Goal: Task Accomplishment & Management: Manage account settings

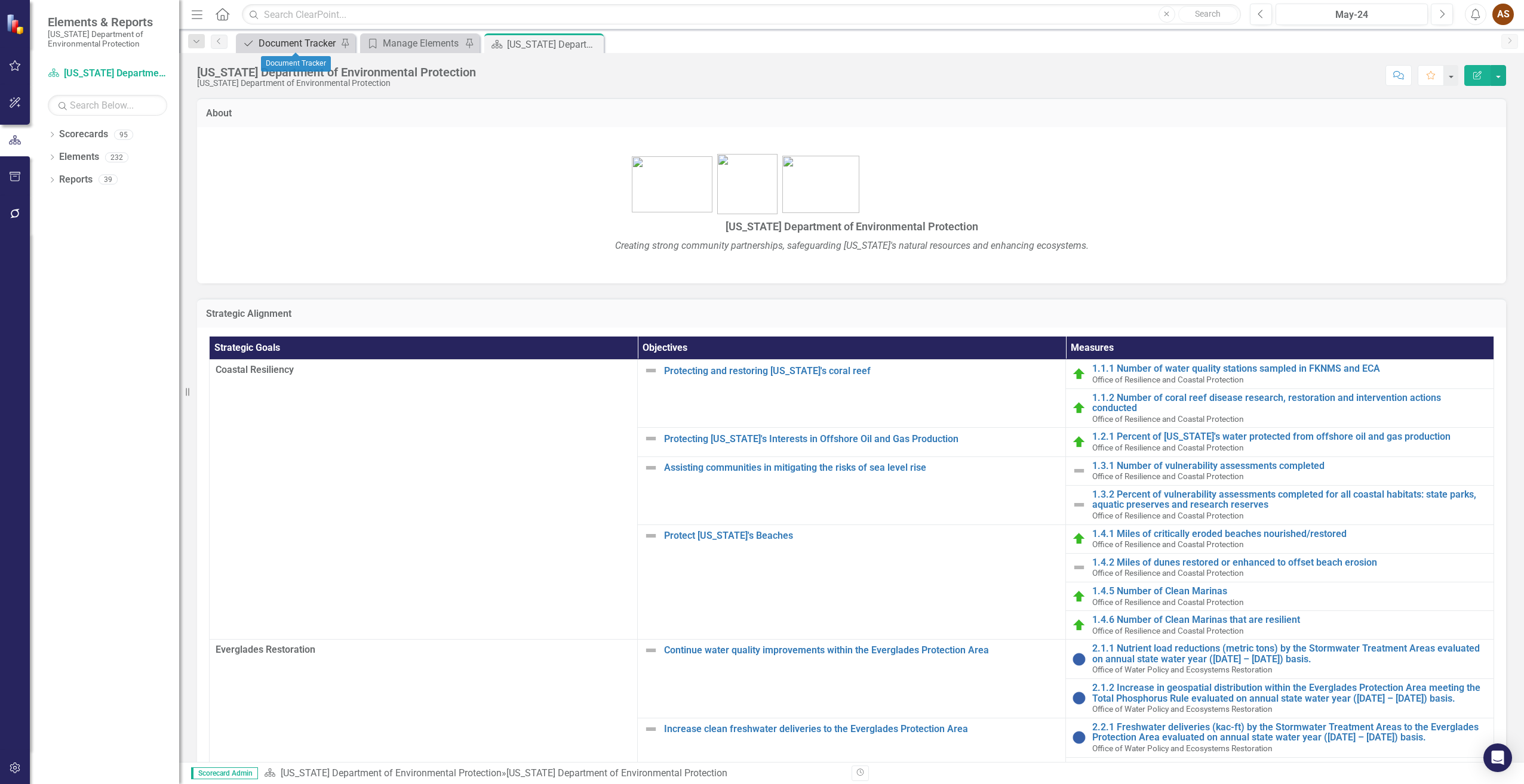
click at [276, 46] on div "Document Tracker" at bounding box center [297, 43] width 79 height 15
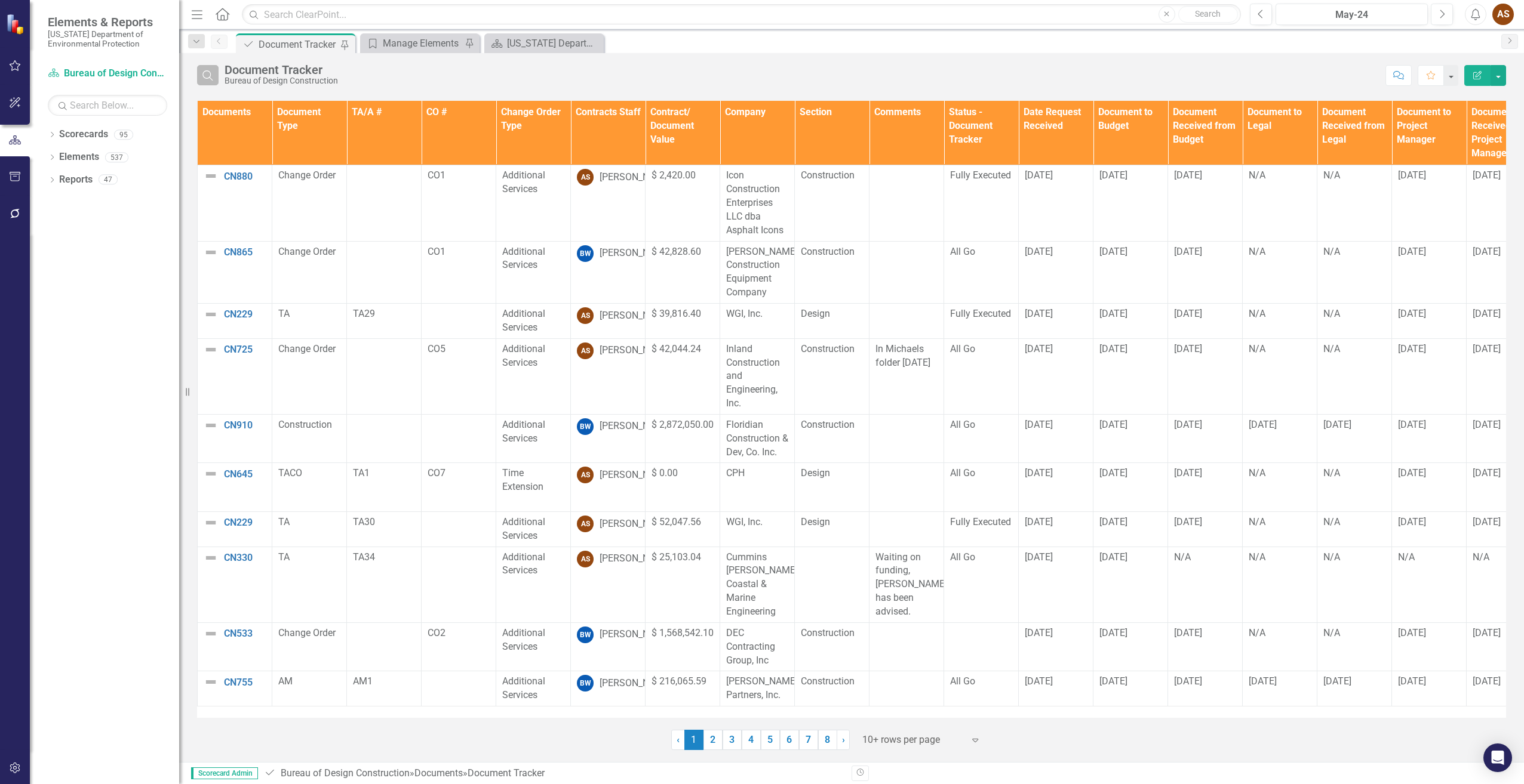
drag, startPoint x: 204, startPoint y: 71, endPoint x: 207, endPoint y: 78, distance: 7.6
click at [204, 72] on icon "Search" at bounding box center [208, 75] width 13 height 11
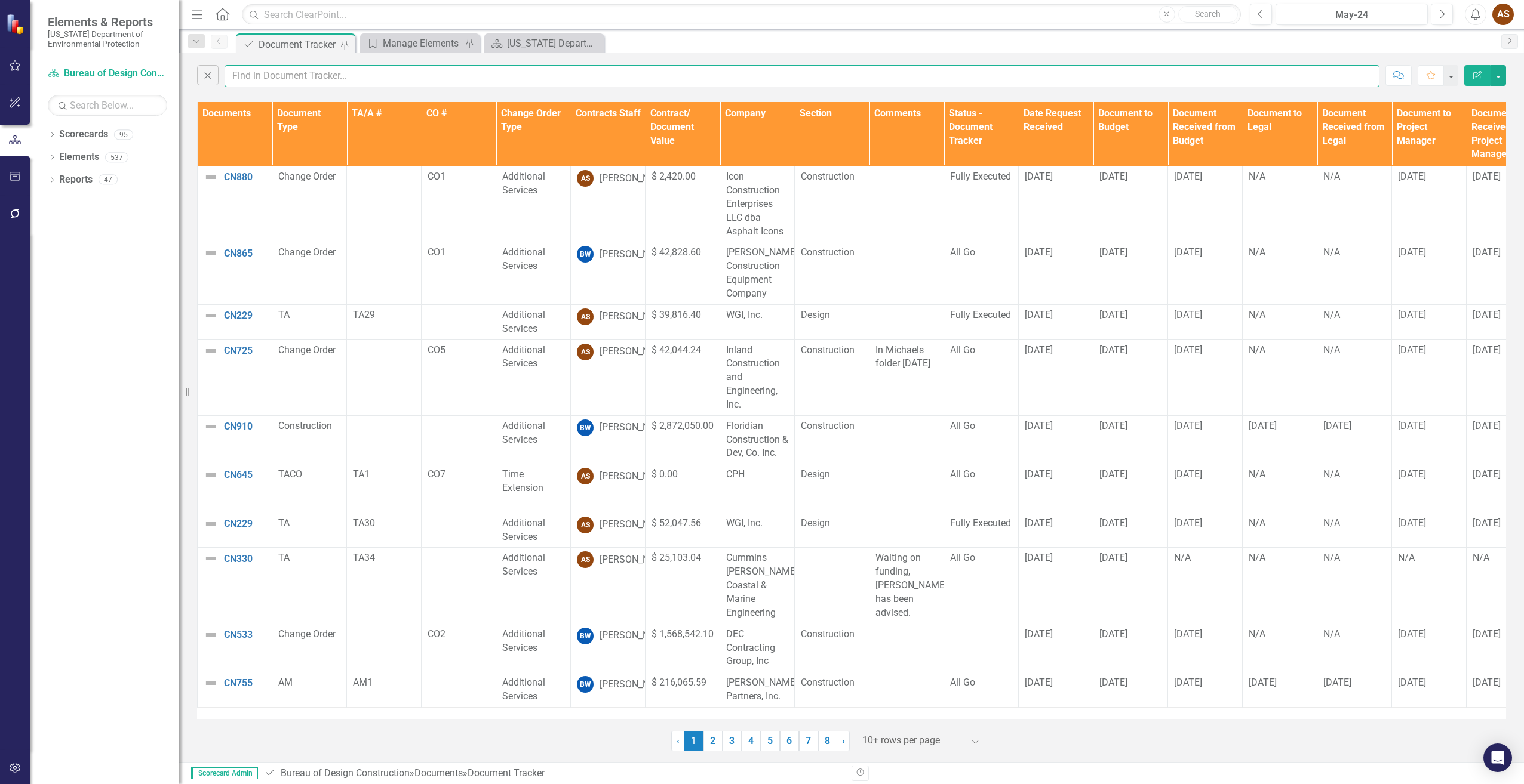
click at [320, 78] on input "text" at bounding box center [801, 76] width 1155 height 22
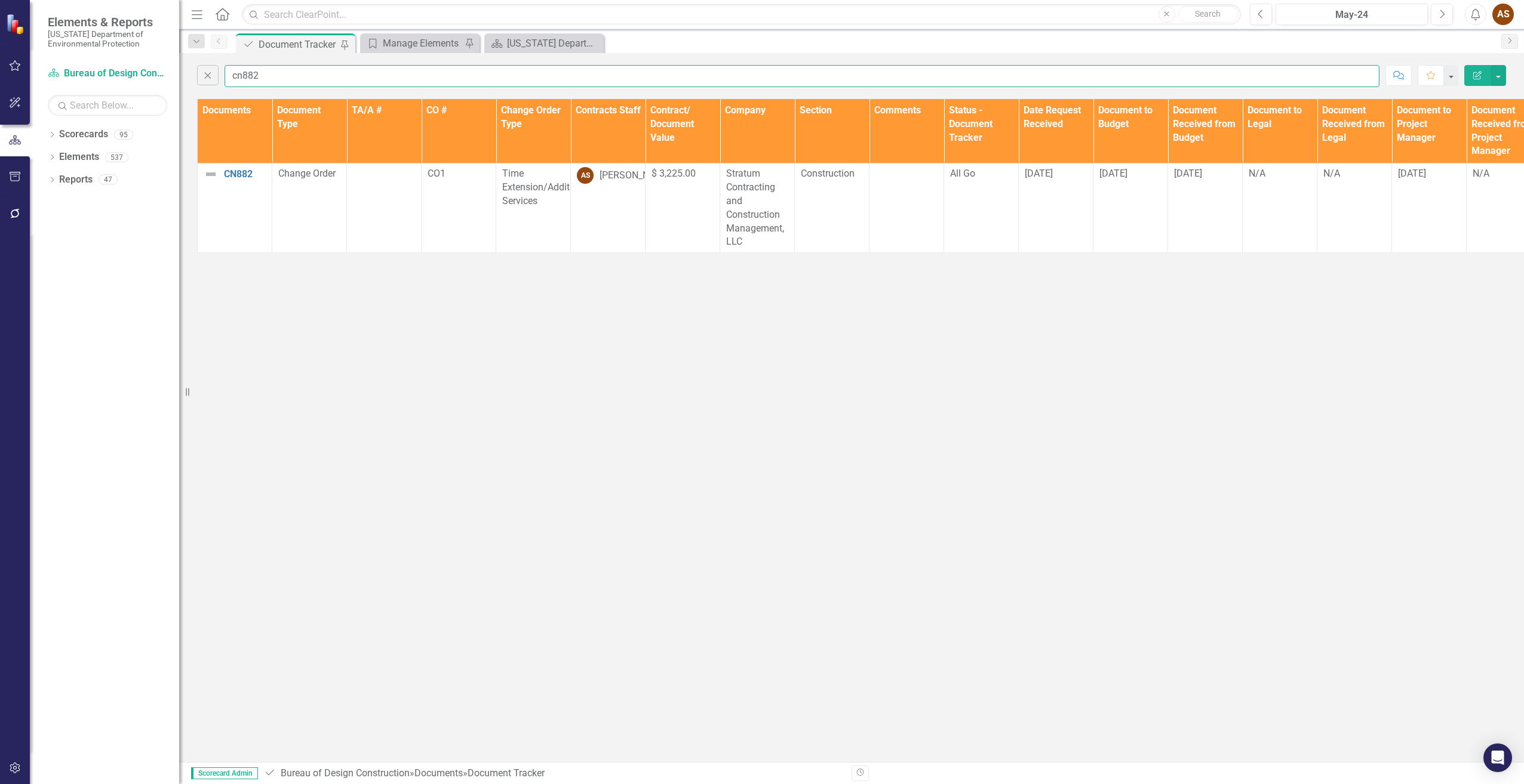
scroll to position [0, 425]
type input "cn882"
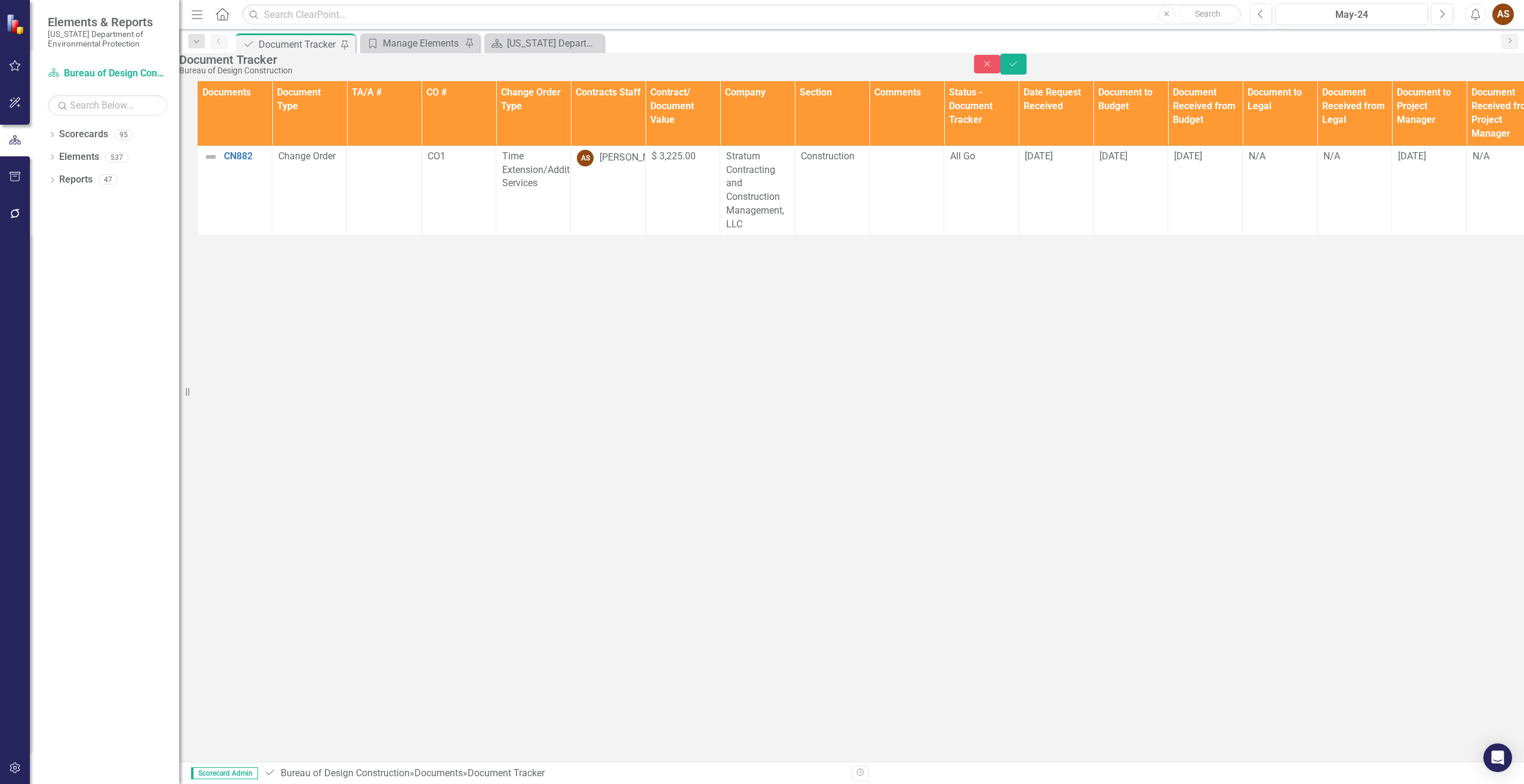
type input "[DATE]"
drag, startPoint x: 1298, startPoint y: 188, endPoint x: 1295, endPoint y: 180, distance: 8.5
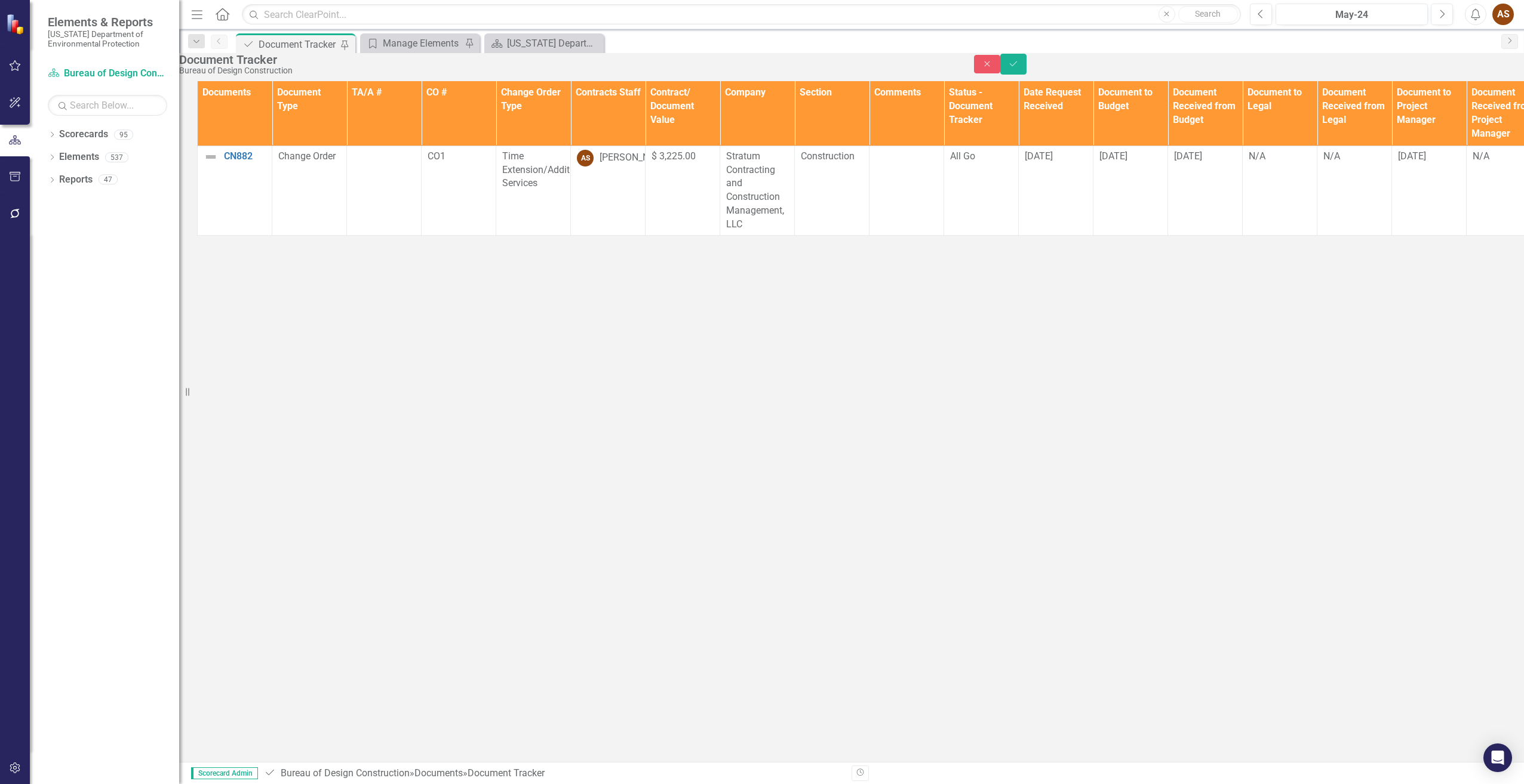
type input "[DATE]"
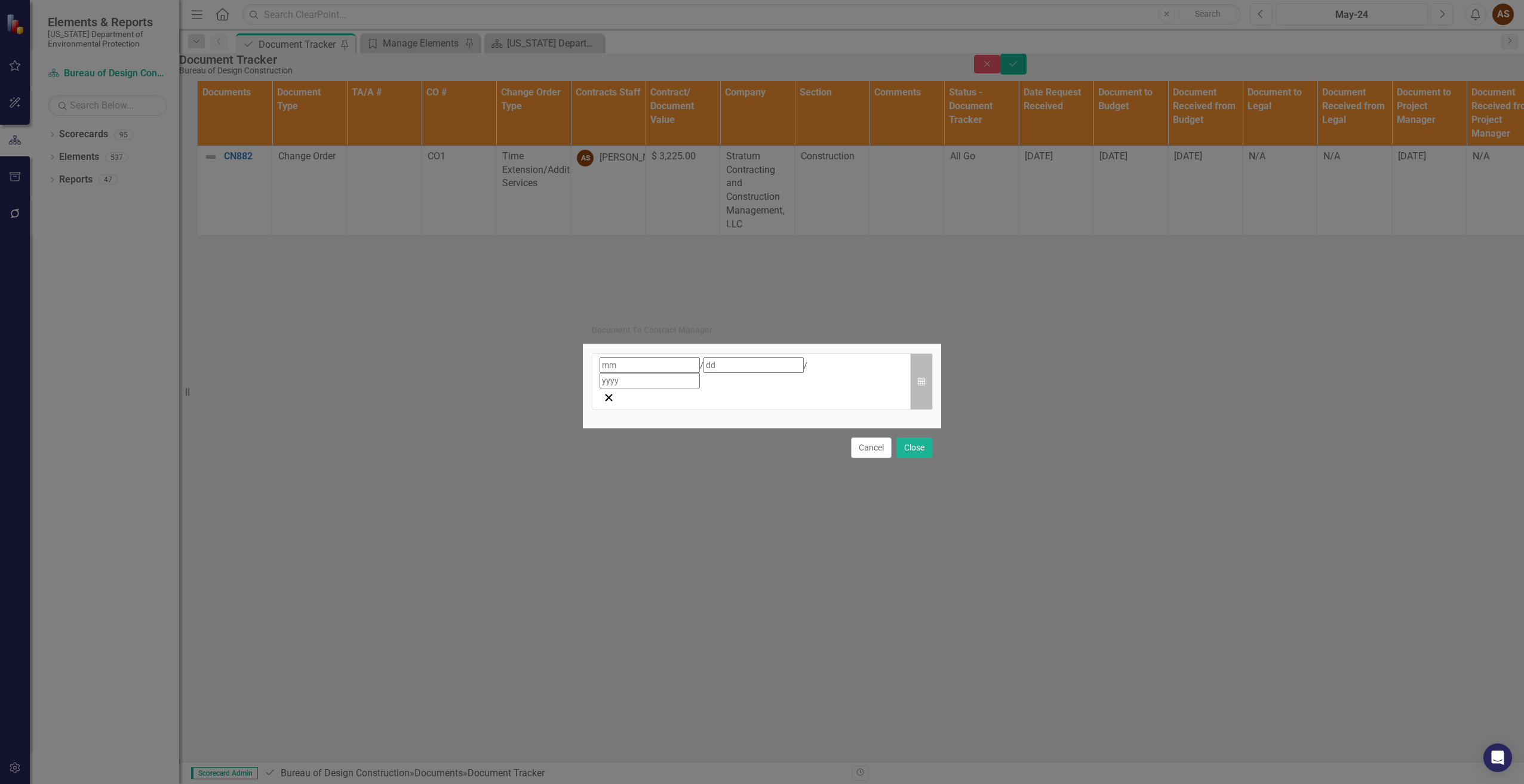
click at [754, 374] on button "Calendar" at bounding box center [921, 382] width 23 height 57
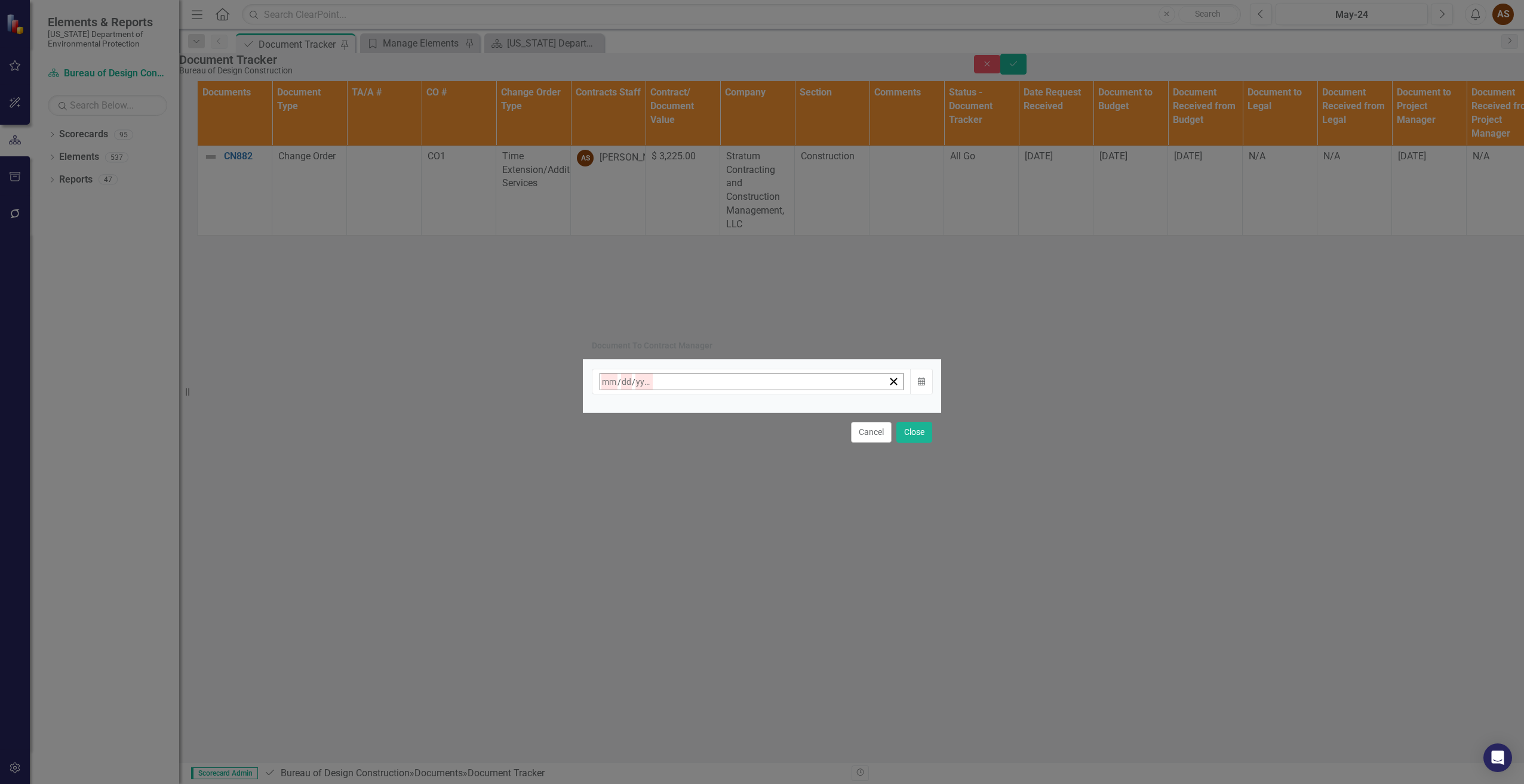
click at [642, 374] on abbr "15" at bounding box center [637, 498] width 10 height 10
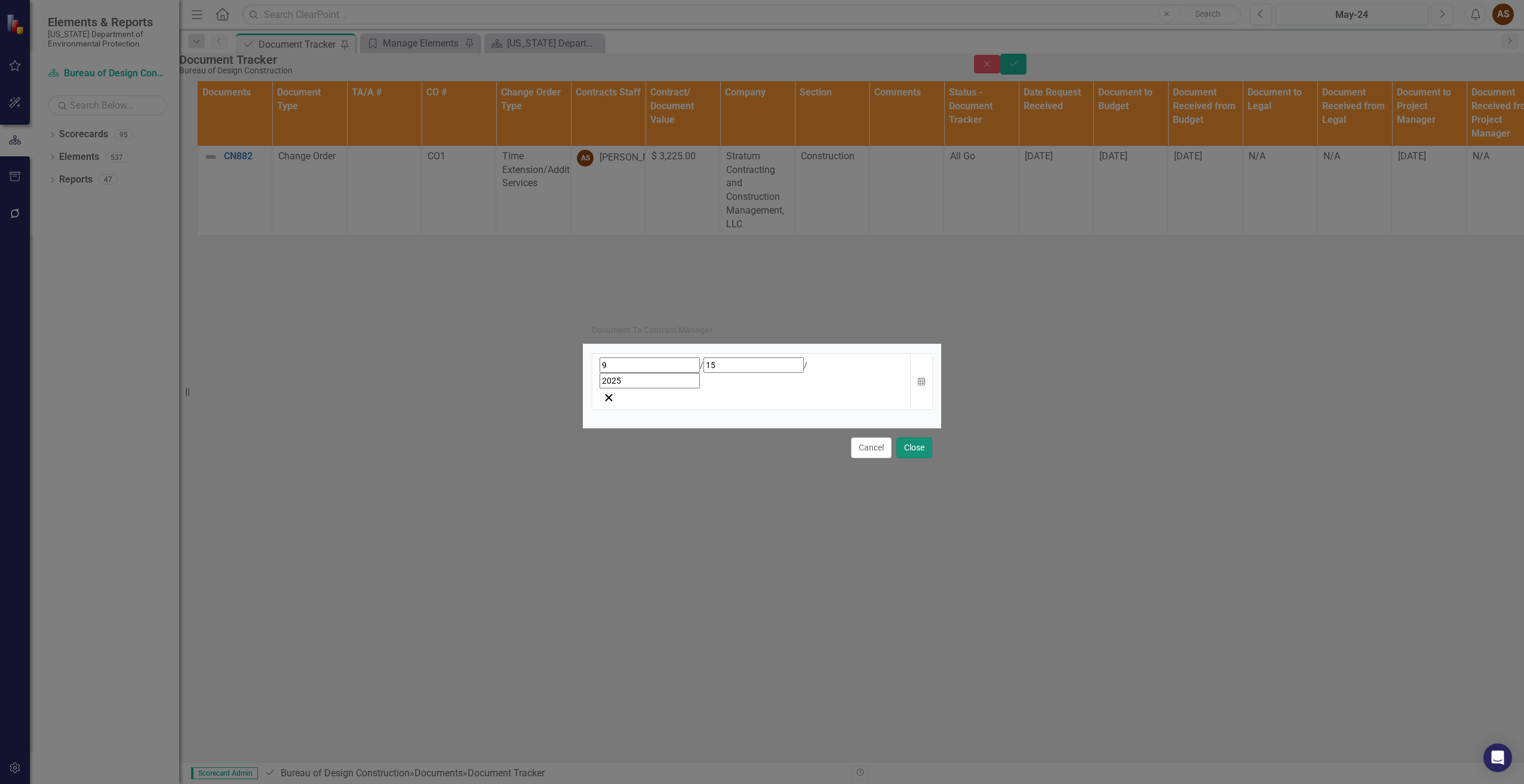
click at [754, 374] on button "Close" at bounding box center [914, 448] width 36 height 21
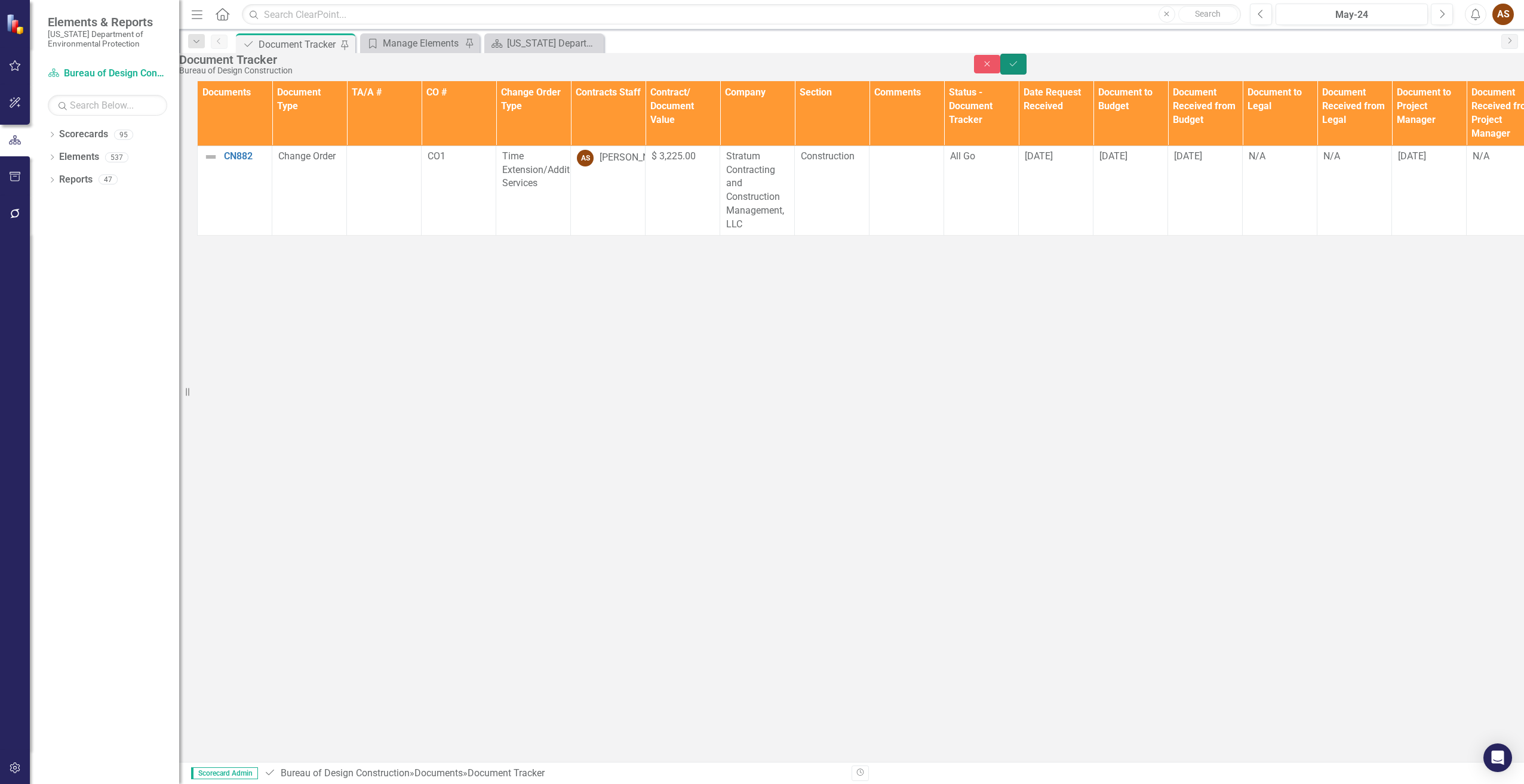
click at [754, 75] on button "Save" at bounding box center [1014, 64] width 27 height 21
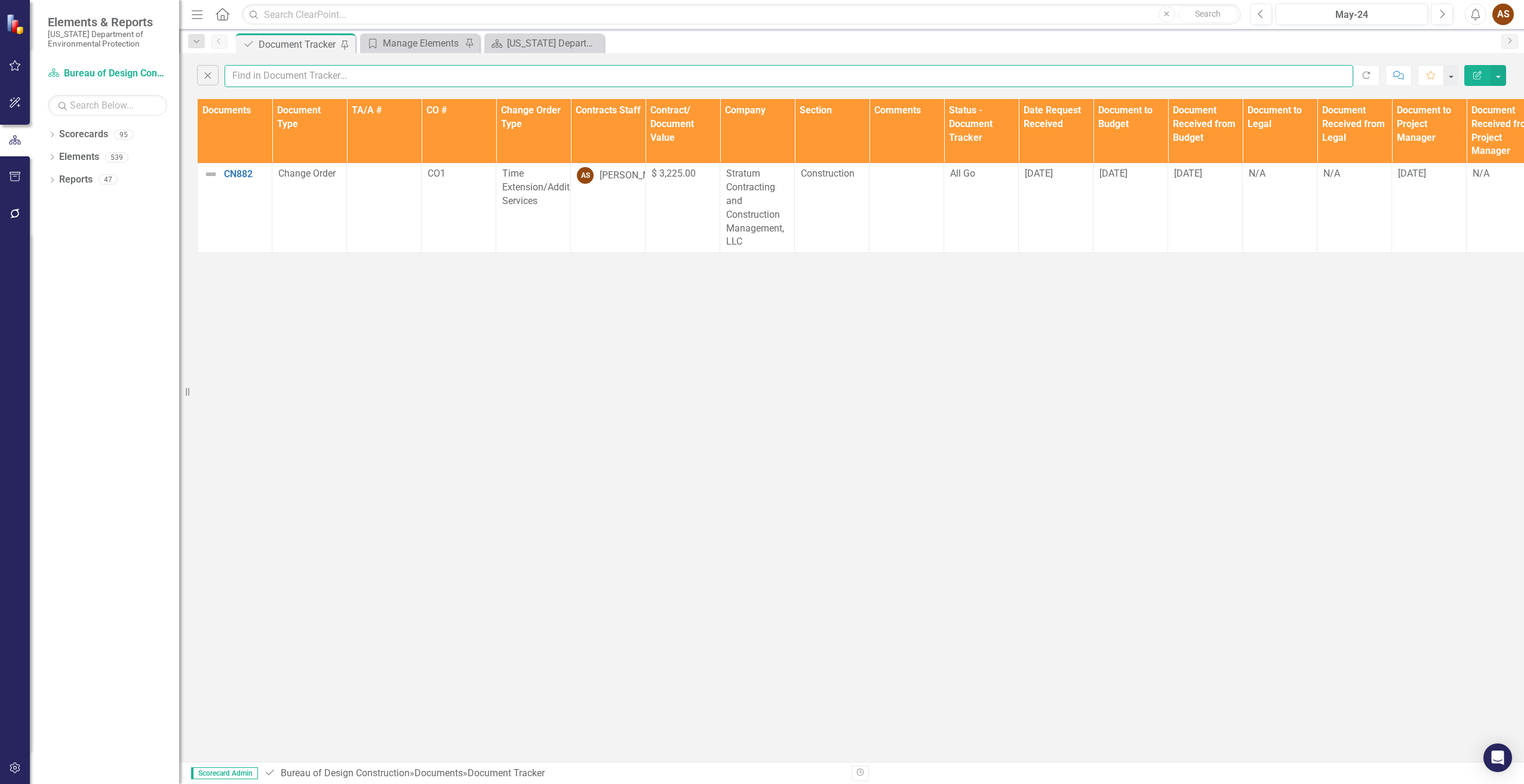
click at [248, 73] on input "text" at bounding box center [788, 76] width 1128 height 22
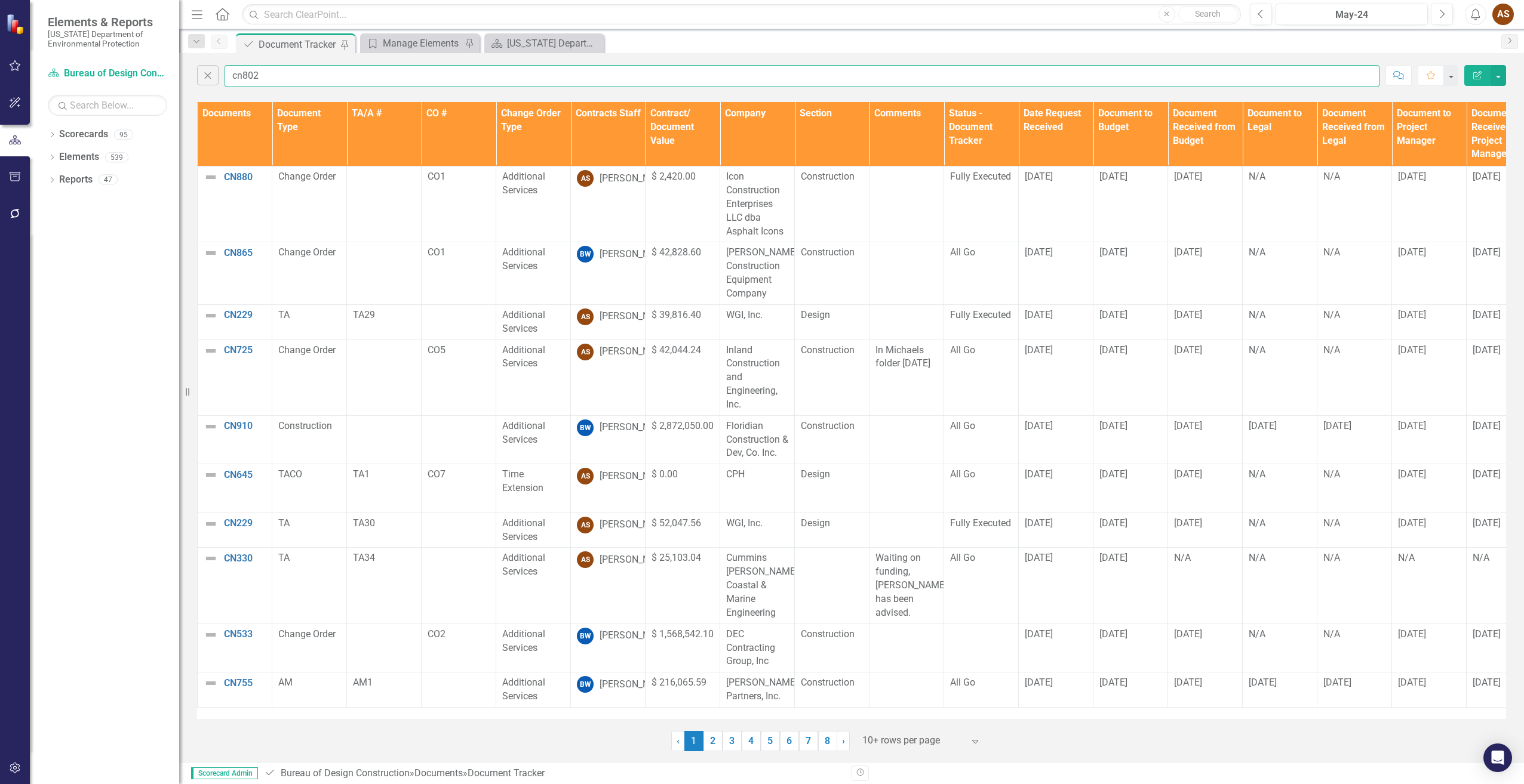
type input "cn802"
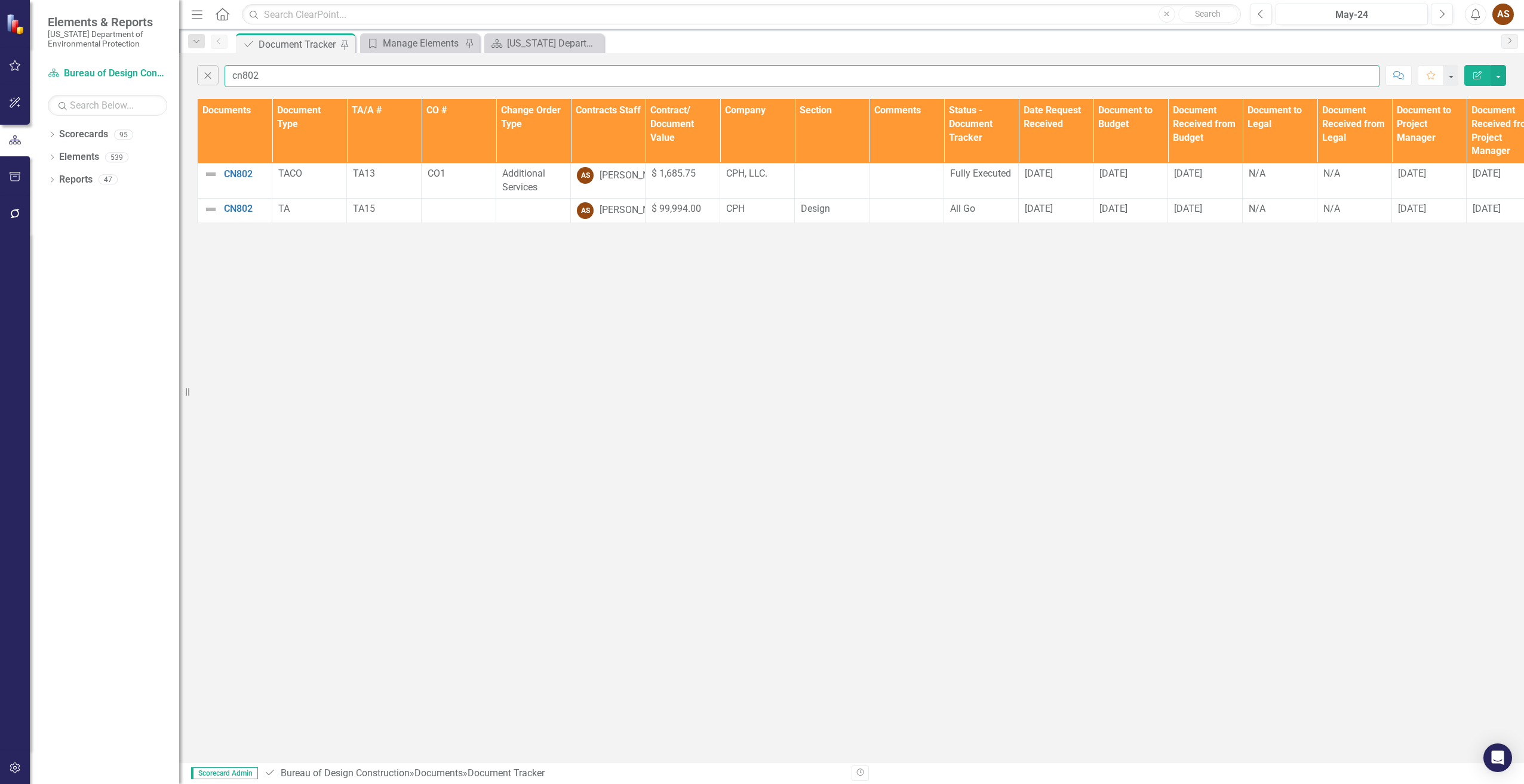
scroll to position [0, 548]
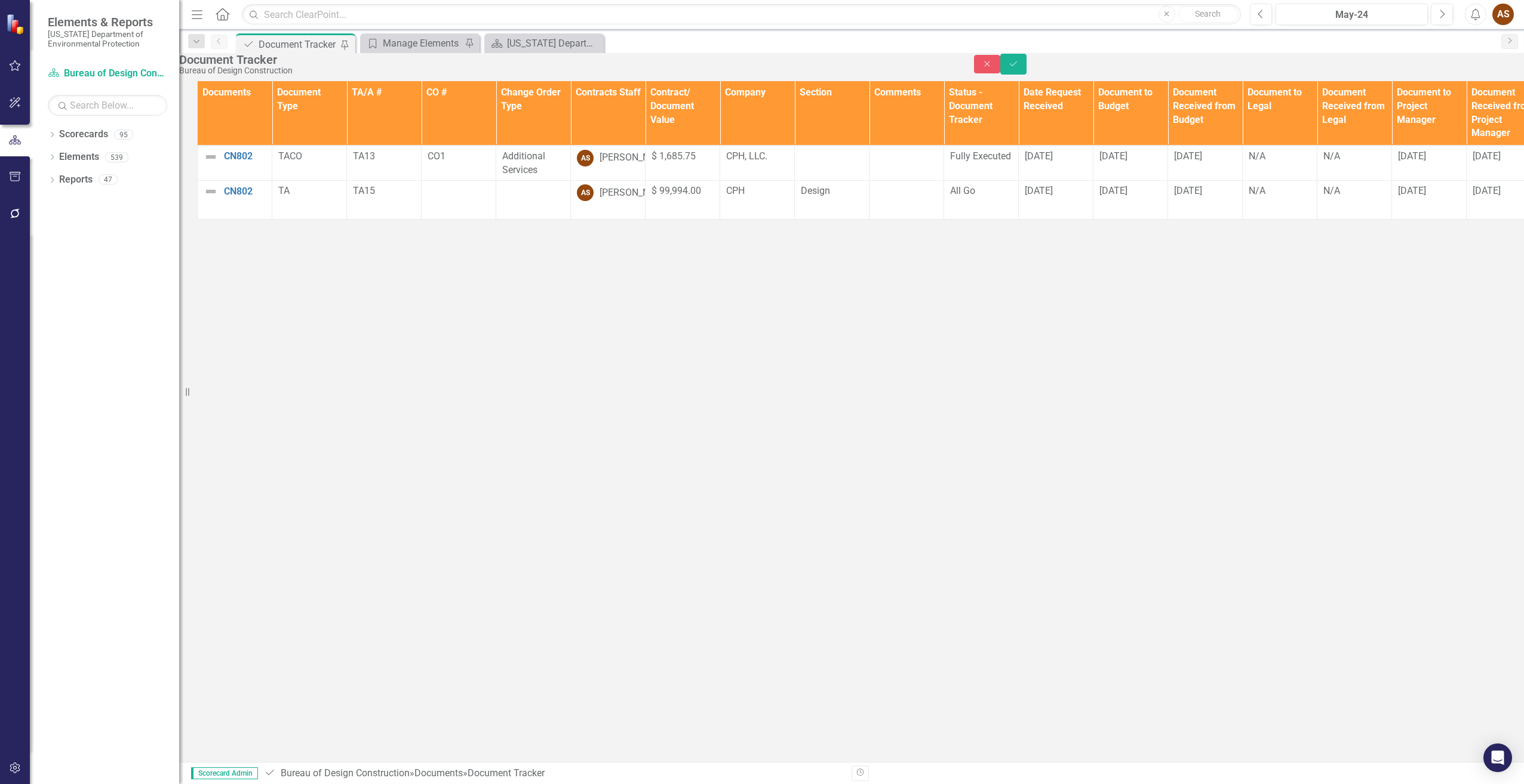
type input "[DATE]"
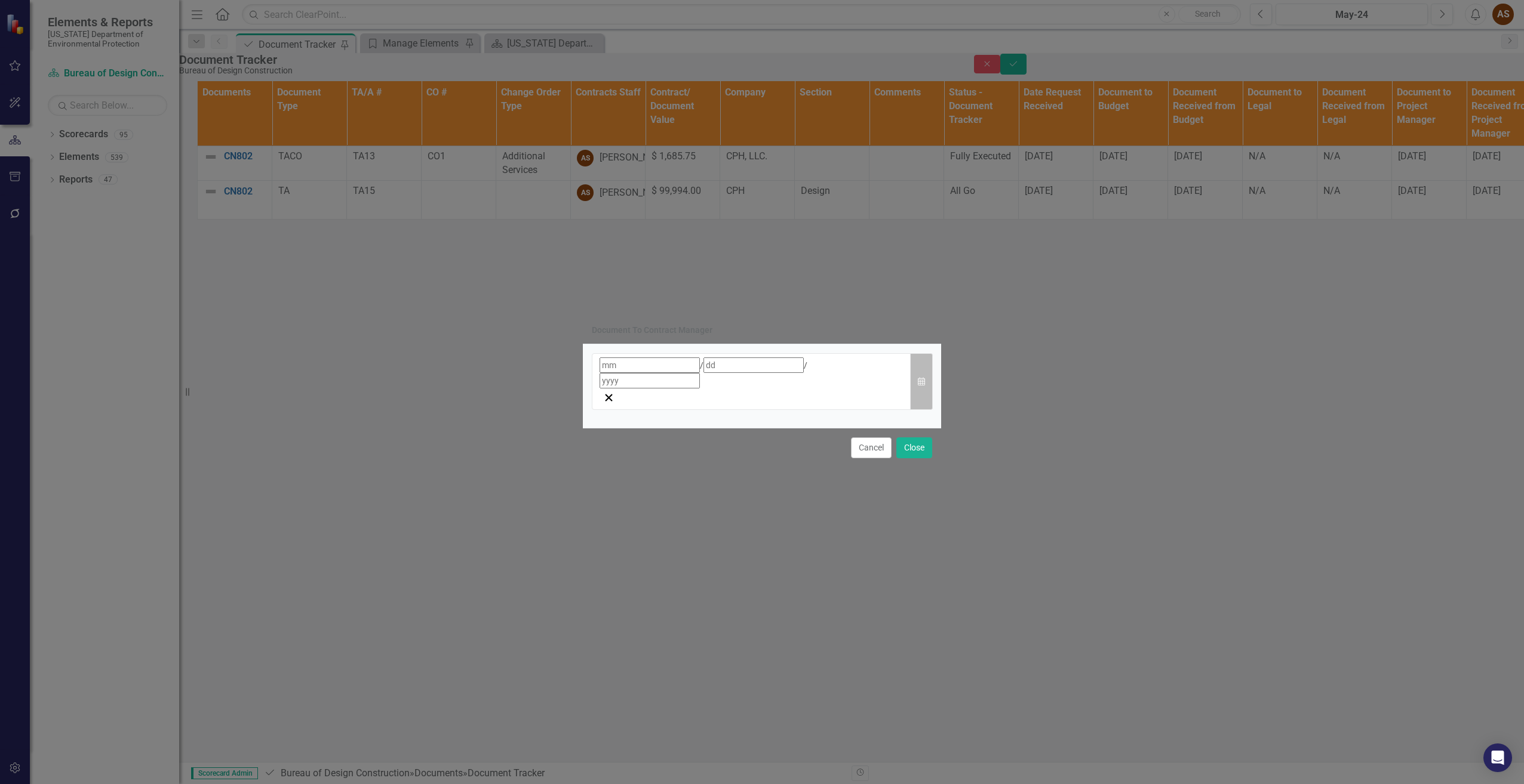
click at [754, 374] on button "Calendar" at bounding box center [921, 382] width 23 height 57
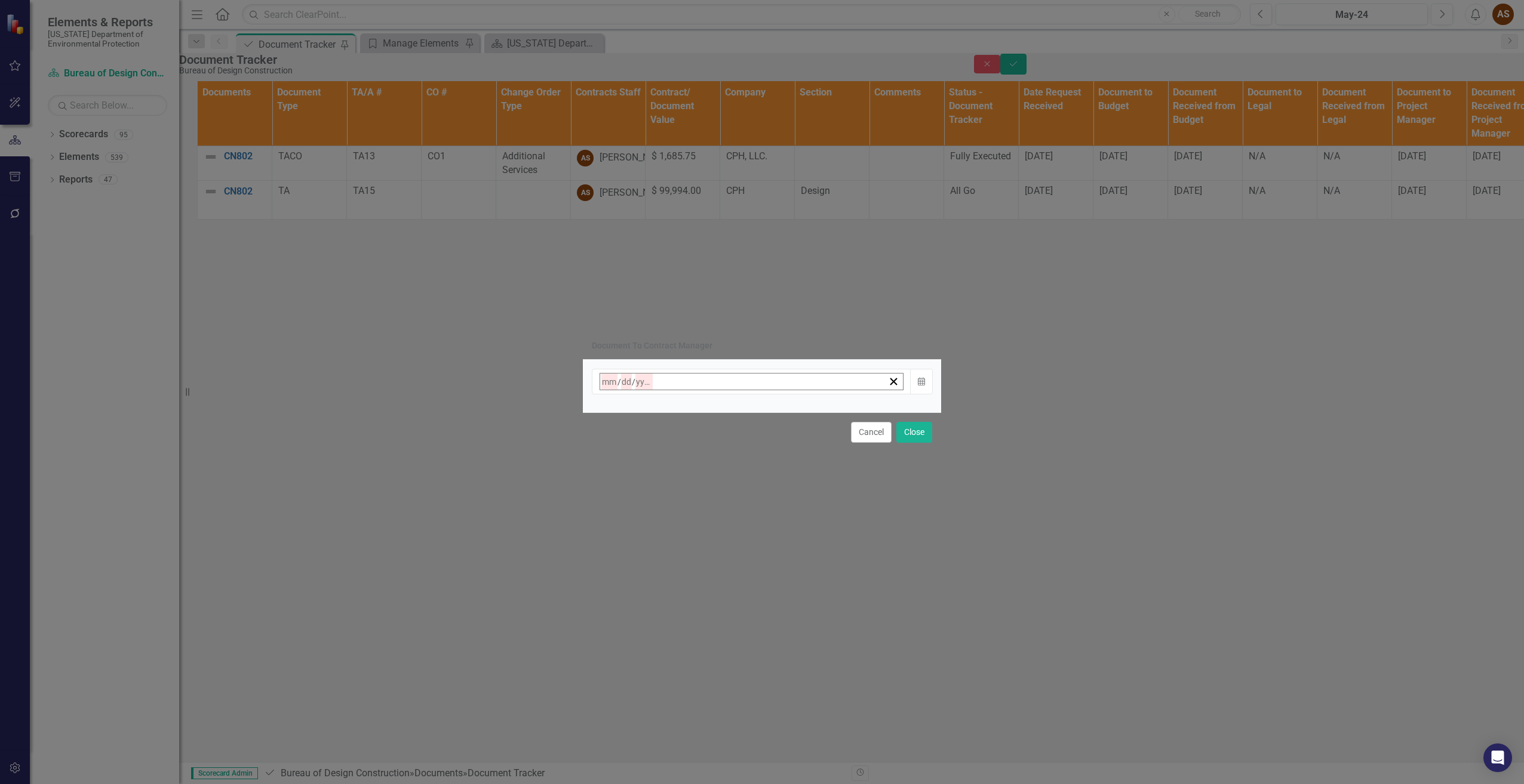
click at [682, 374] on button "9" at bounding box center [667, 476] width 30 height 21
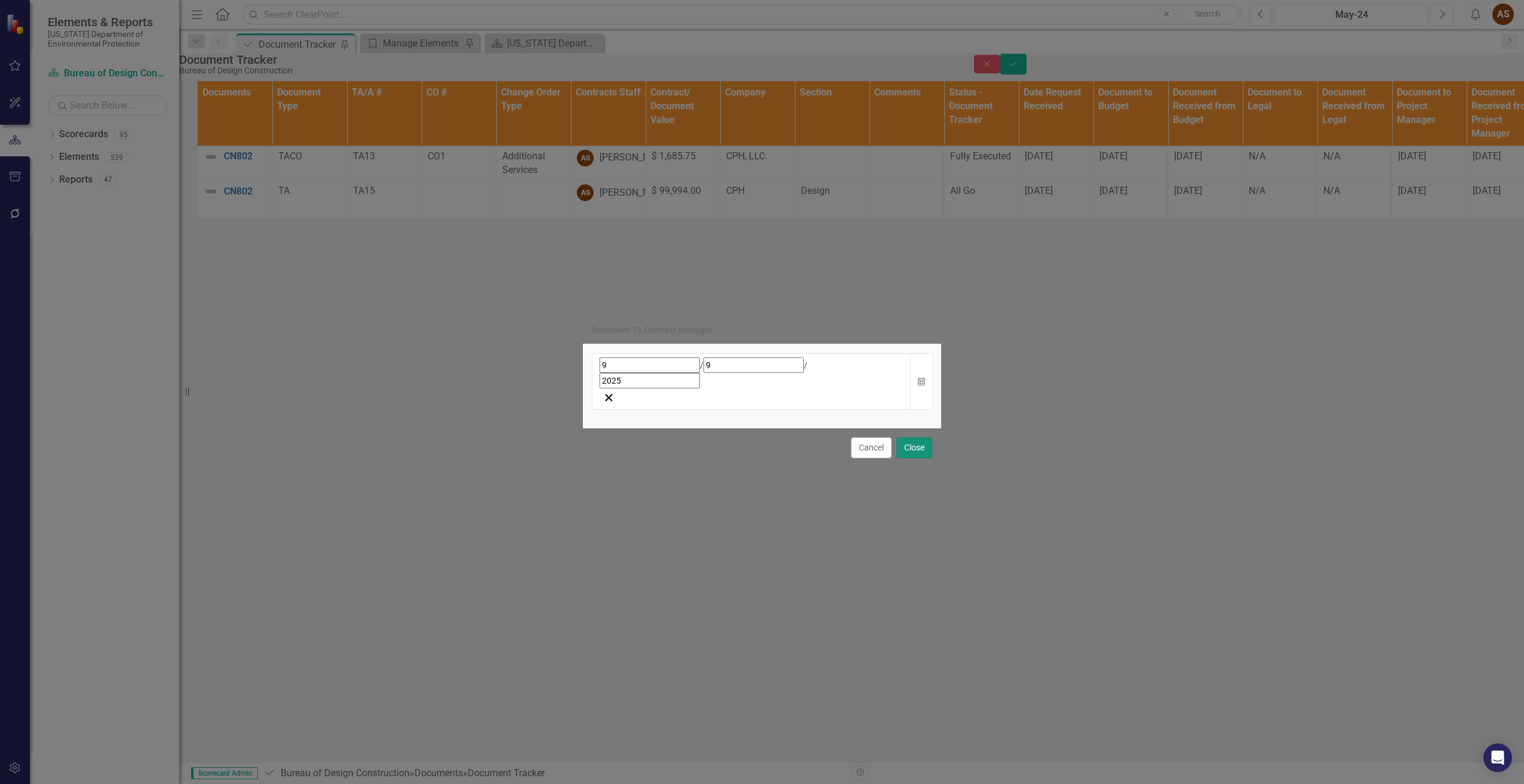
click at [754, 374] on button "Close" at bounding box center [914, 448] width 36 height 21
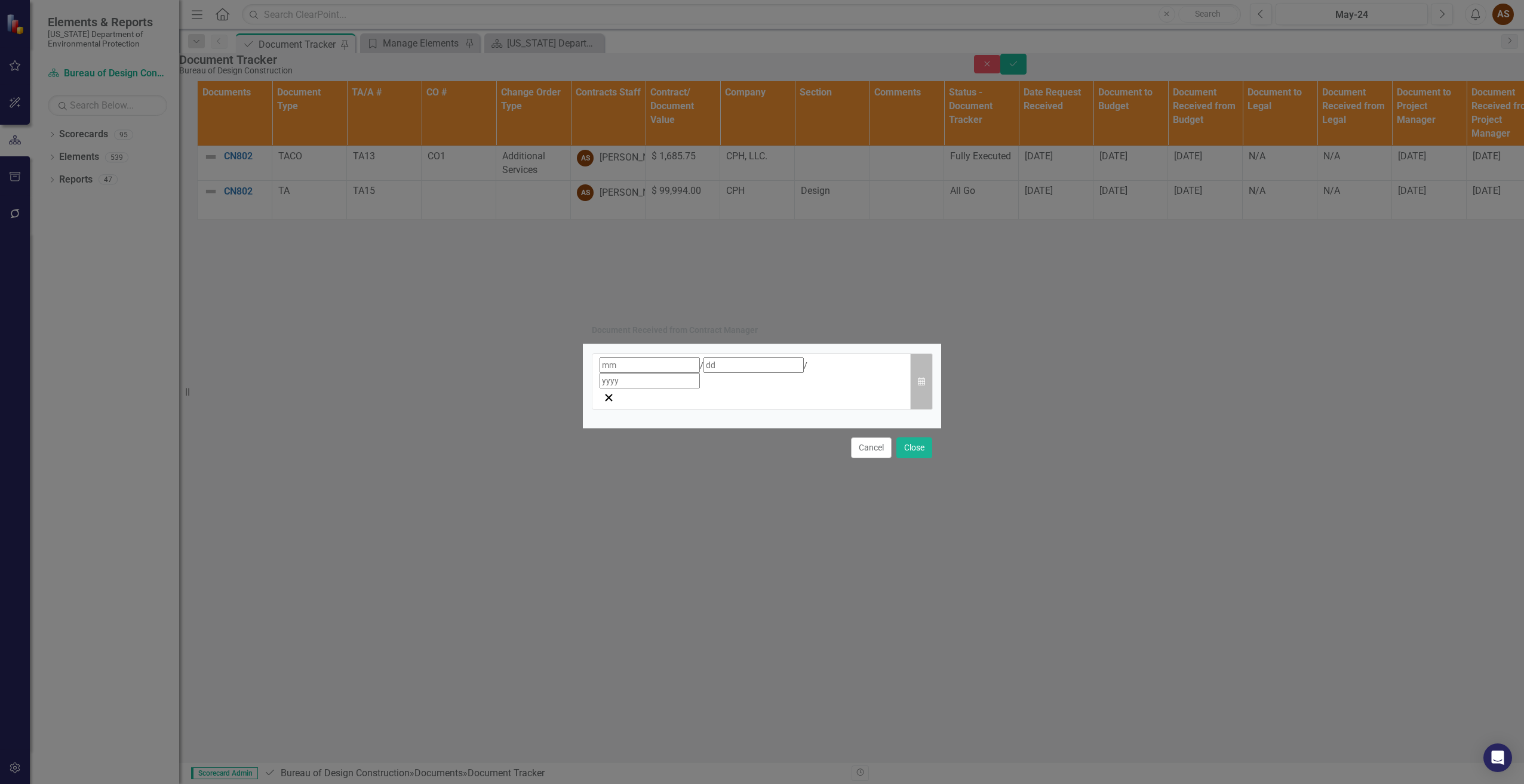
click at [754, 374] on button "Calendar" at bounding box center [921, 382] width 23 height 57
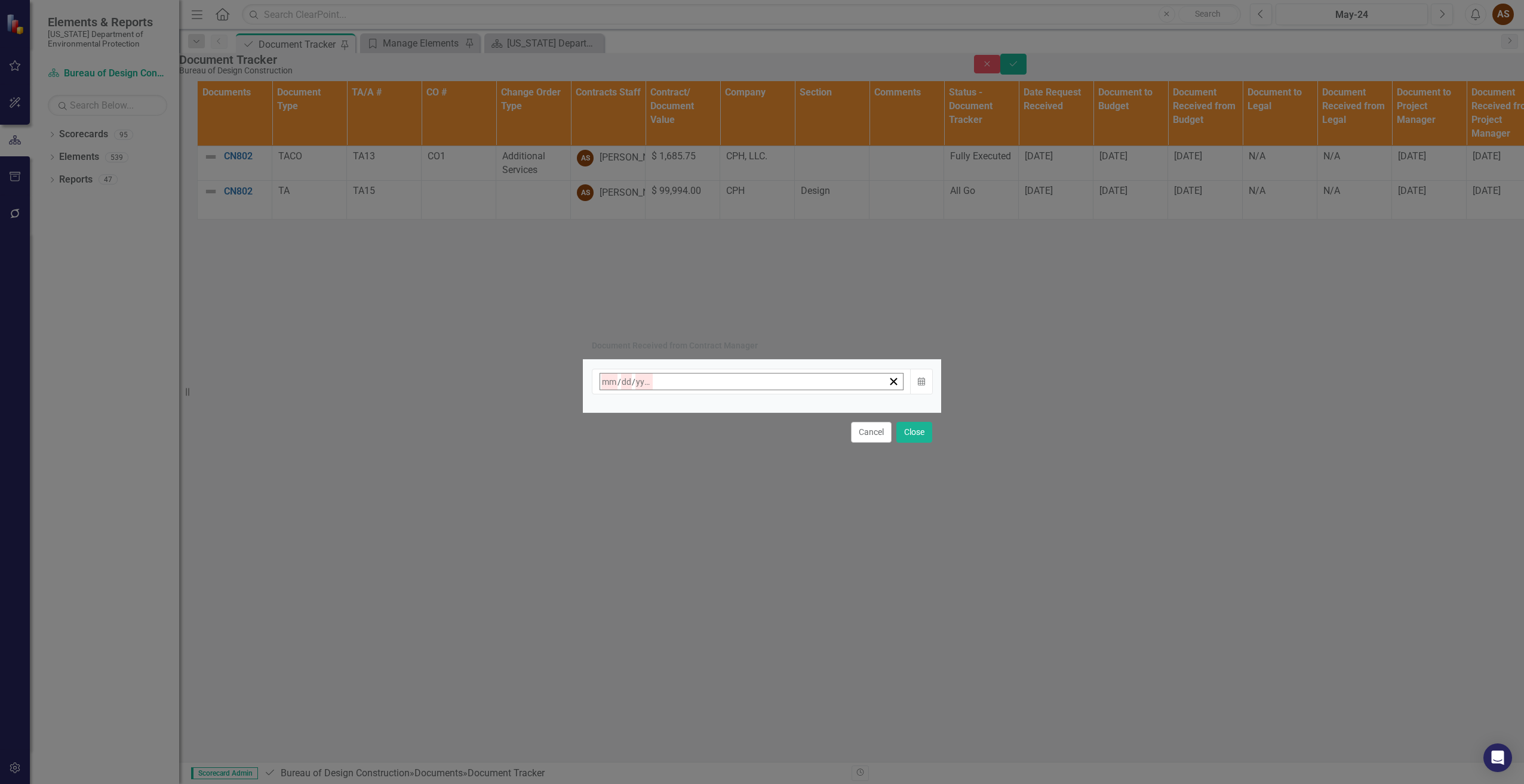
click at [682, 374] on button "9" at bounding box center [667, 476] width 30 height 21
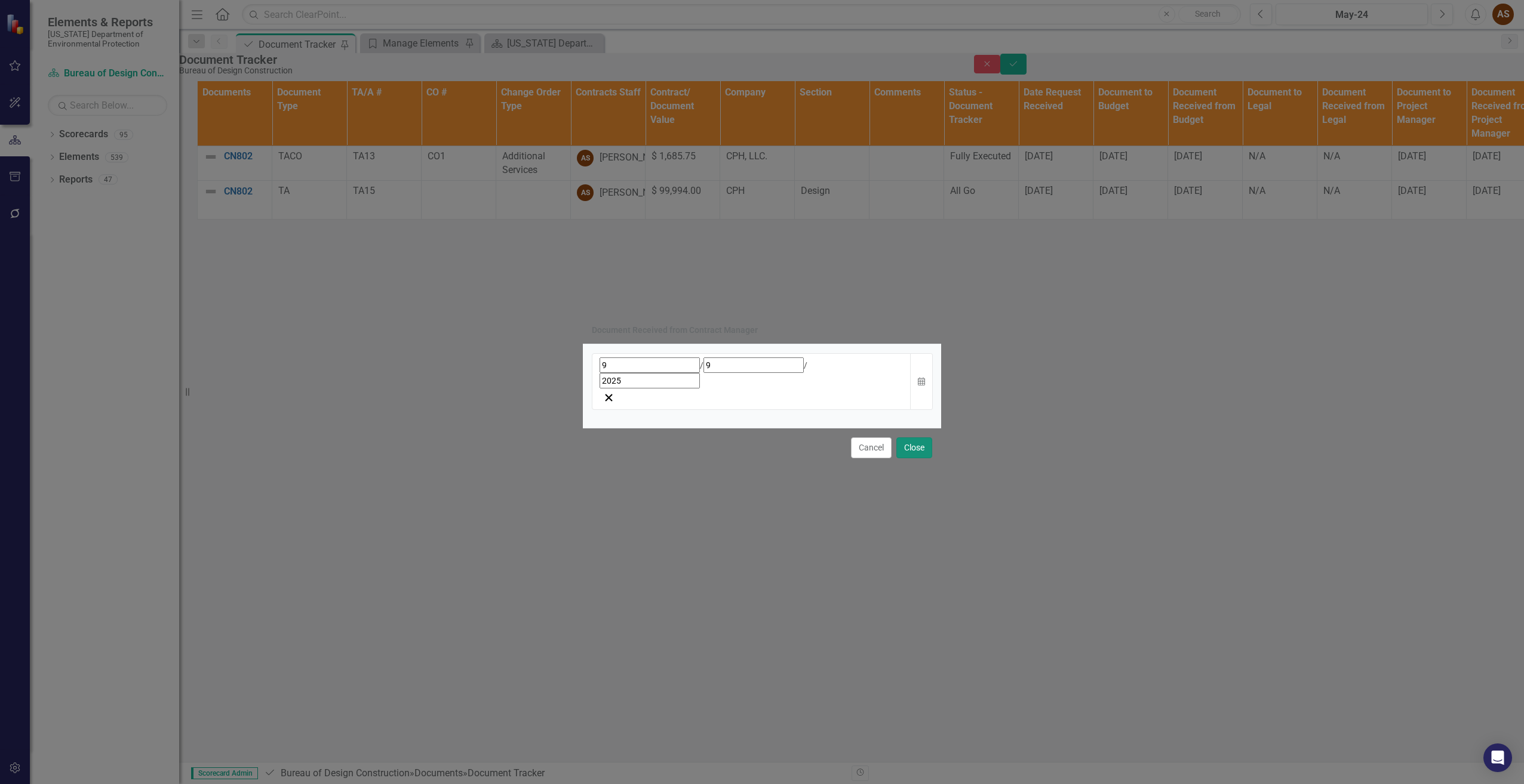
click at [754, 374] on button "Close" at bounding box center [914, 448] width 36 height 21
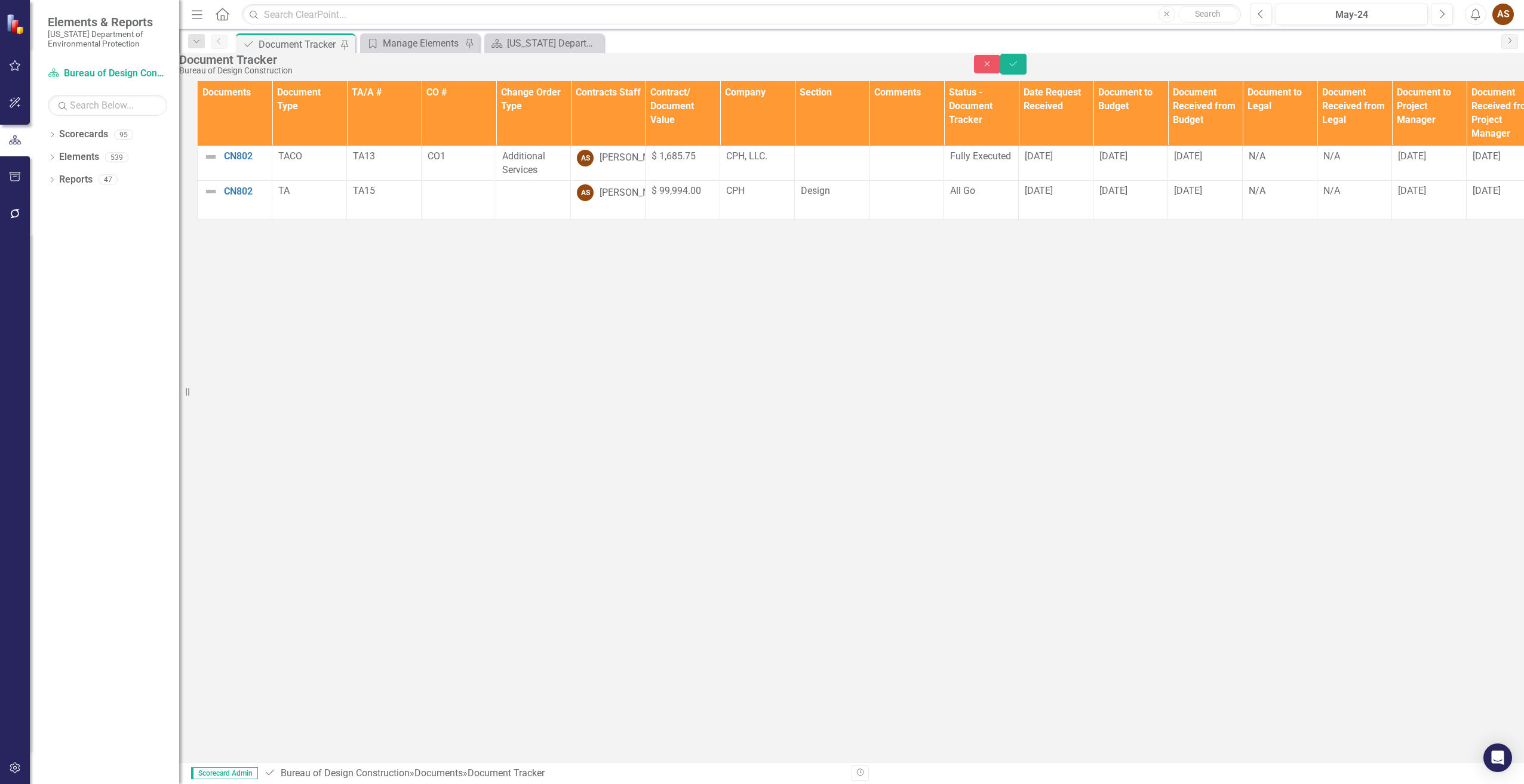
scroll to position [0, 693]
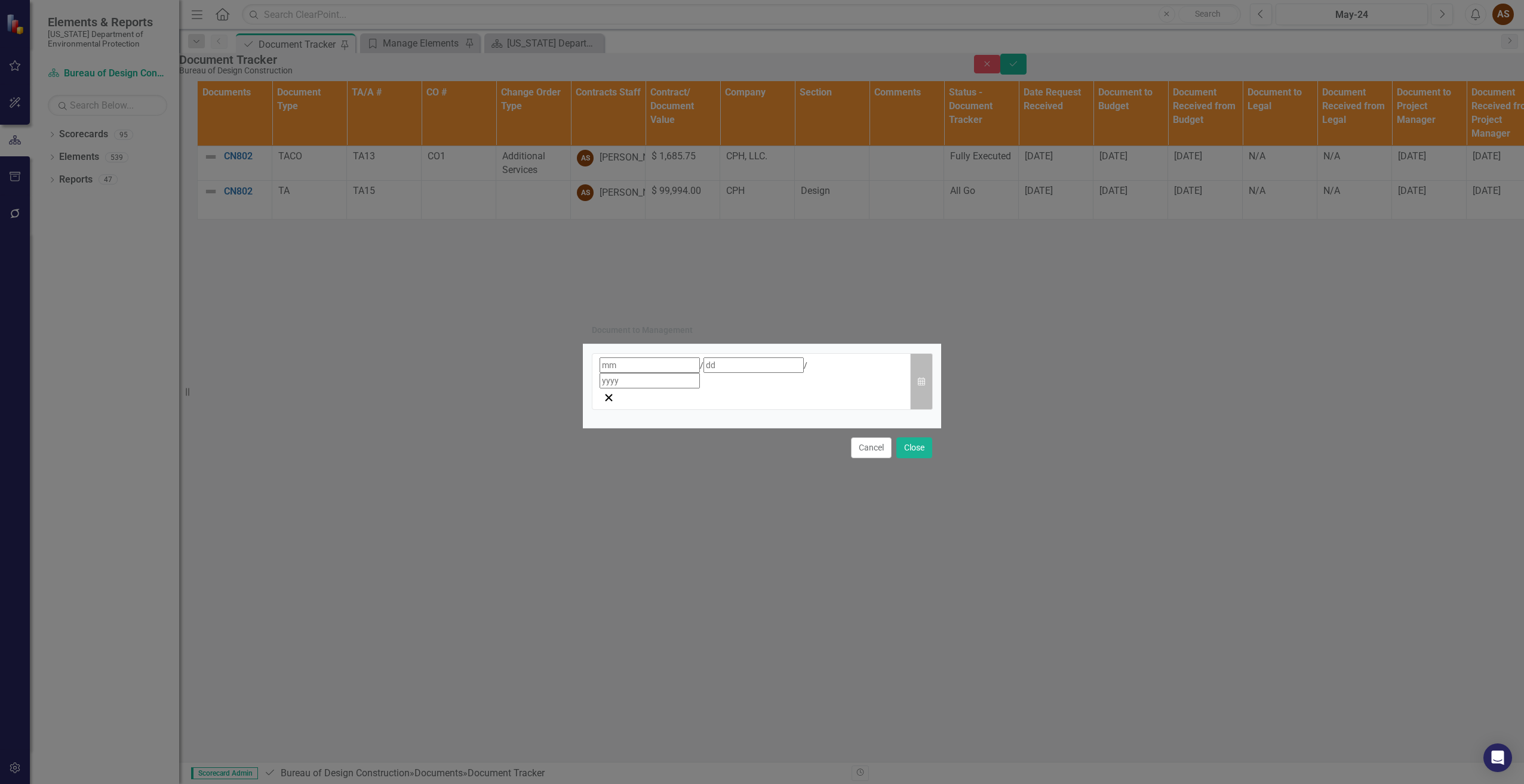
click at [754, 374] on button "Calendar" at bounding box center [921, 382] width 23 height 57
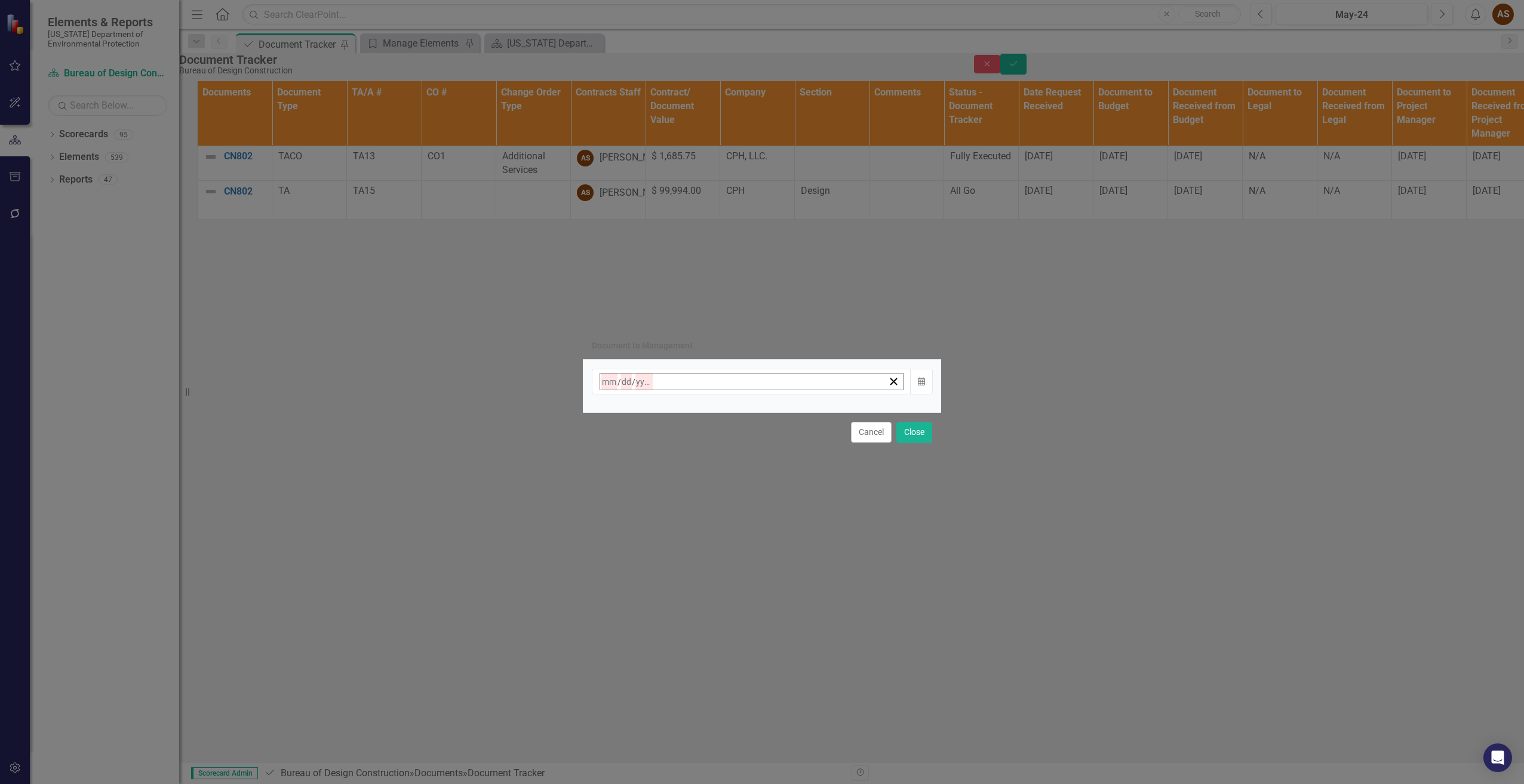
click at [682, 374] on button "9" at bounding box center [667, 476] width 30 height 21
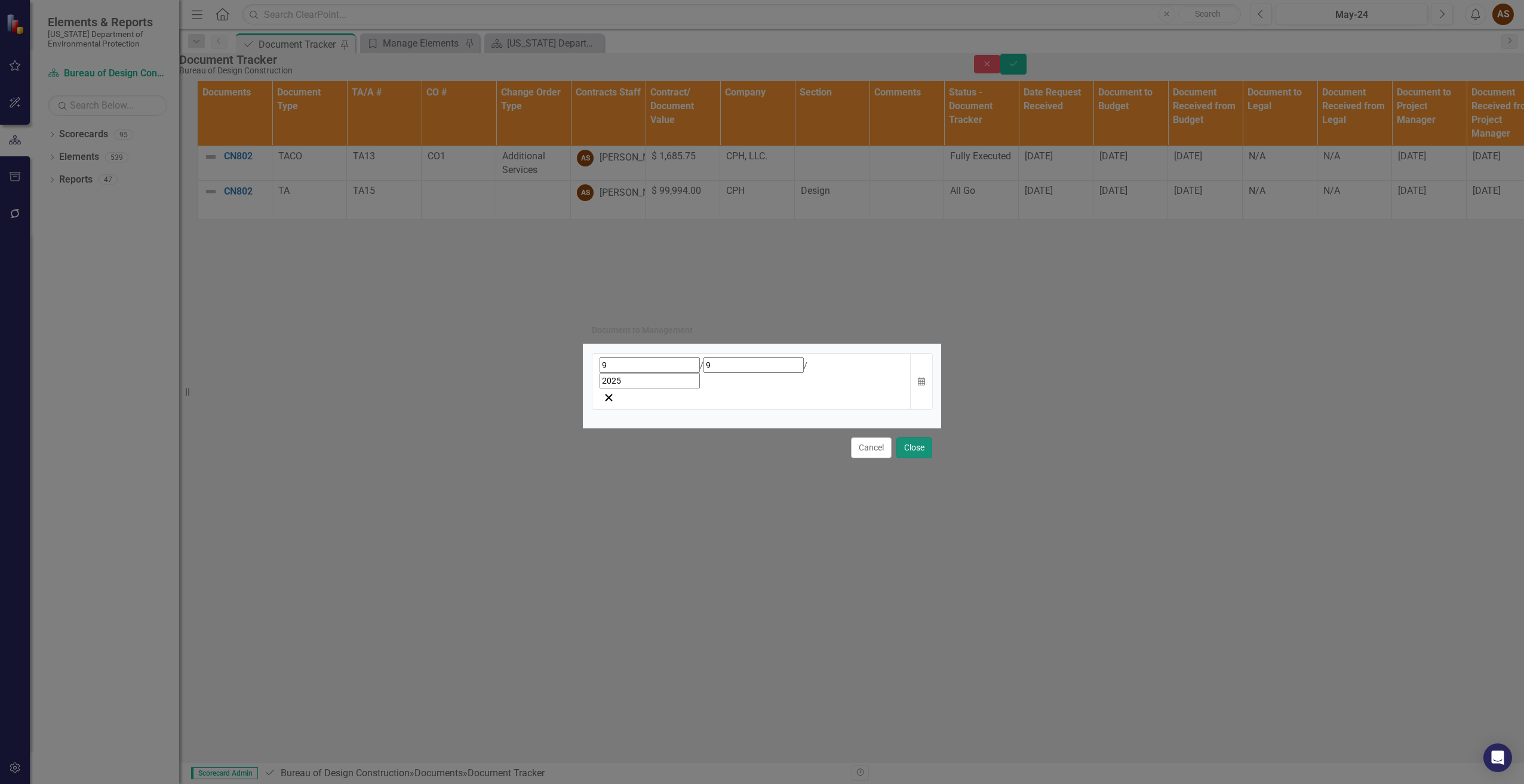
click at [754, 374] on button "Close" at bounding box center [914, 448] width 36 height 21
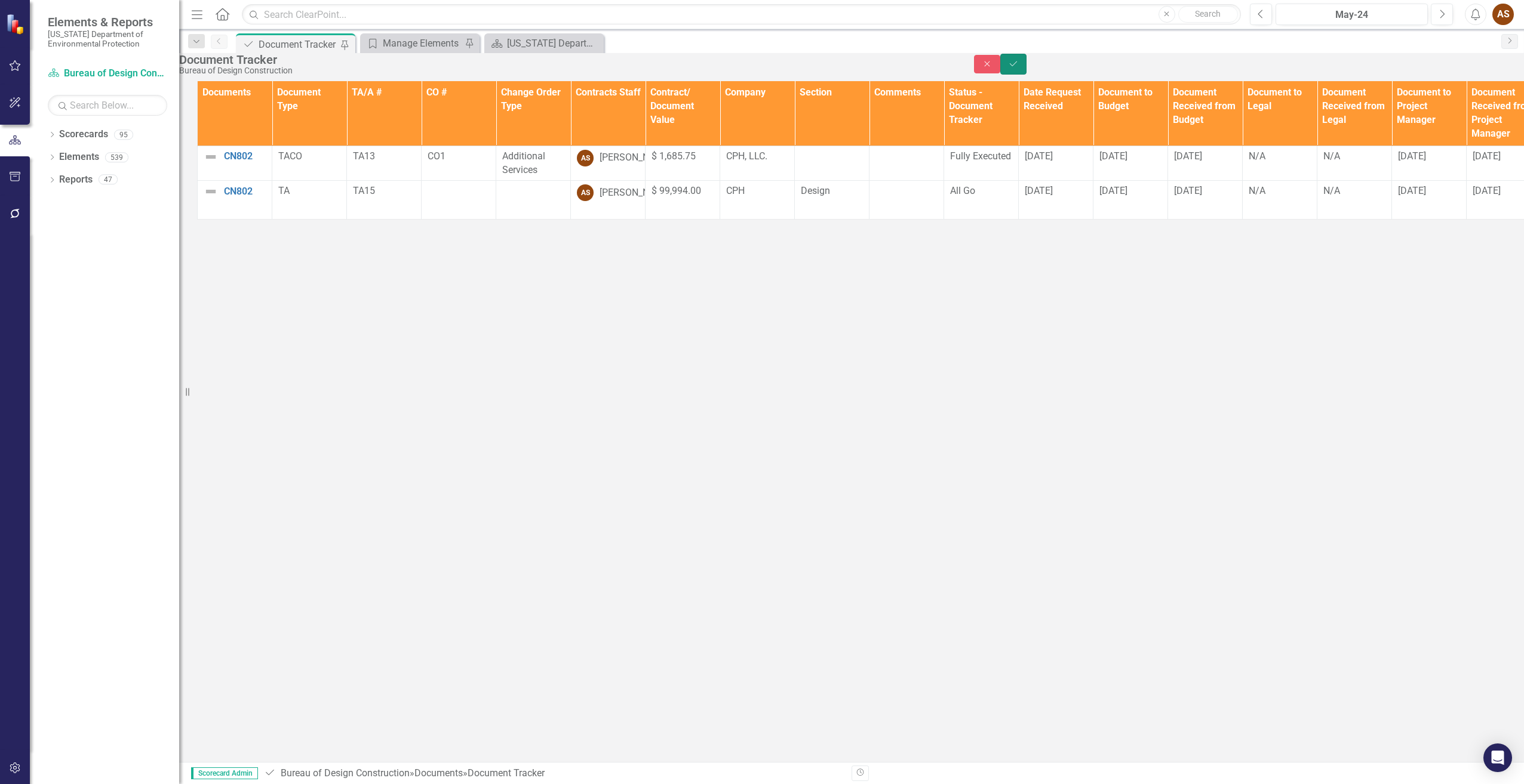
click at [754, 68] on icon "Save" at bounding box center [1013, 64] width 11 height 8
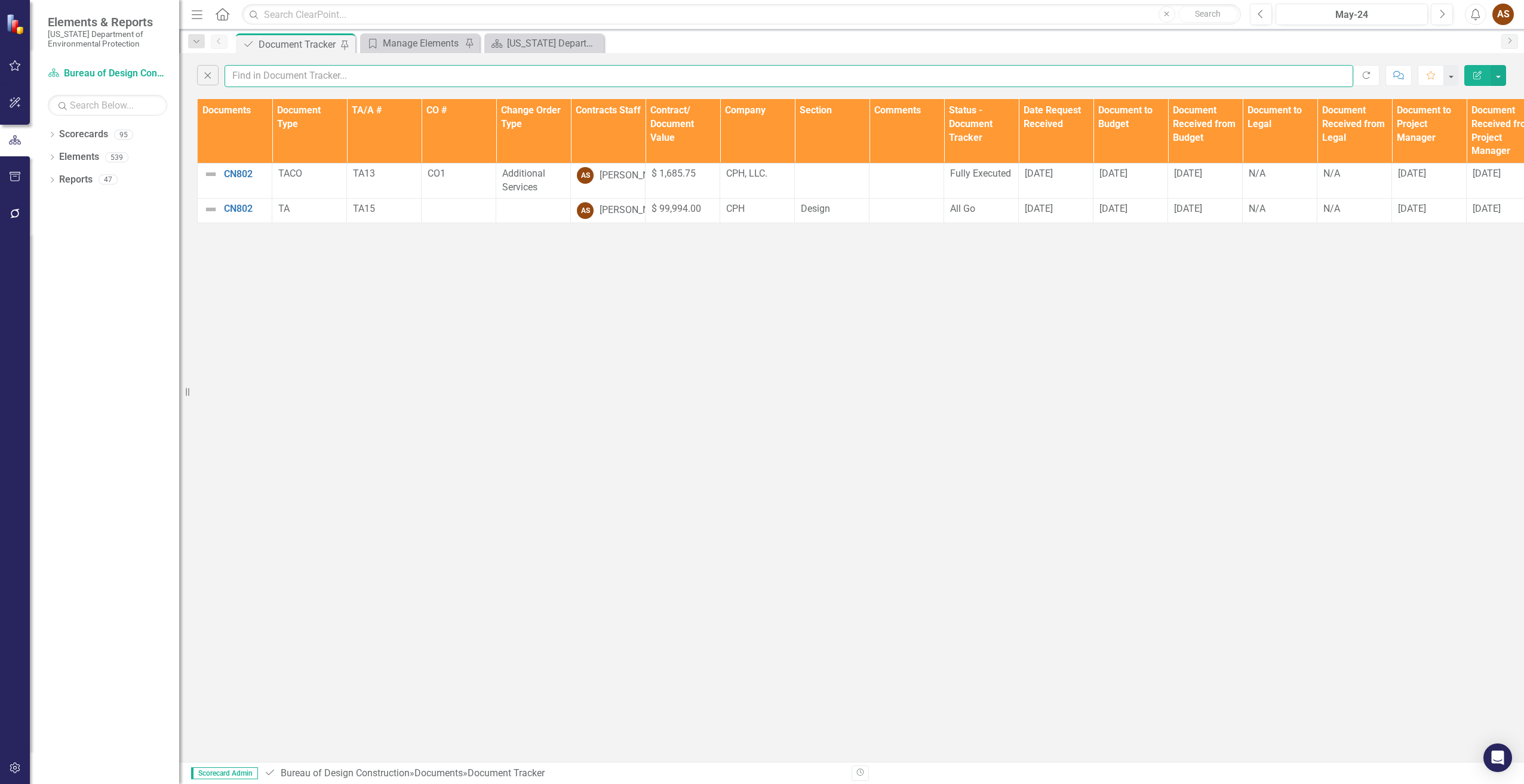
click at [249, 75] on input "text" at bounding box center [788, 76] width 1128 height 22
type input "cn331"
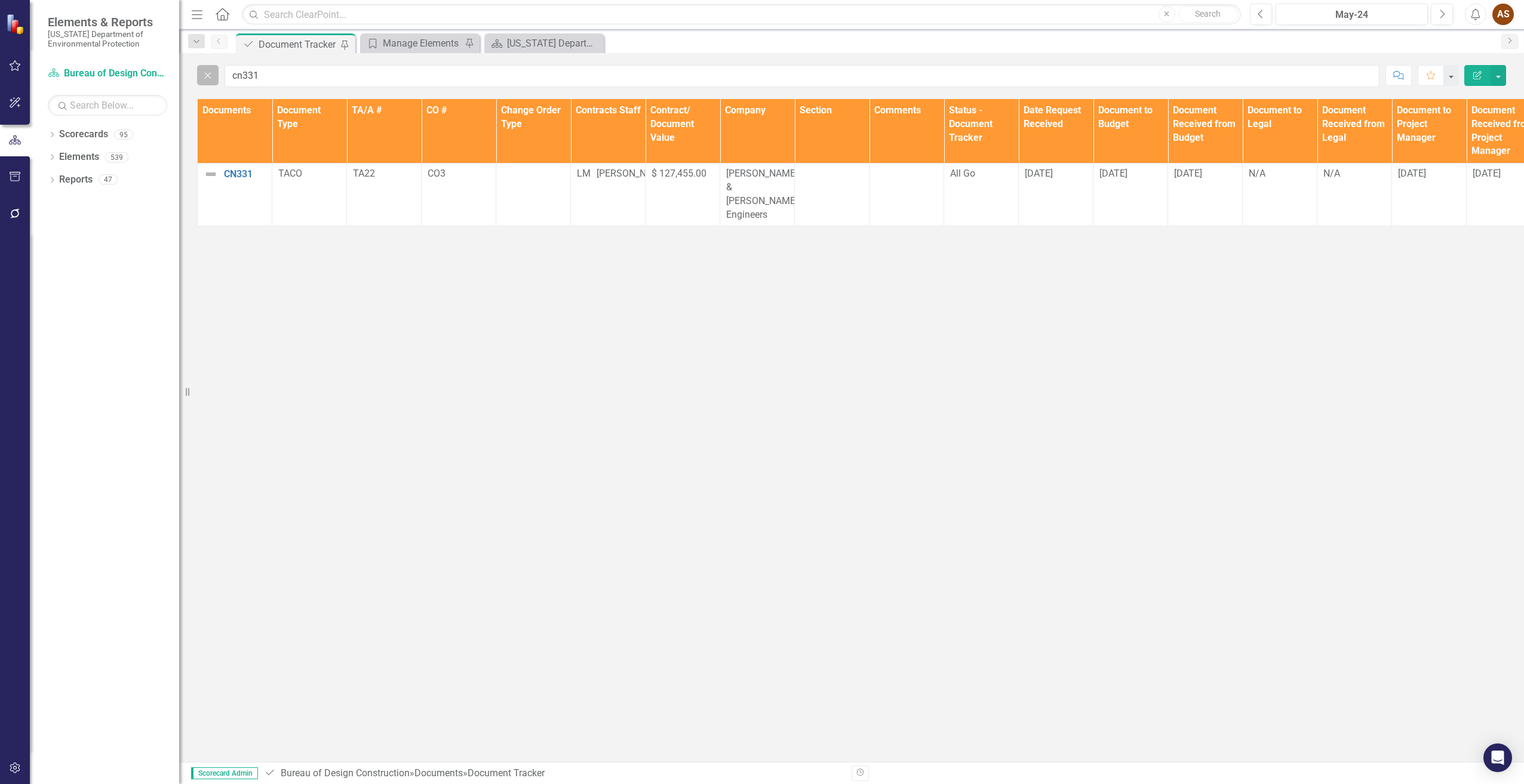
click at [205, 76] on icon "Close" at bounding box center [208, 75] width 13 height 11
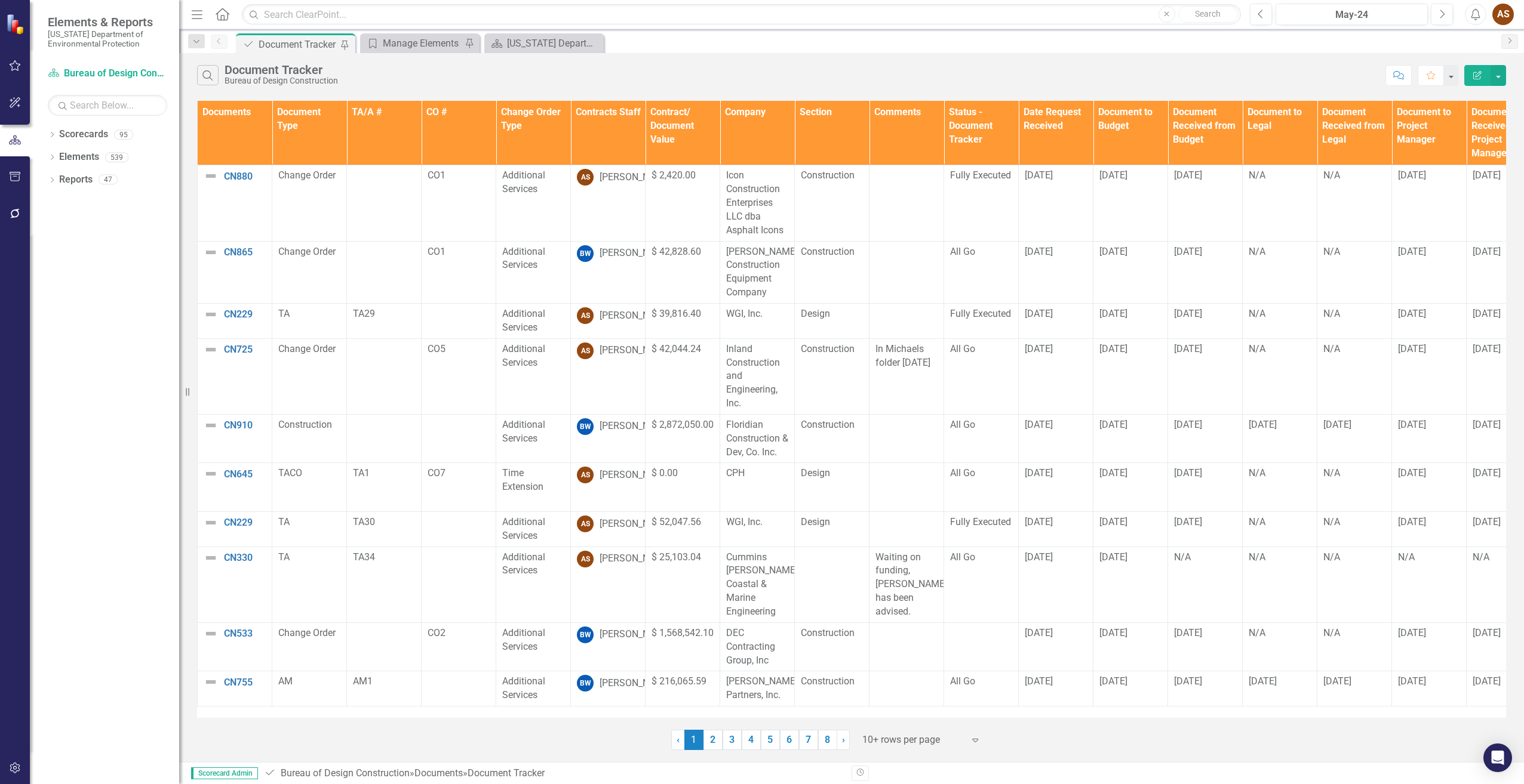
click at [754, 374] on link "8" at bounding box center [828, 740] width 19 height 20
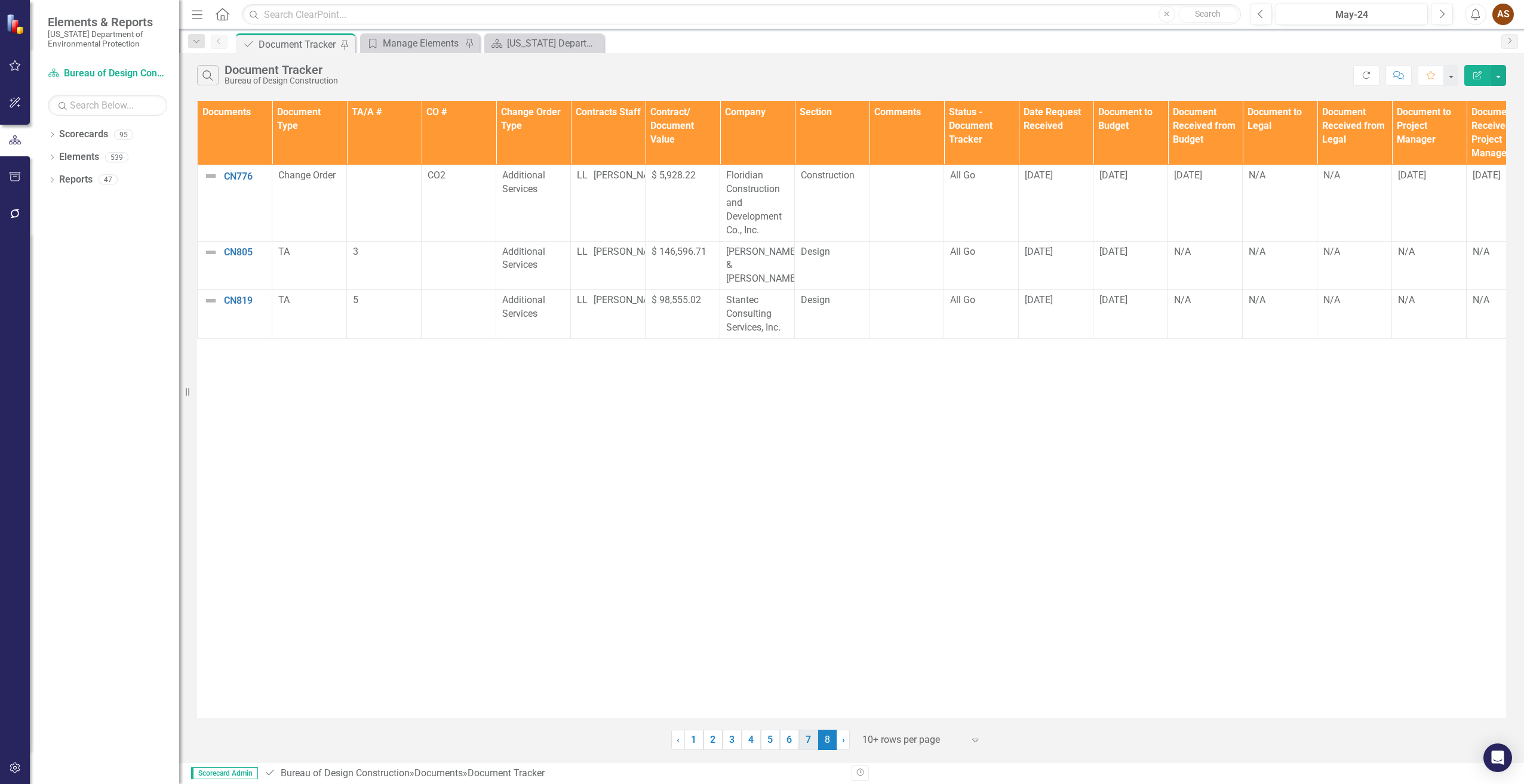
click at [754, 374] on link "7" at bounding box center [809, 740] width 19 height 20
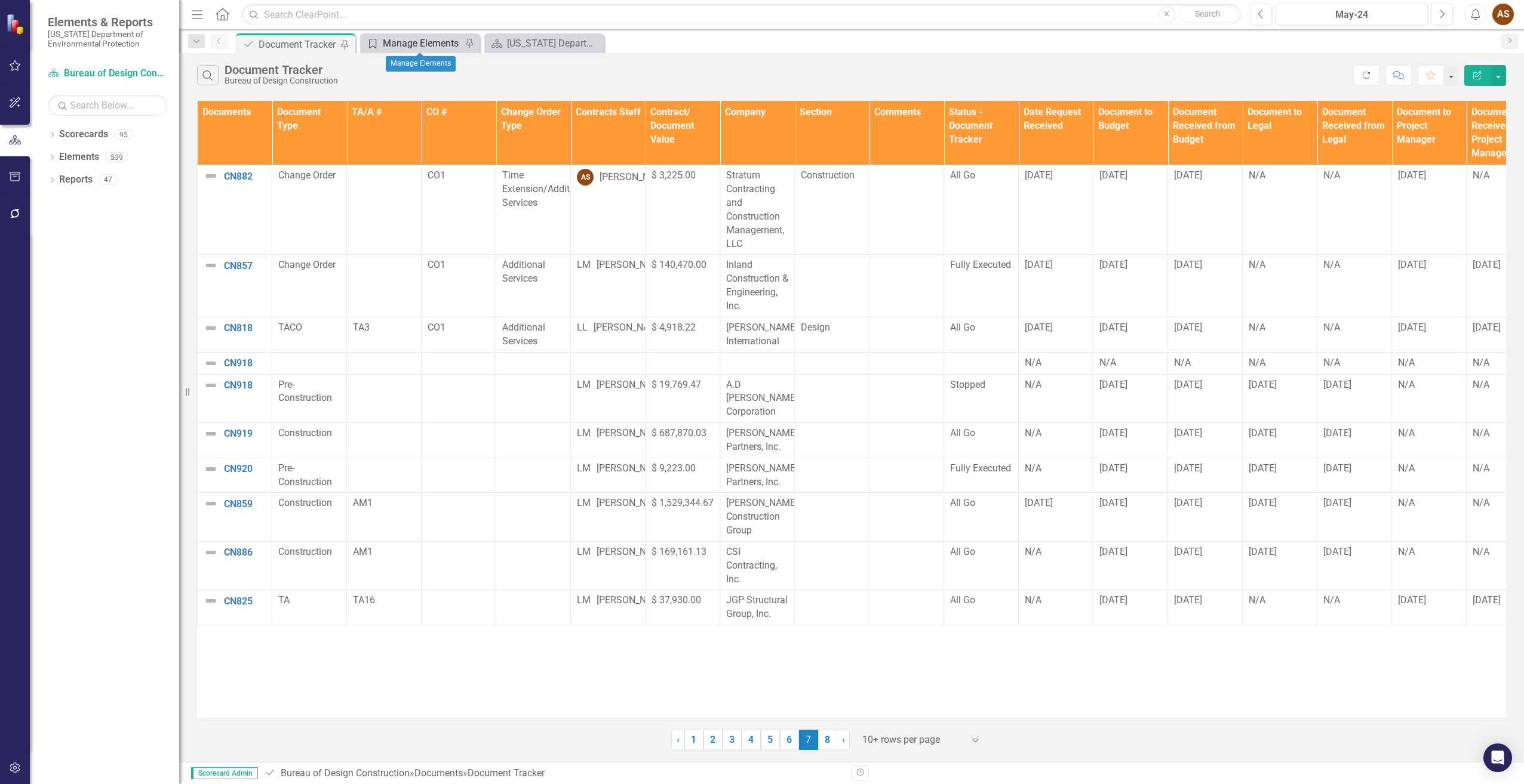
click at [434, 41] on div "Manage Elements" at bounding box center [422, 43] width 79 height 15
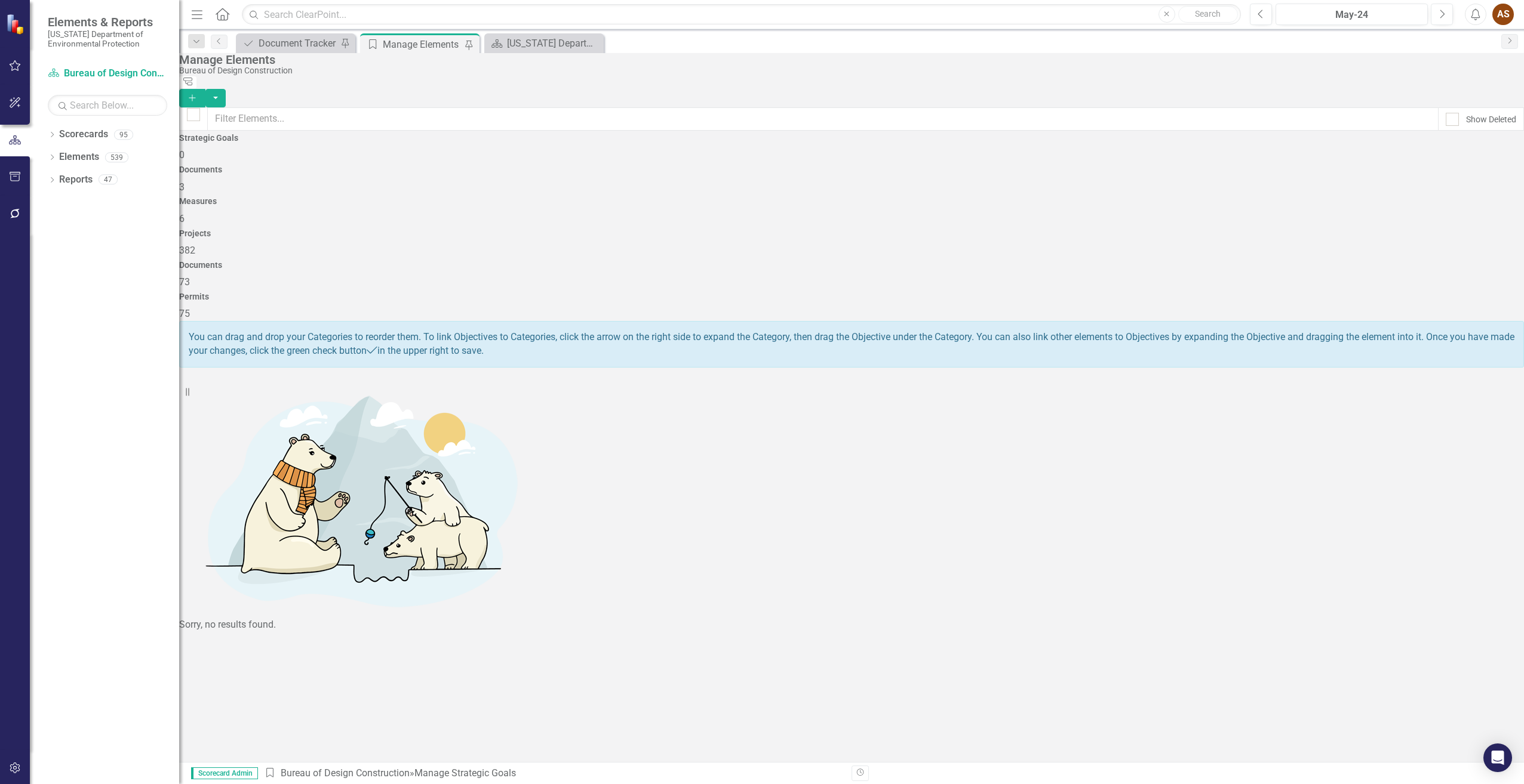
click at [754, 261] on div "Documents 73" at bounding box center [852, 275] width 1345 height 29
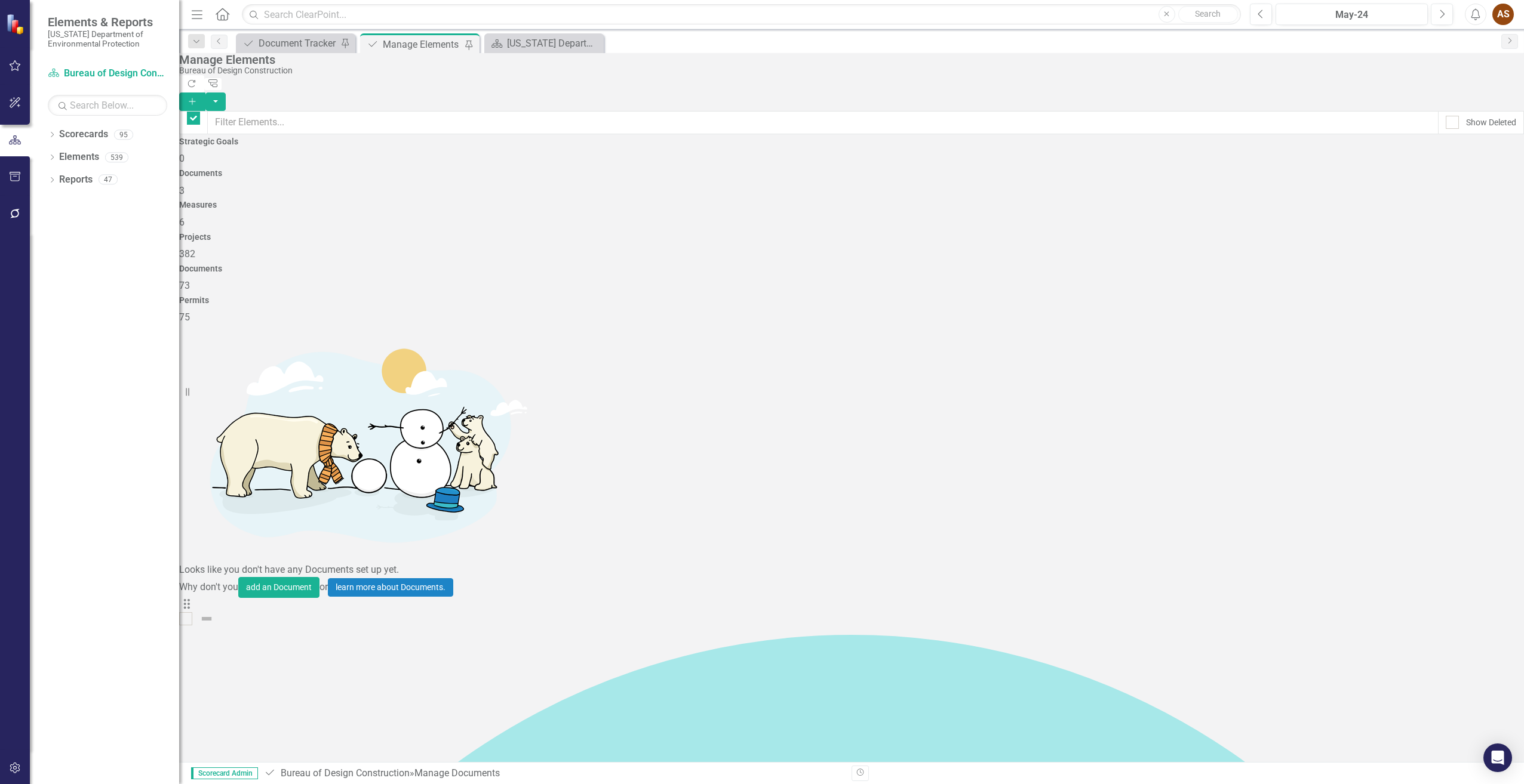
checkbox input "false"
click at [198, 98] on icon "Add" at bounding box center [192, 101] width 11 height 8
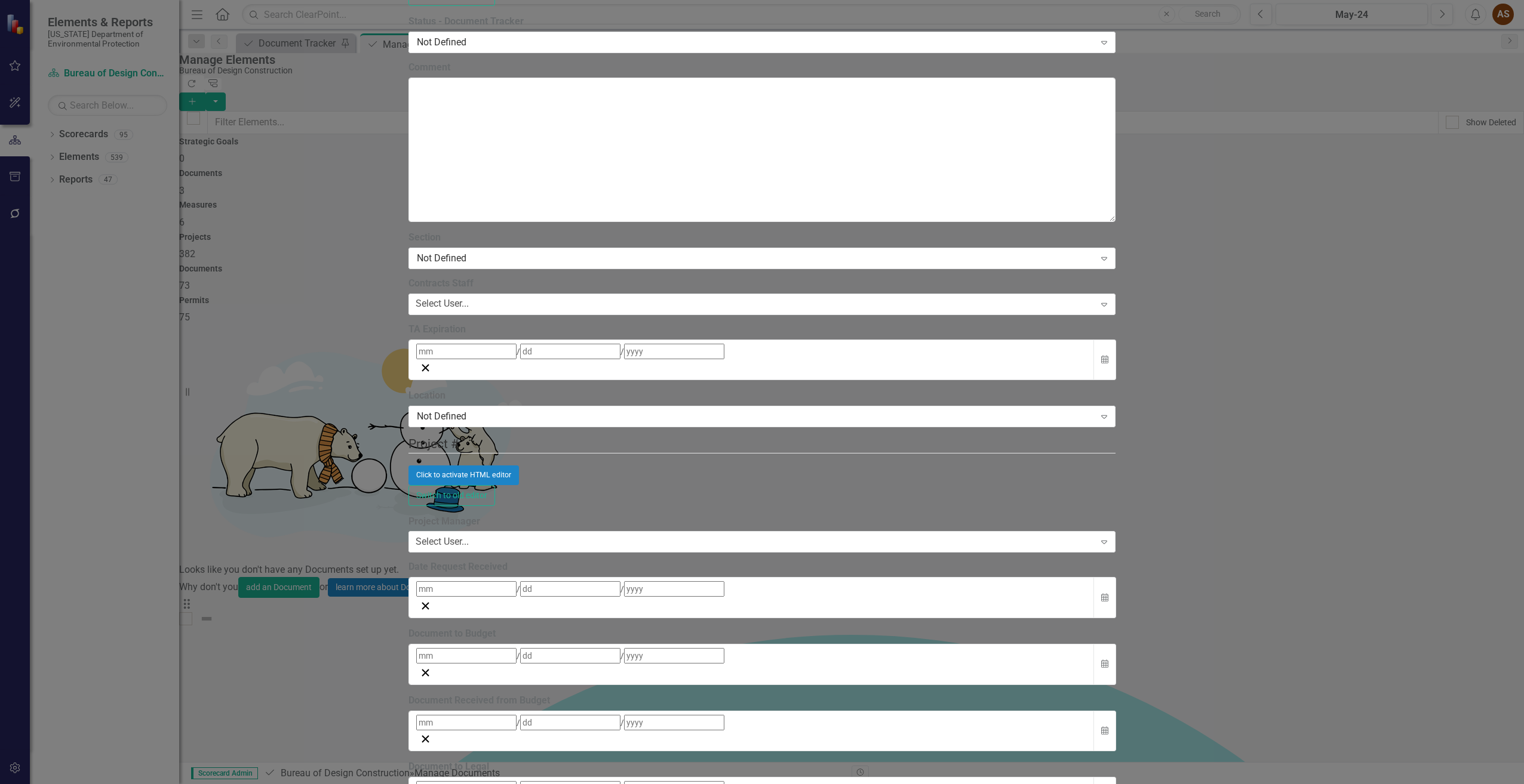
type input "CN331"
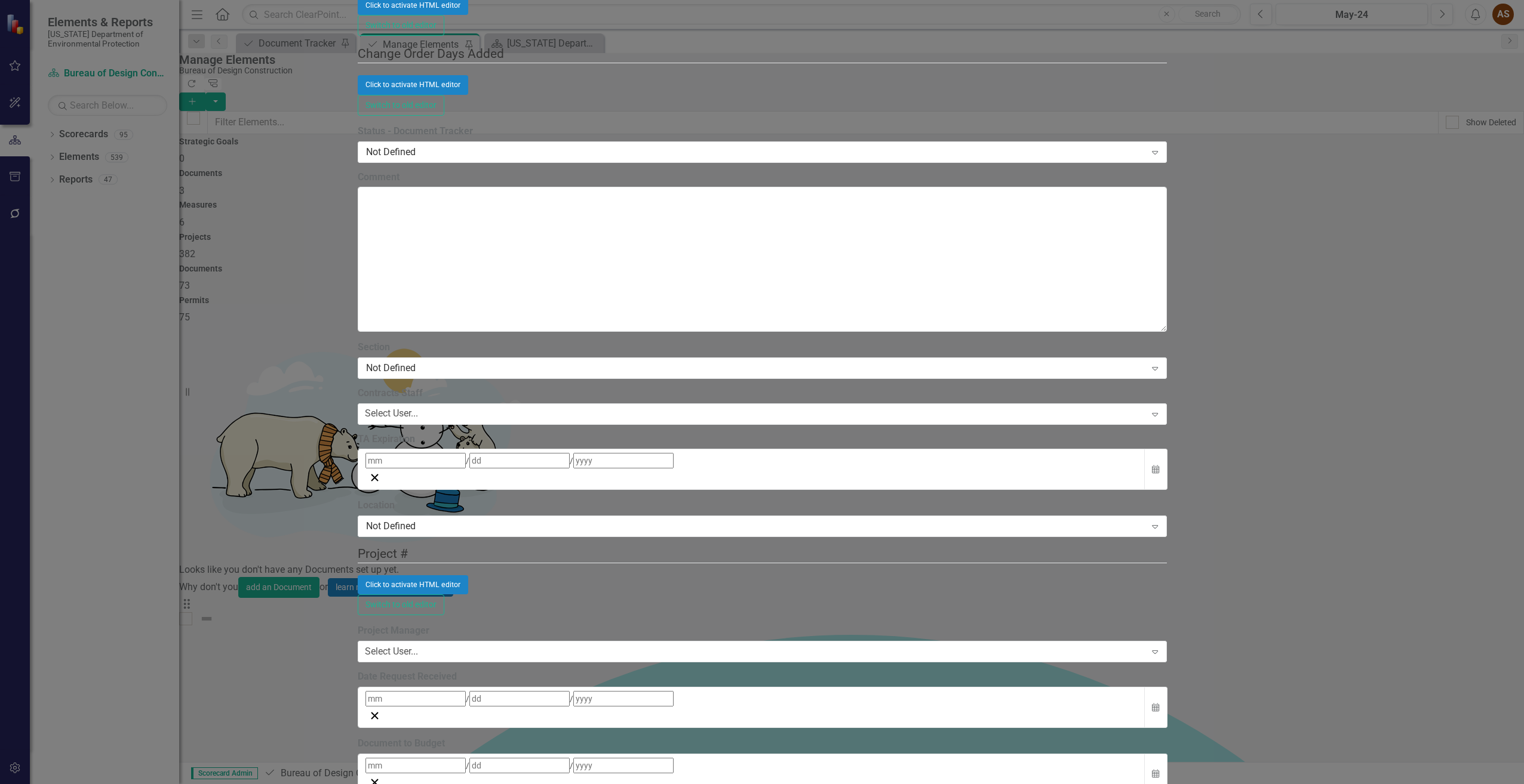
scroll to position [0, 0]
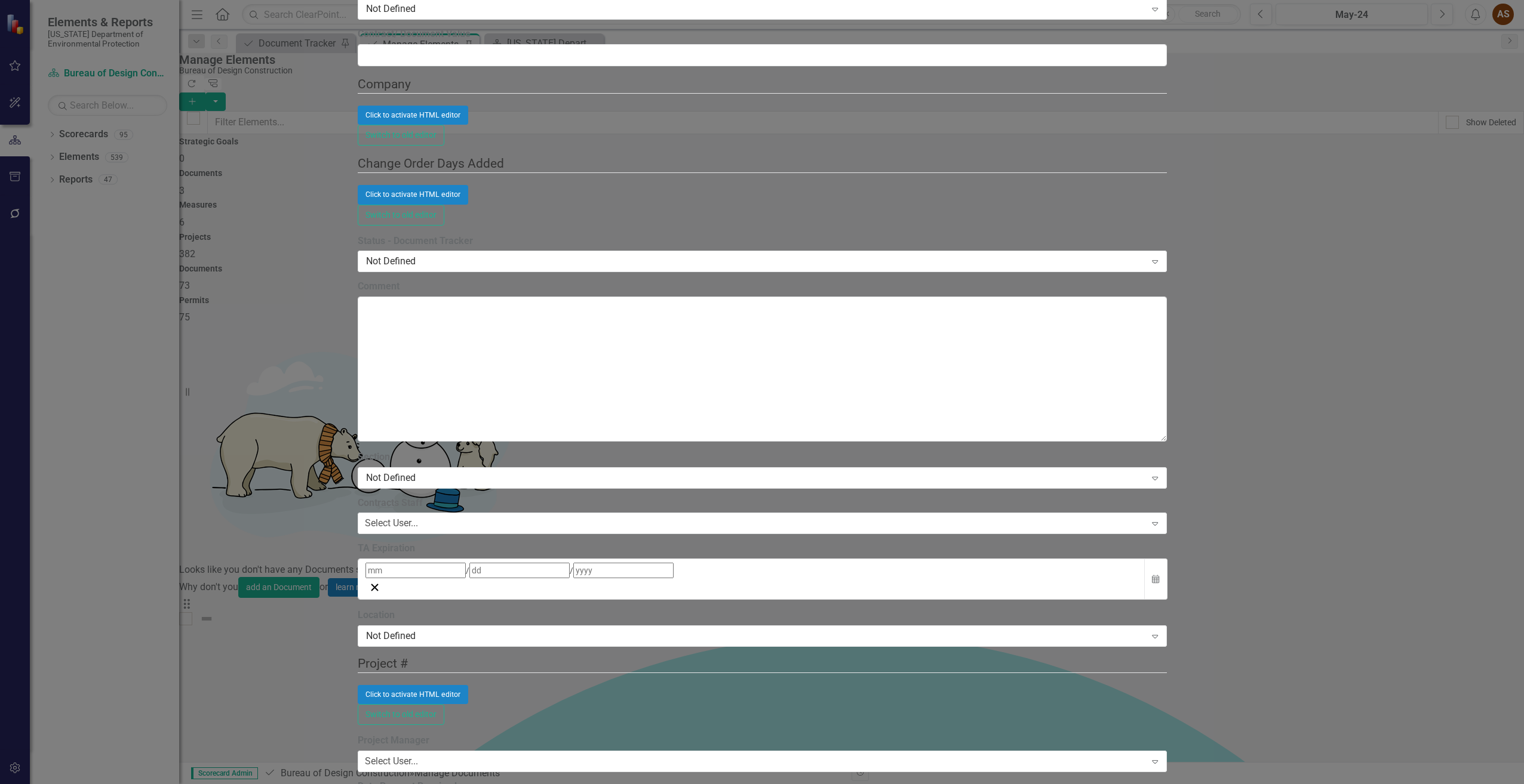
scroll to position [0, 0]
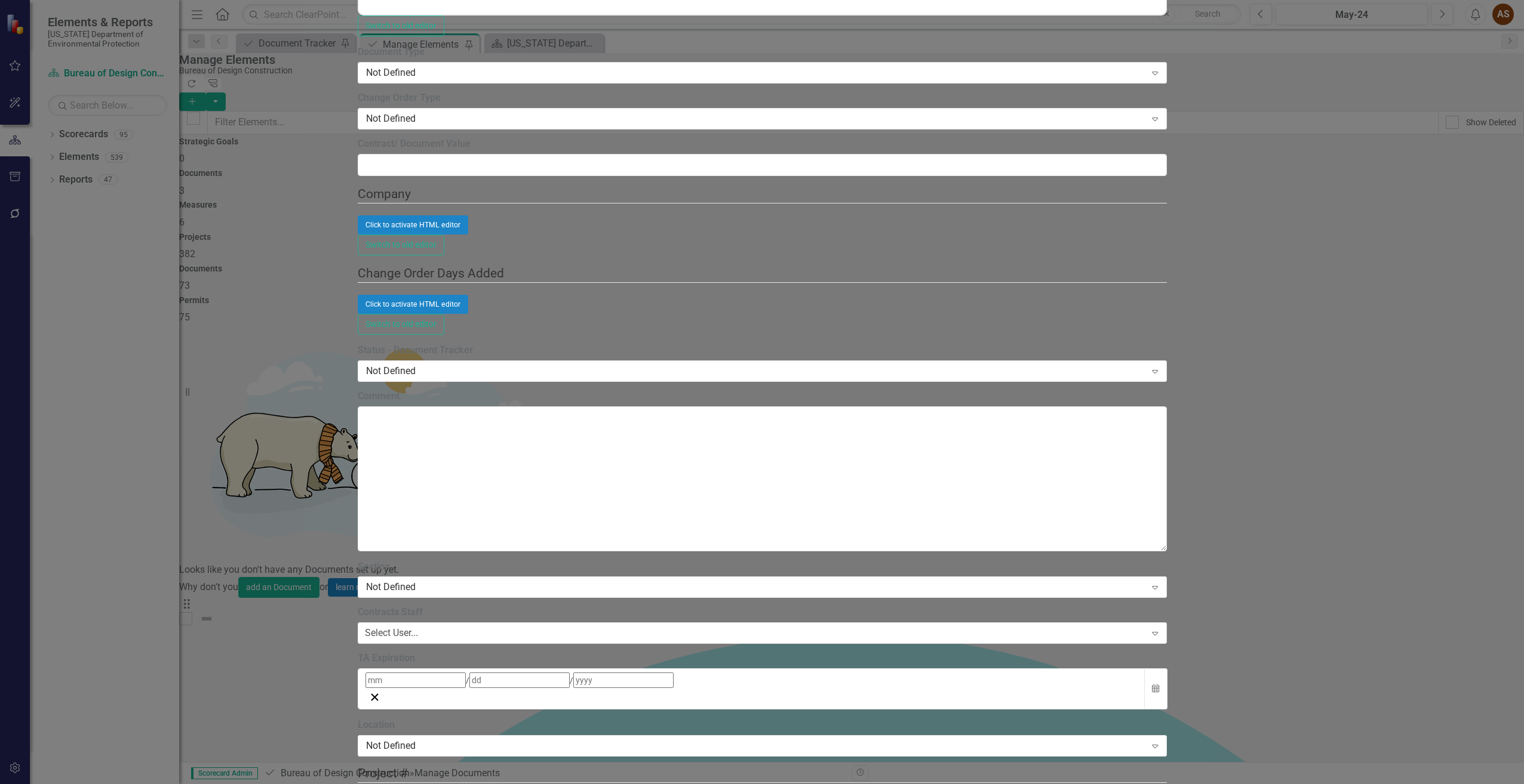
scroll to position [0, 0]
click at [517, 80] on div "Not Defined" at bounding box center [756, 73] width 780 height 14
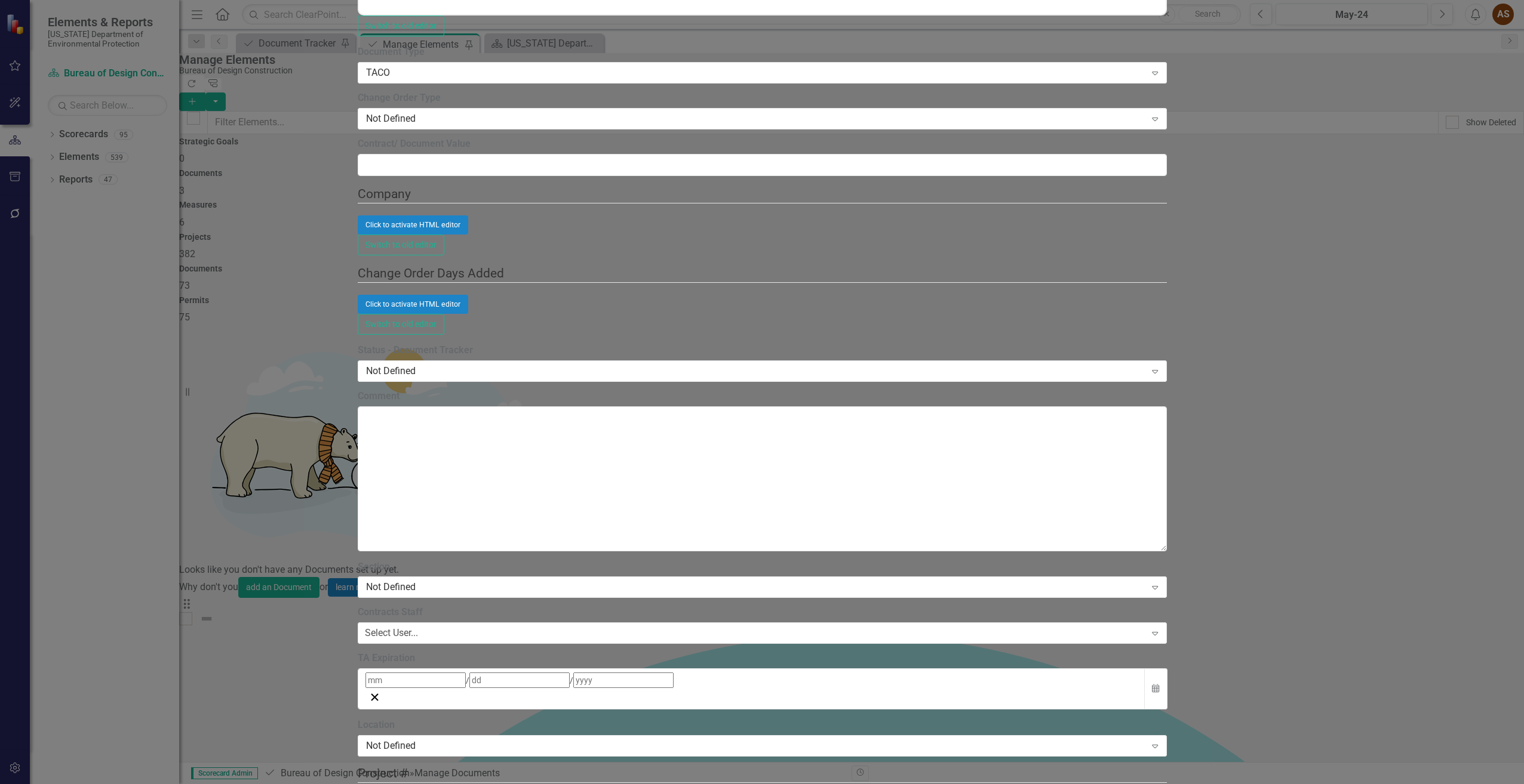
scroll to position [1314, 0]
click at [524, 126] on div "Not Defined" at bounding box center [756, 119] width 780 height 14
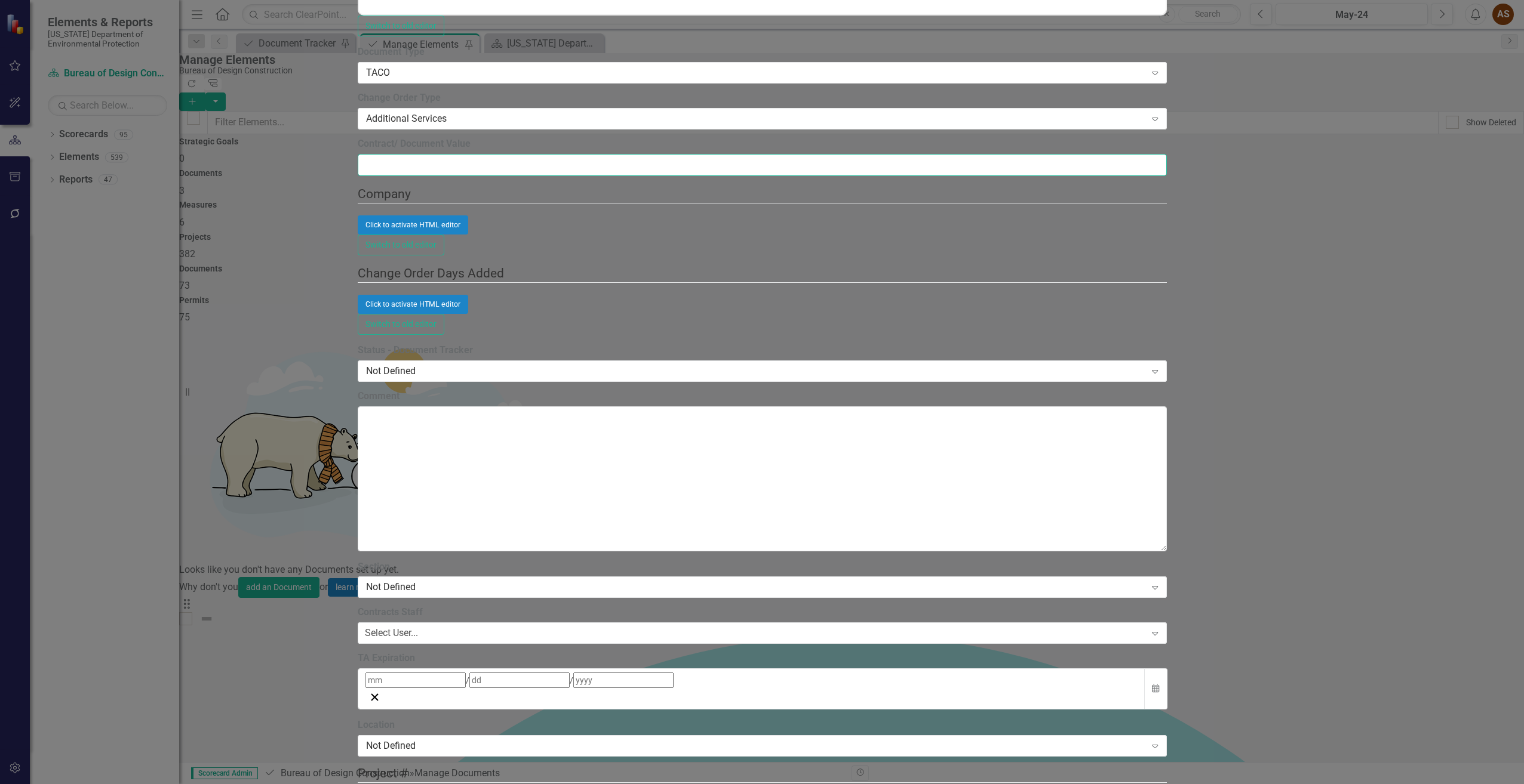
click at [519, 176] on input "Contract/ Document Value" at bounding box center [762, 165] width 809 height 22
paste input "27430"
type input "27430.00"
click at [562, 234] on div "Click to activate HTML editor" at bounding box center [762, 225] width 809 height 19
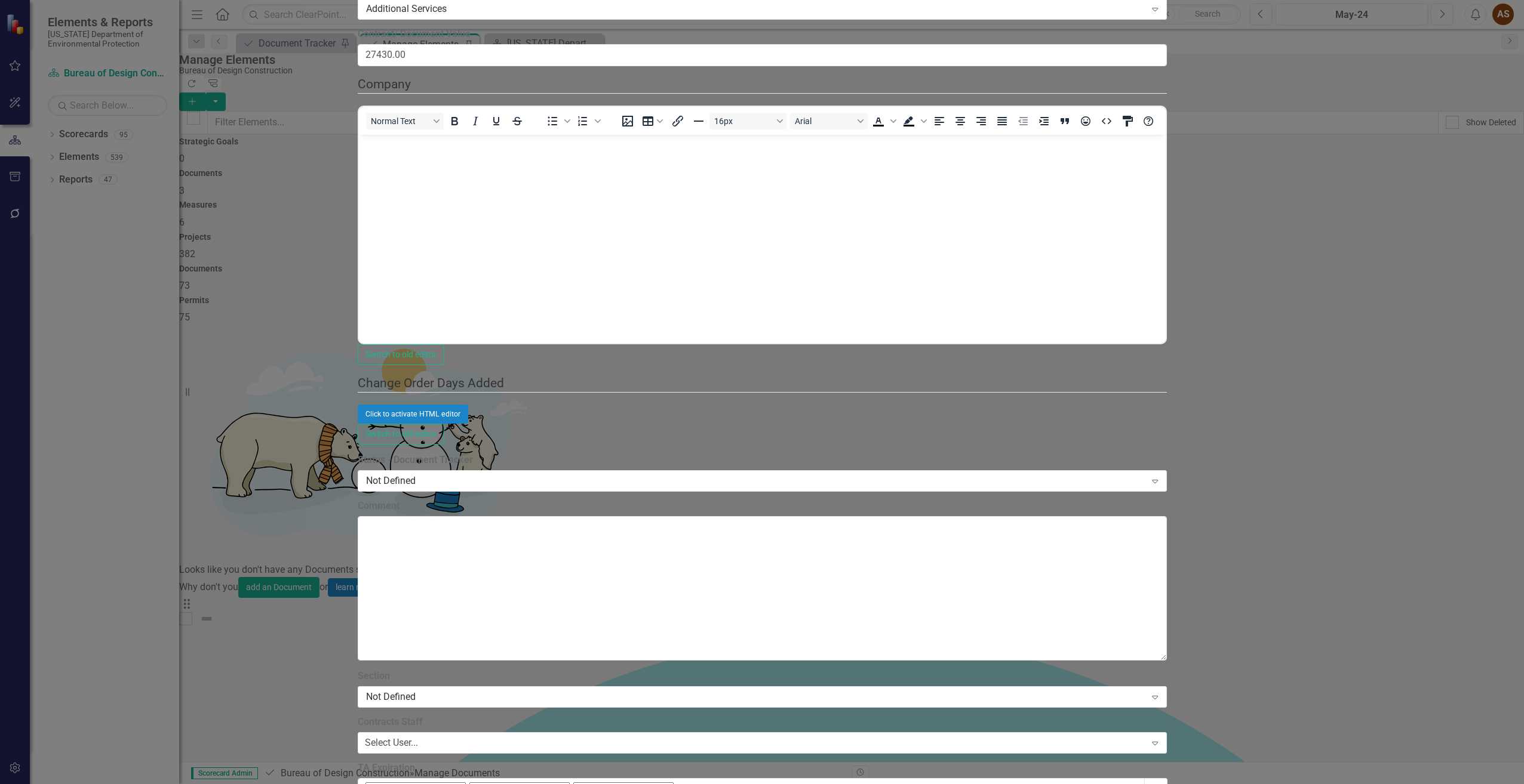
scroll to position [0, 0]
click at [431, 173] on body "Rich Text Area. Press ALT-0 for help." at bounding box center [761, 224] width 806 height 179
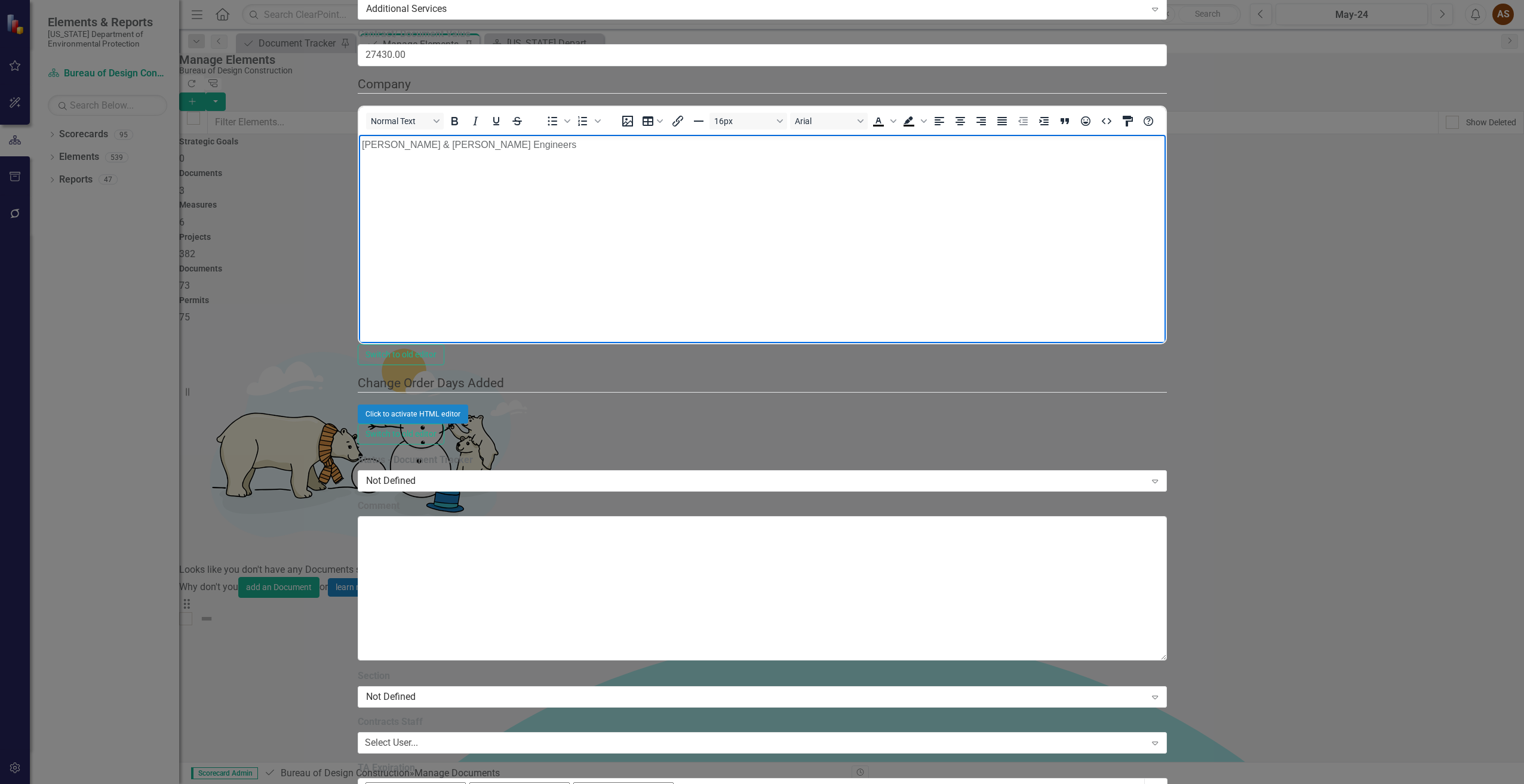
scroll to position [1970, 0]
click at [508, 374] on div "Not Defined" at bounding box center [756, 481] width 780 height 14
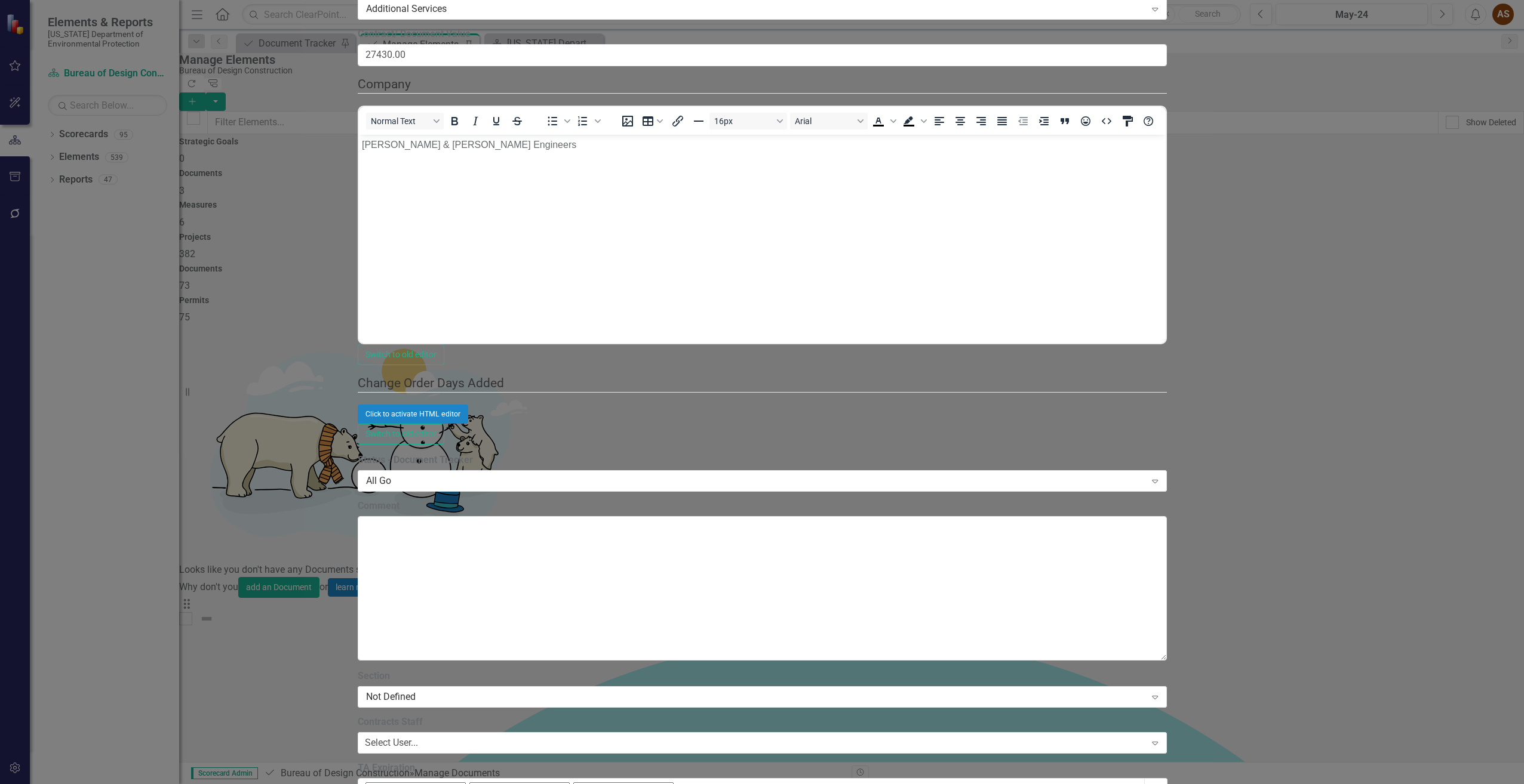
scroll to position [2149, 0]
click at [505, 374] on div "Not Defined" at bounding box center [756, 697] width 780 height 14
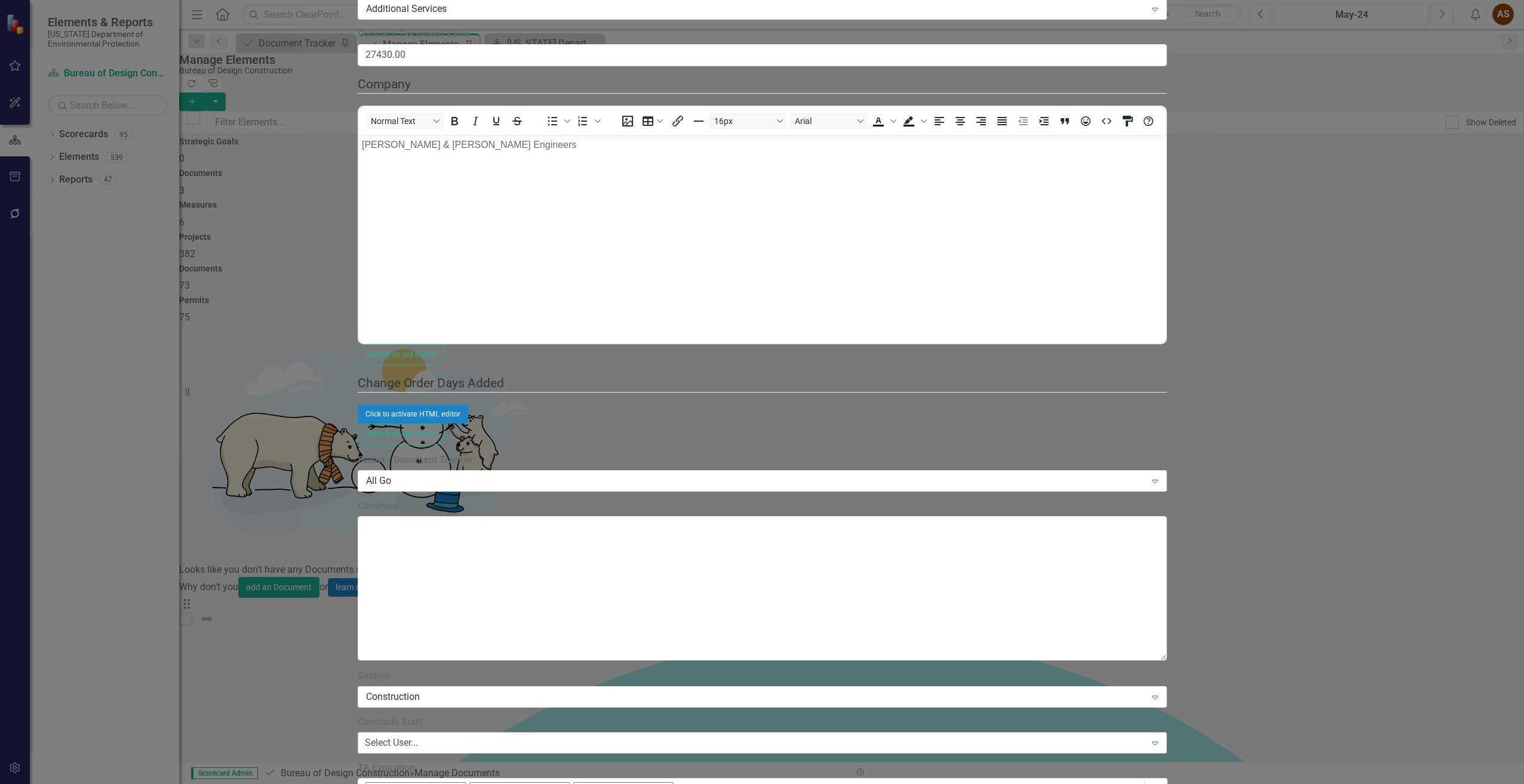
click at [418, 374] on div "Select User..." at bounding box center [391, 743] width 53 height 14
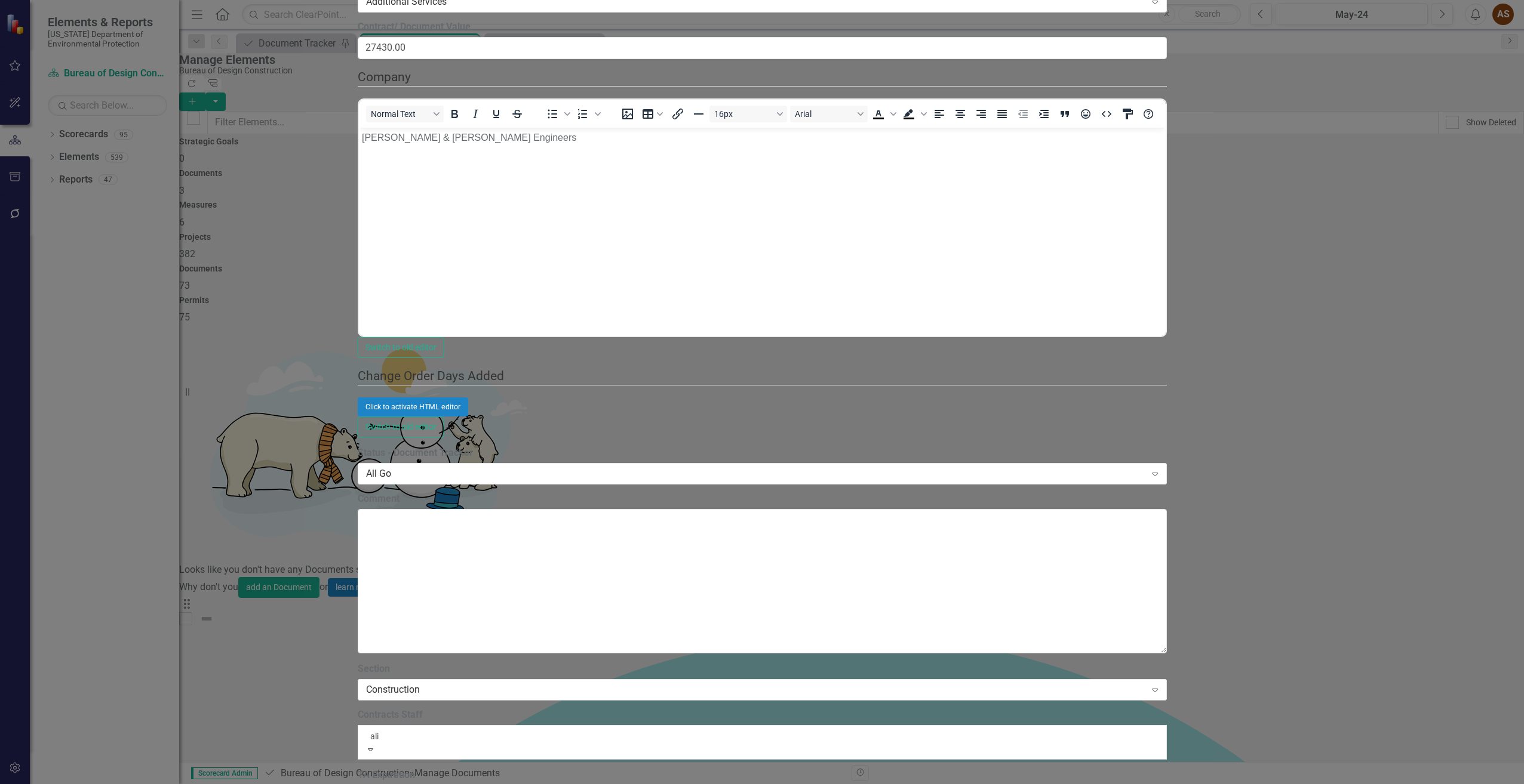
type input "alis"
click at [87, 374] on span "Alis ha Sadler" at bounding box center [44, 790] width 87 height 11
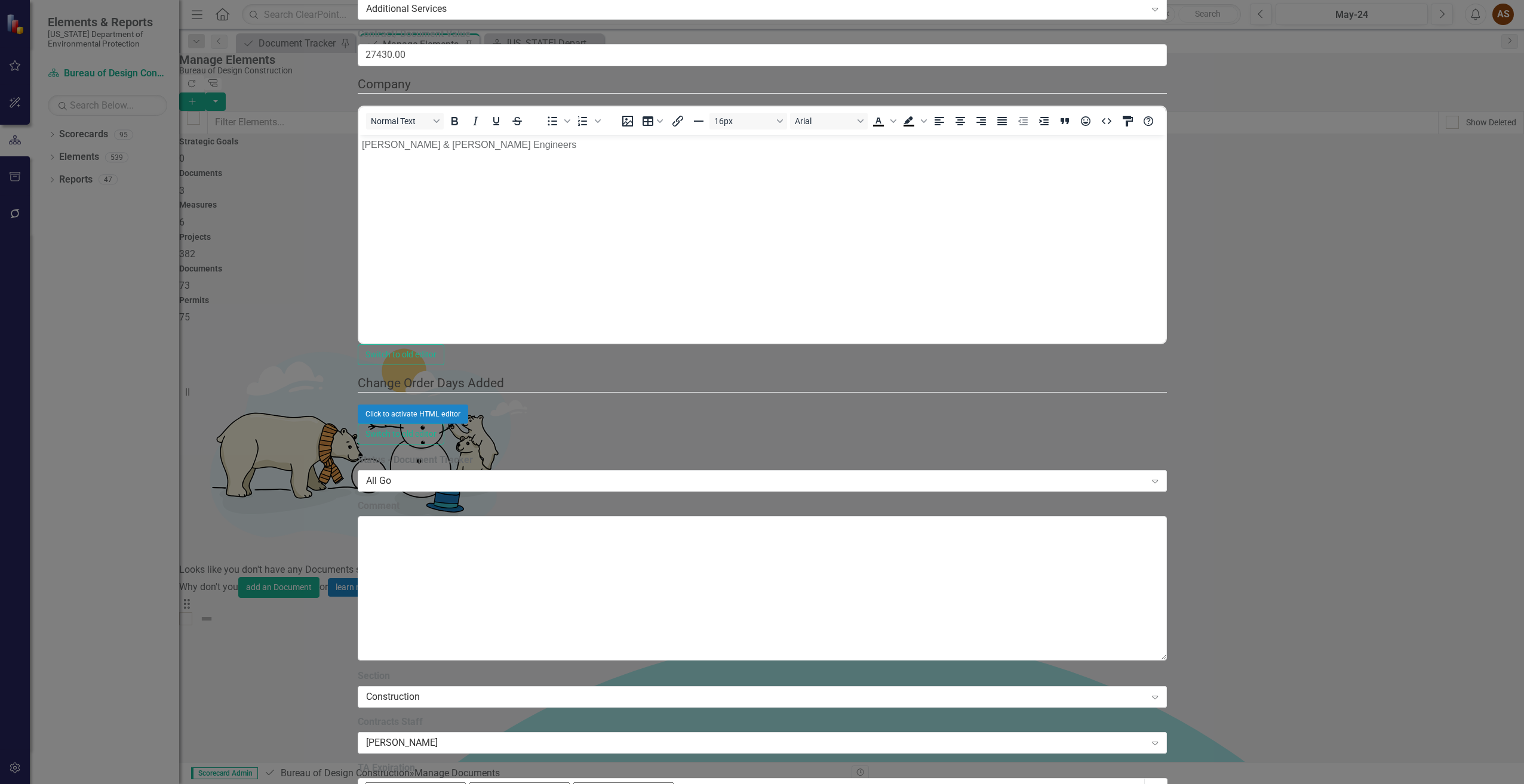
scroll to position [2686, 0]
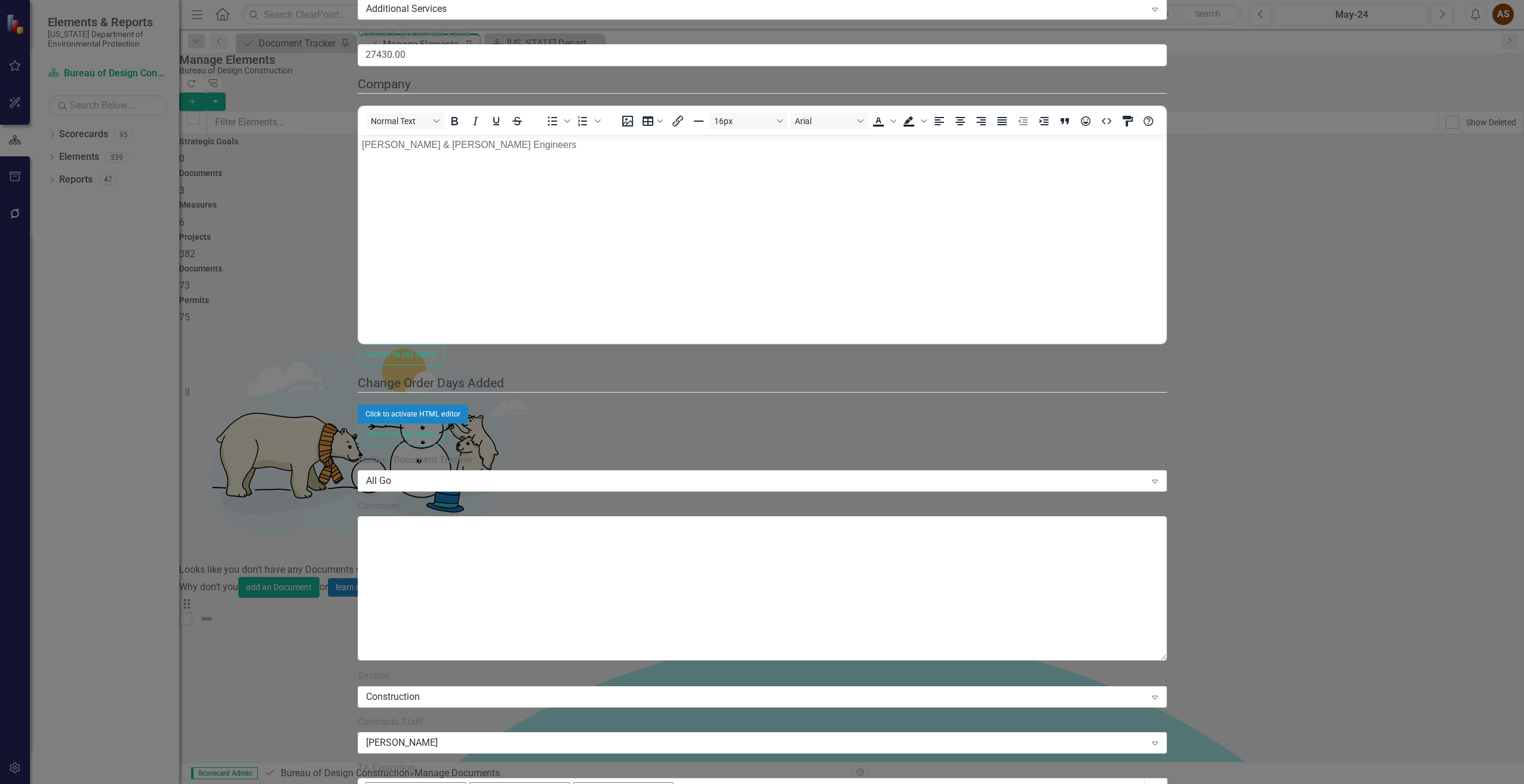
scroll to position [2805, 0]
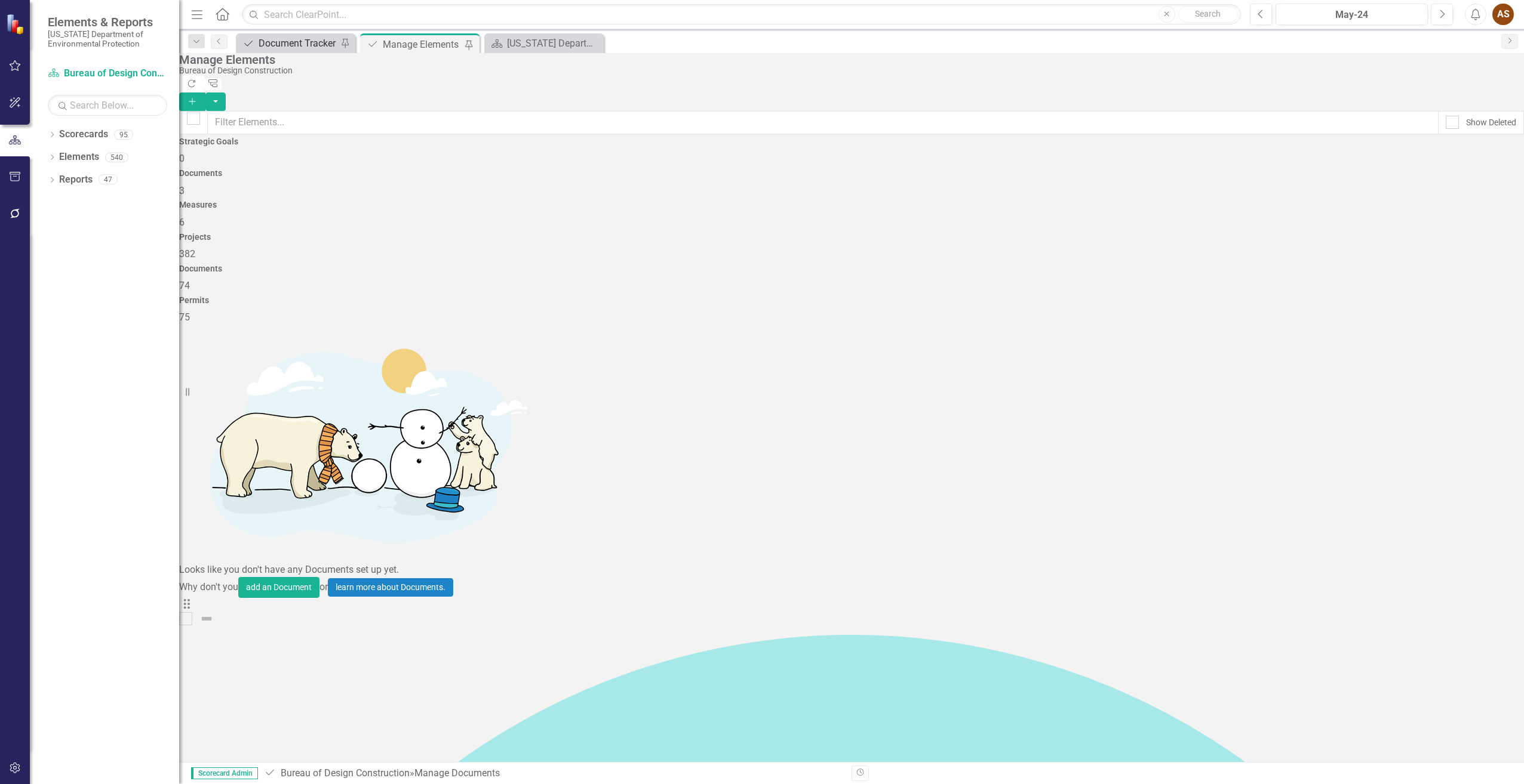
click at [288, 39] on div "Document Tracker" at bounding box center [297, 43] width 79 height 15
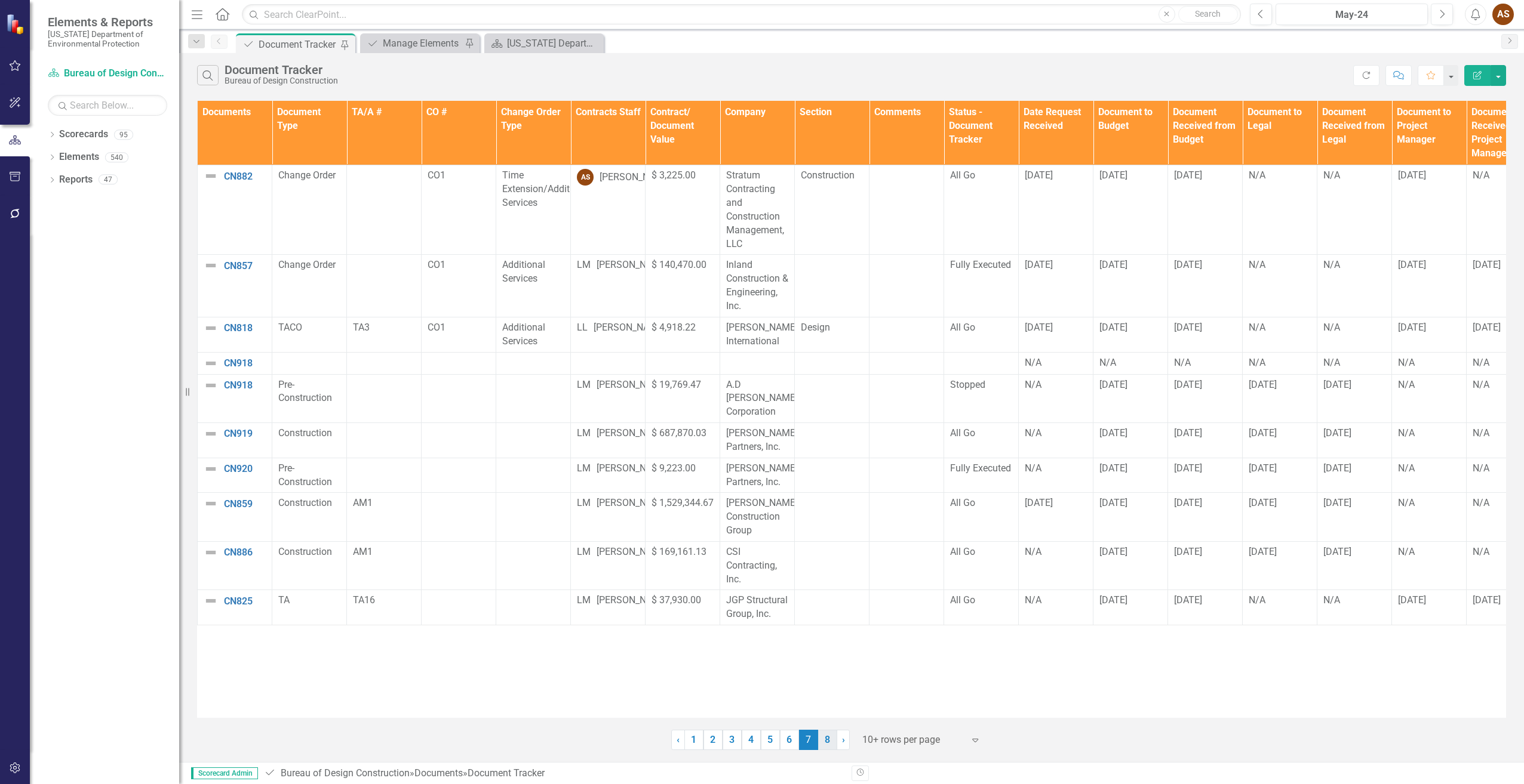
click at [754, 374] on link "8" at bounding box center [828, 740] width 19 height 20
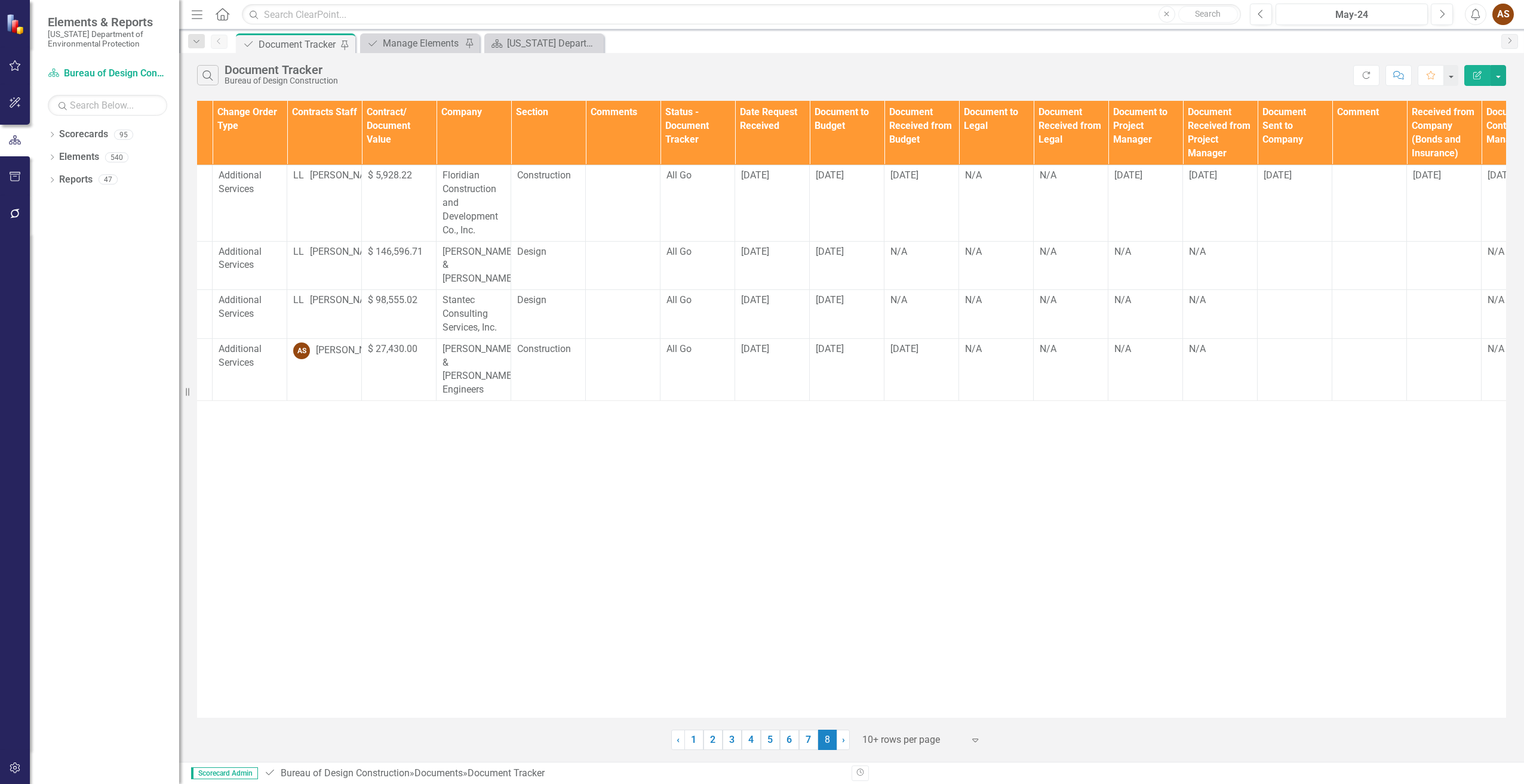
scroll to position [0, 295]
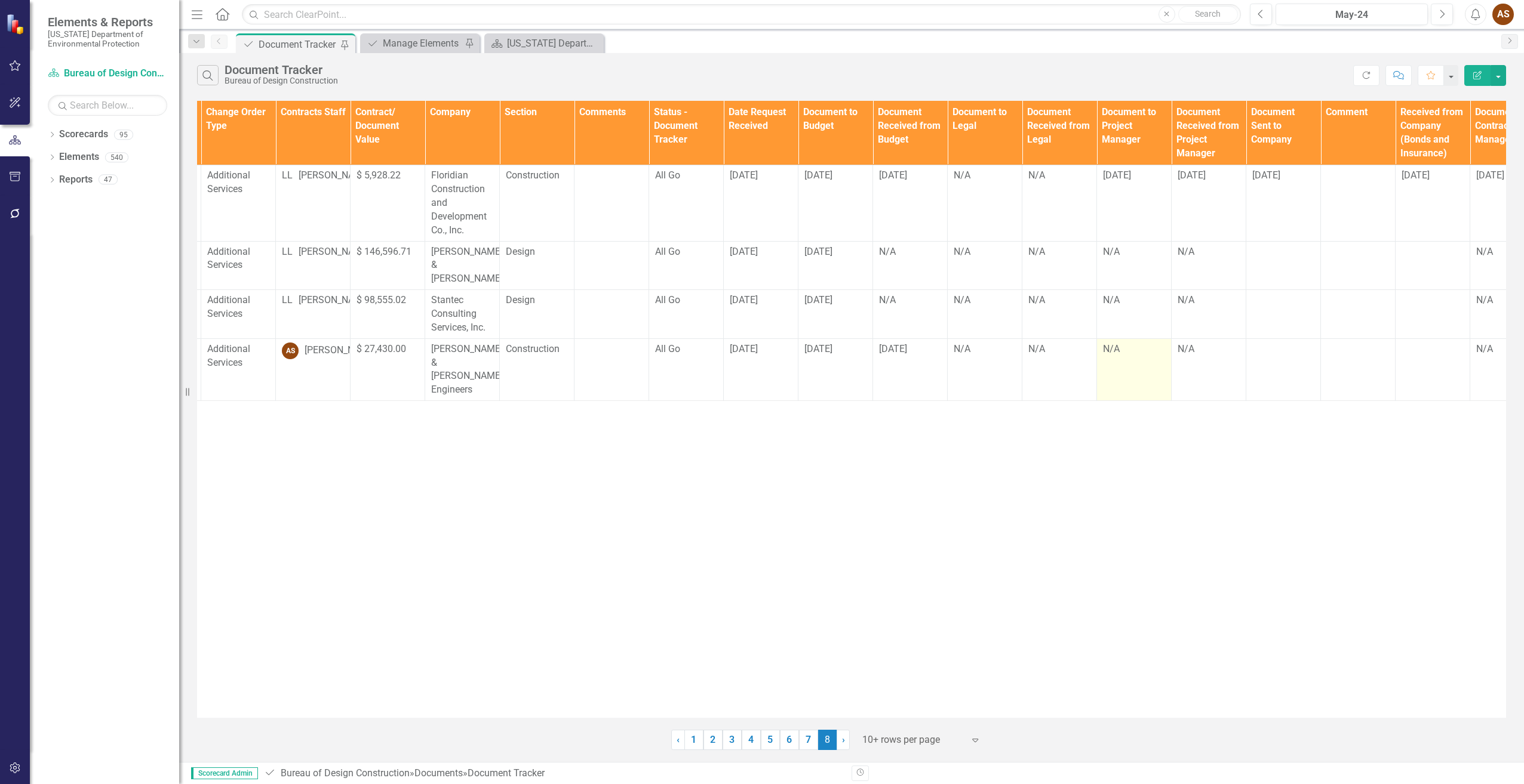
click at [754, 358] on td "N/A" at bounding box center [1134, 370] width 75 height 62
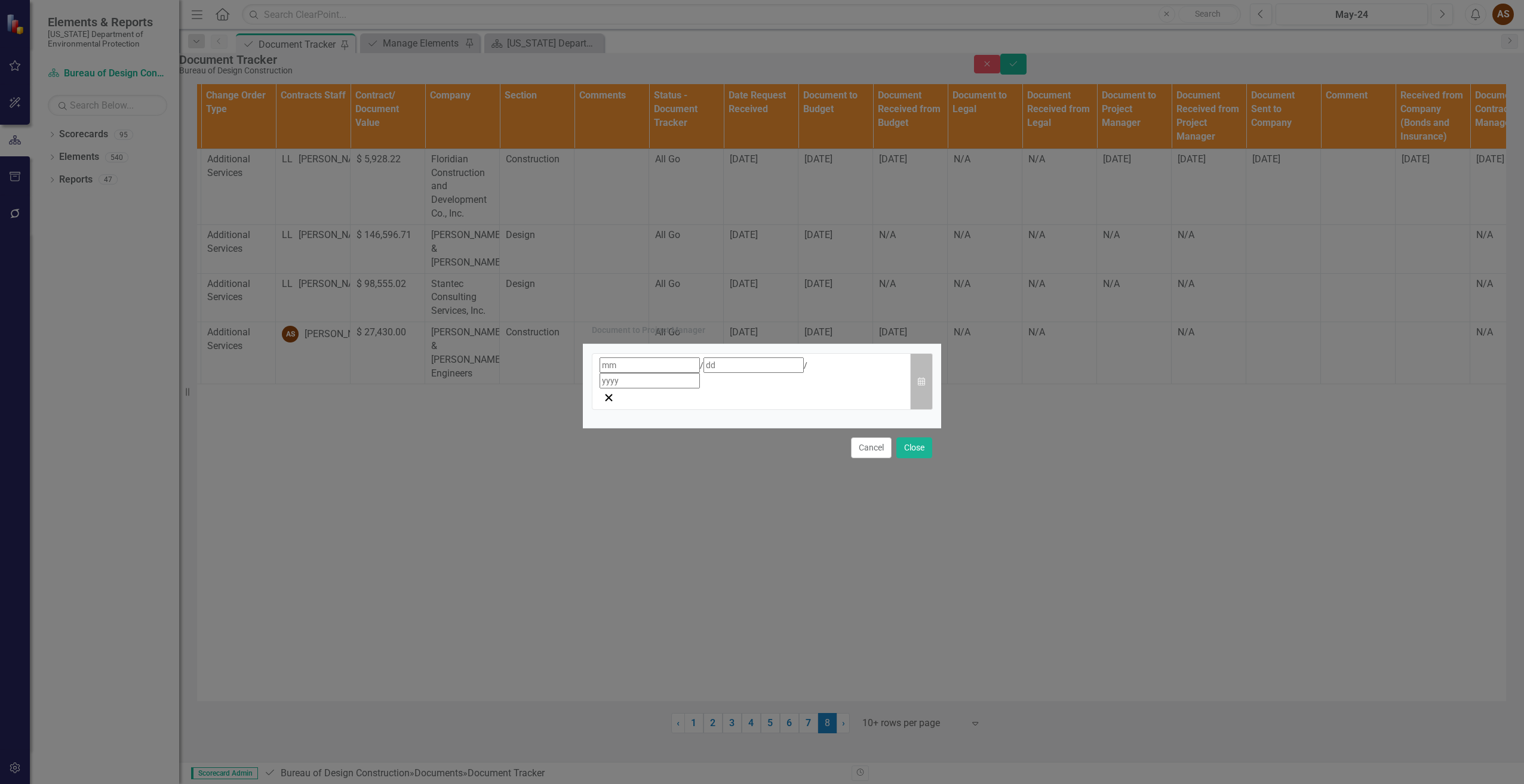
click at [754, 374] on button "Calendar" at bounding box center [921, 382] width 23 height 57
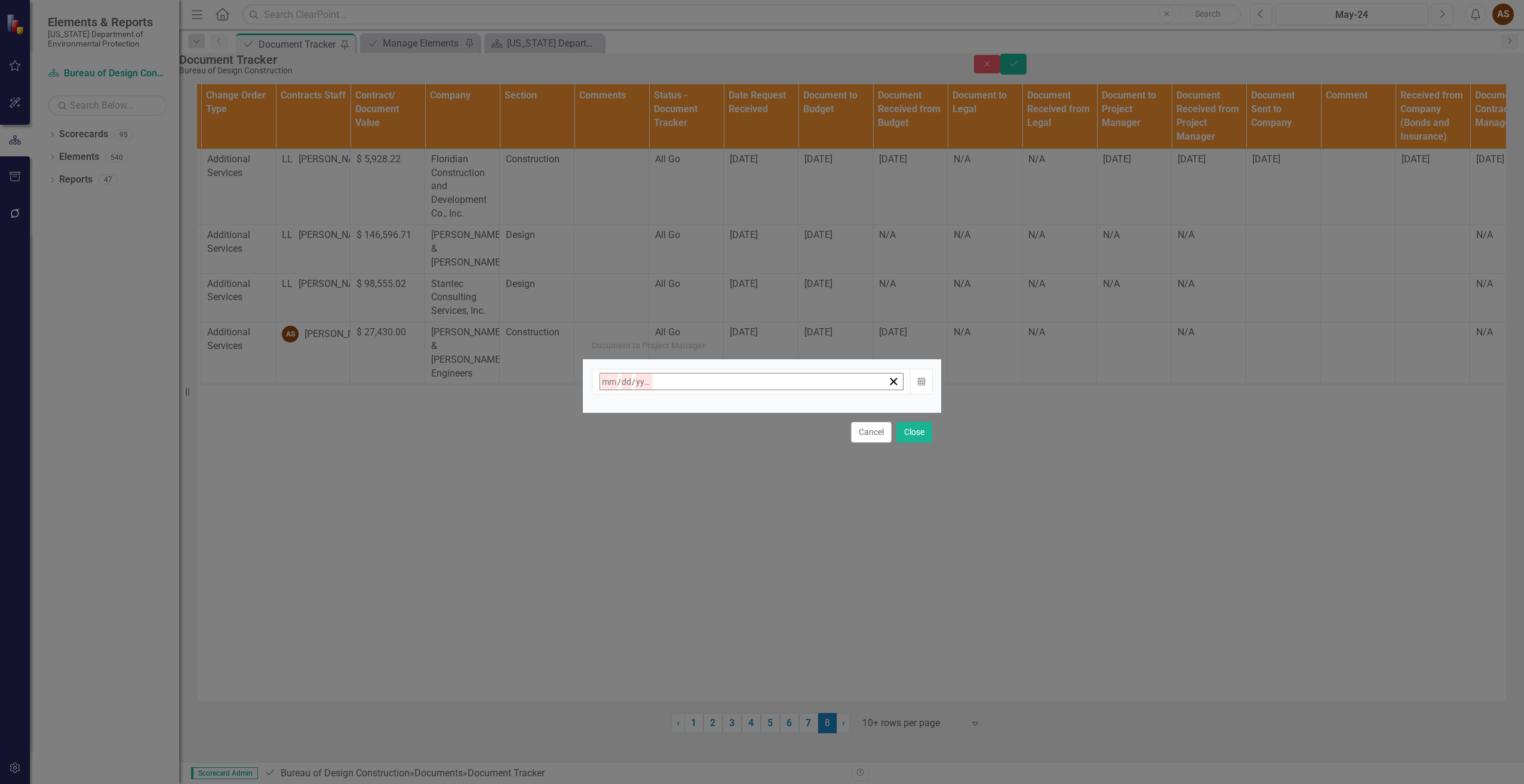
click at [712, 374] on button "10" at bounding box center [697, 476] width 30 height 21
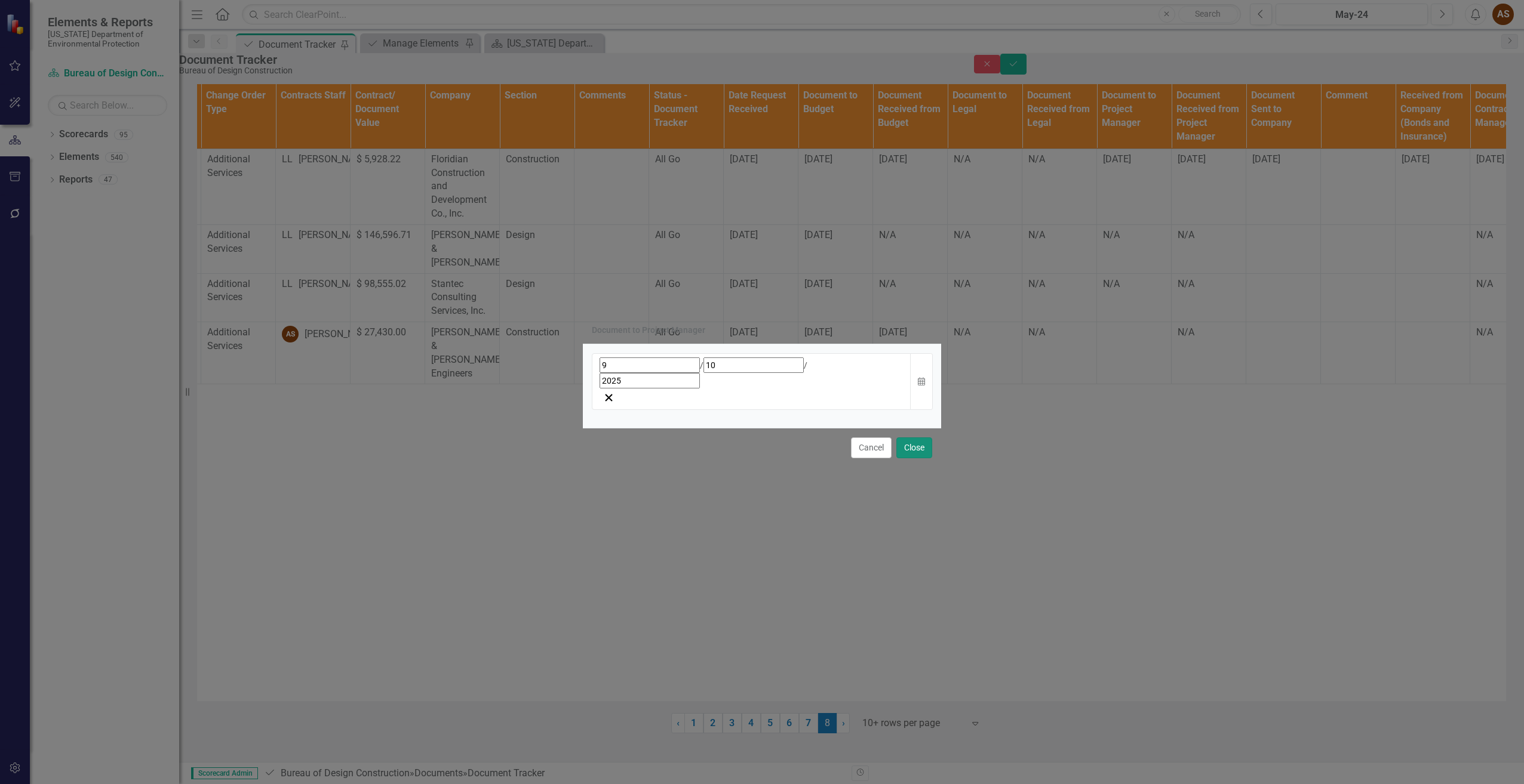
click at [754, 374] on button "Close" at bounding box center [914, 448] width 36 height 21
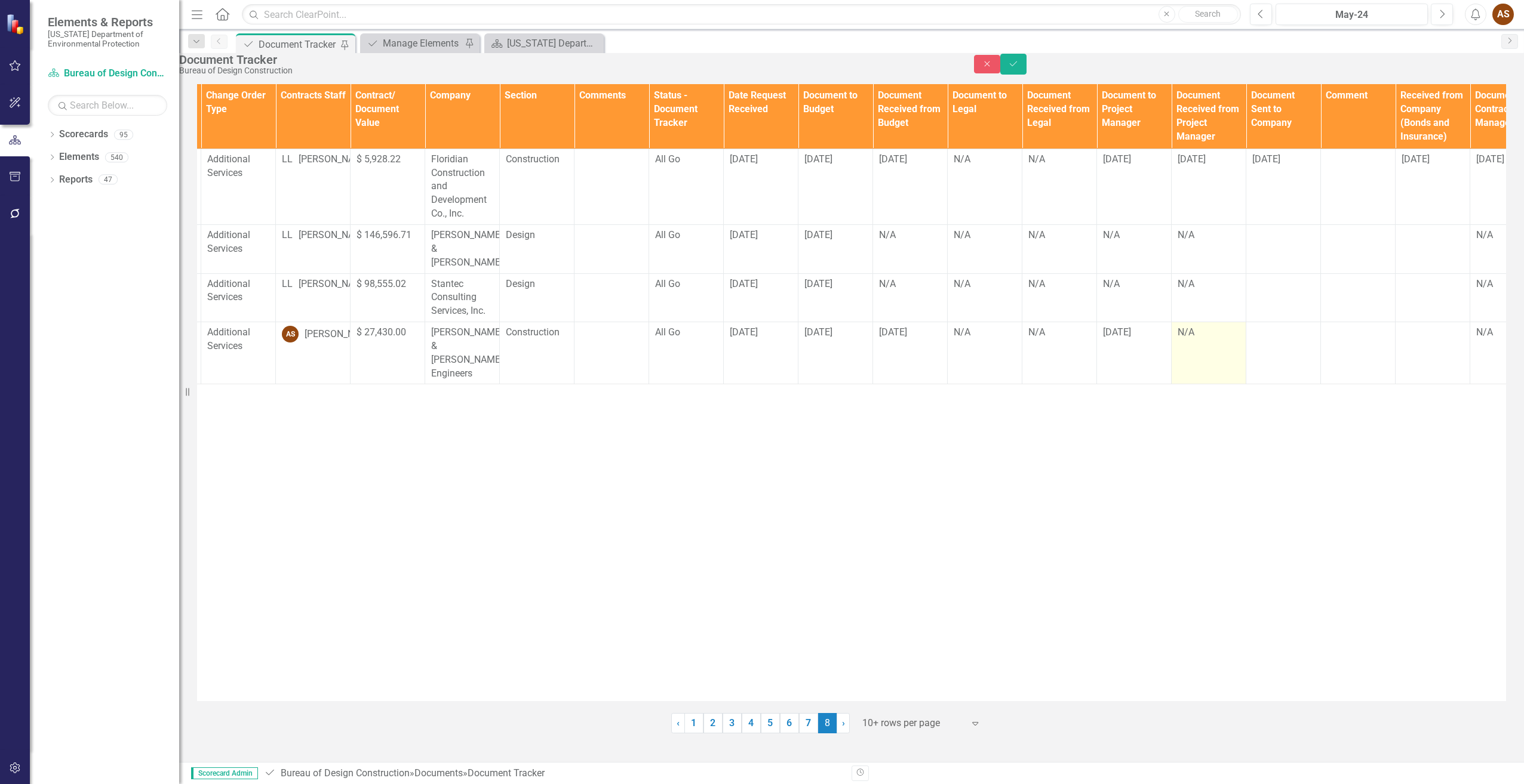
click at [754, 360] on td "N/A" at bounding box center [1208, 354] width 75 height 62
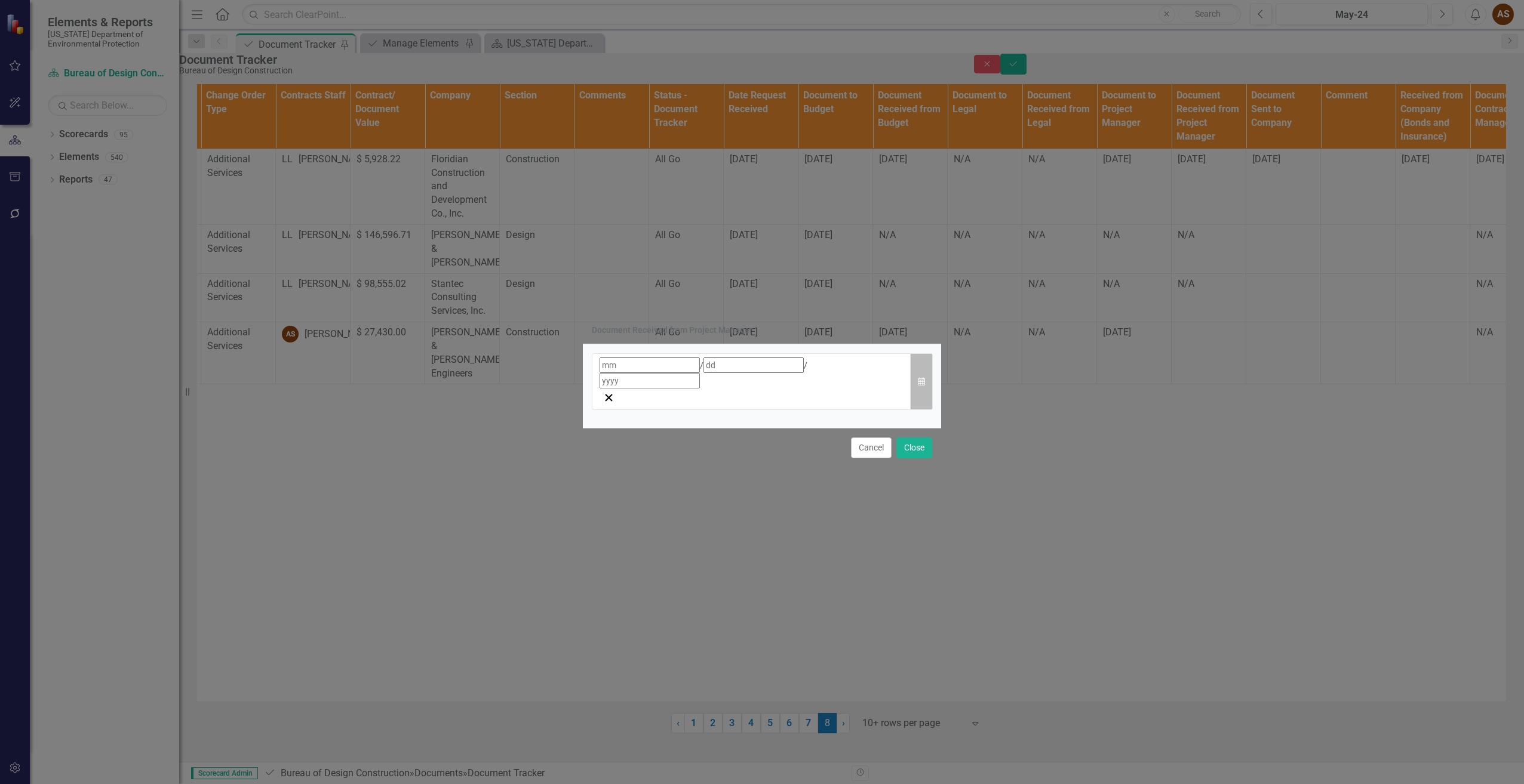
click at [754, 374] on icon "button" at bounding box center [921, 381] width 7 height 8
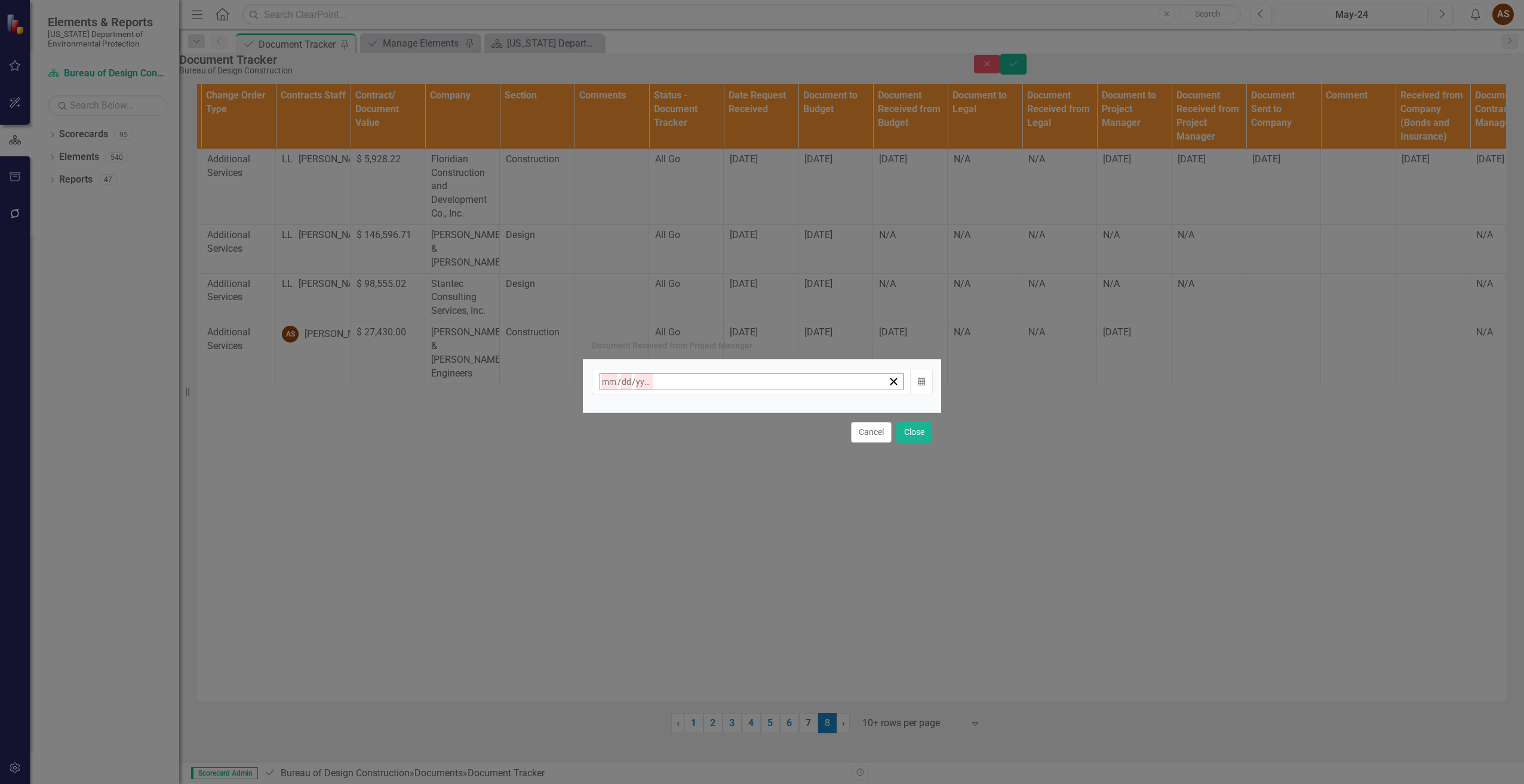
click at [712, 374] on button "10" at bounding box center [697, 476] width 30 height 21
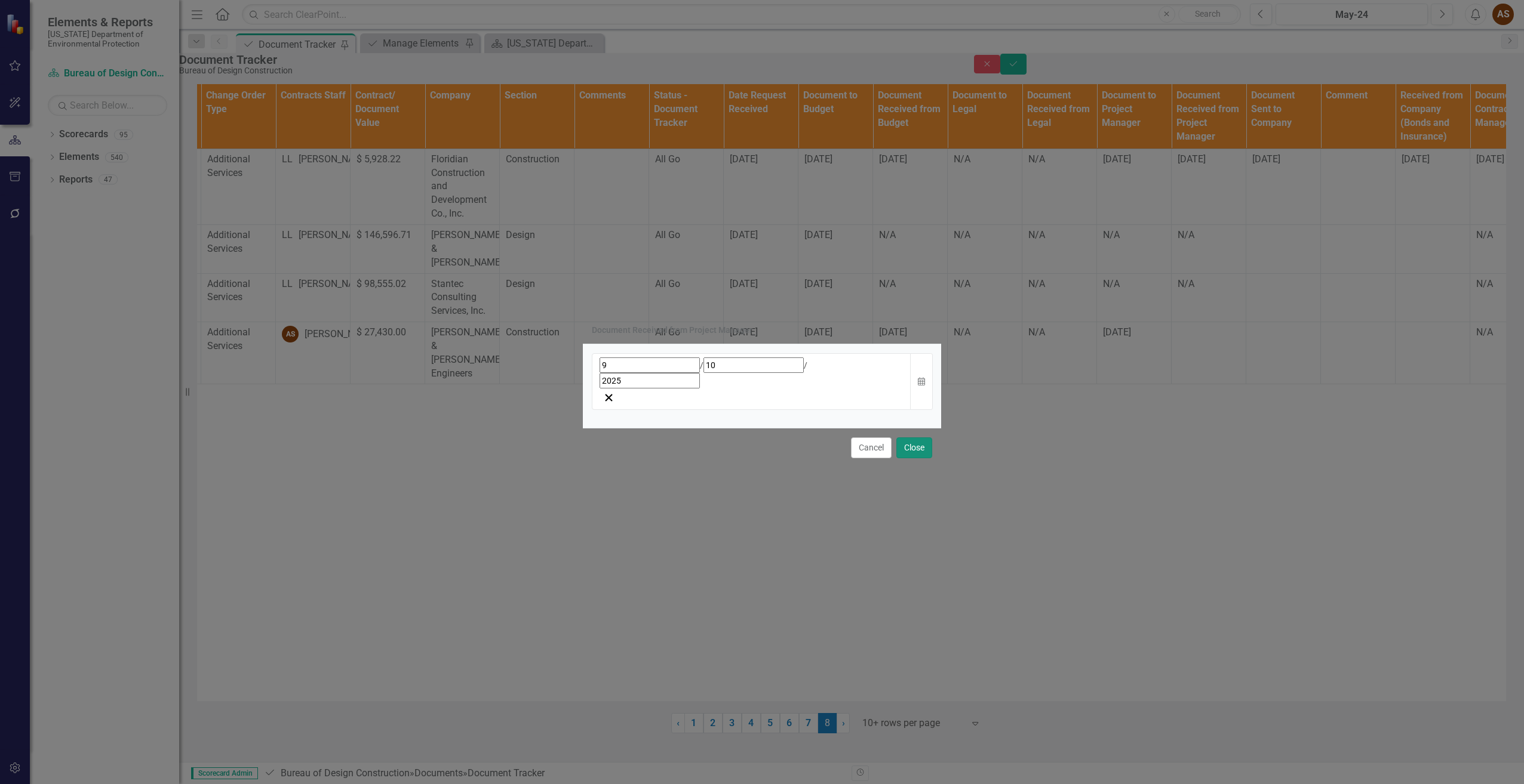
click at [754, 374] on button "Close" at bounding box center [914, 448] width 36 height 21
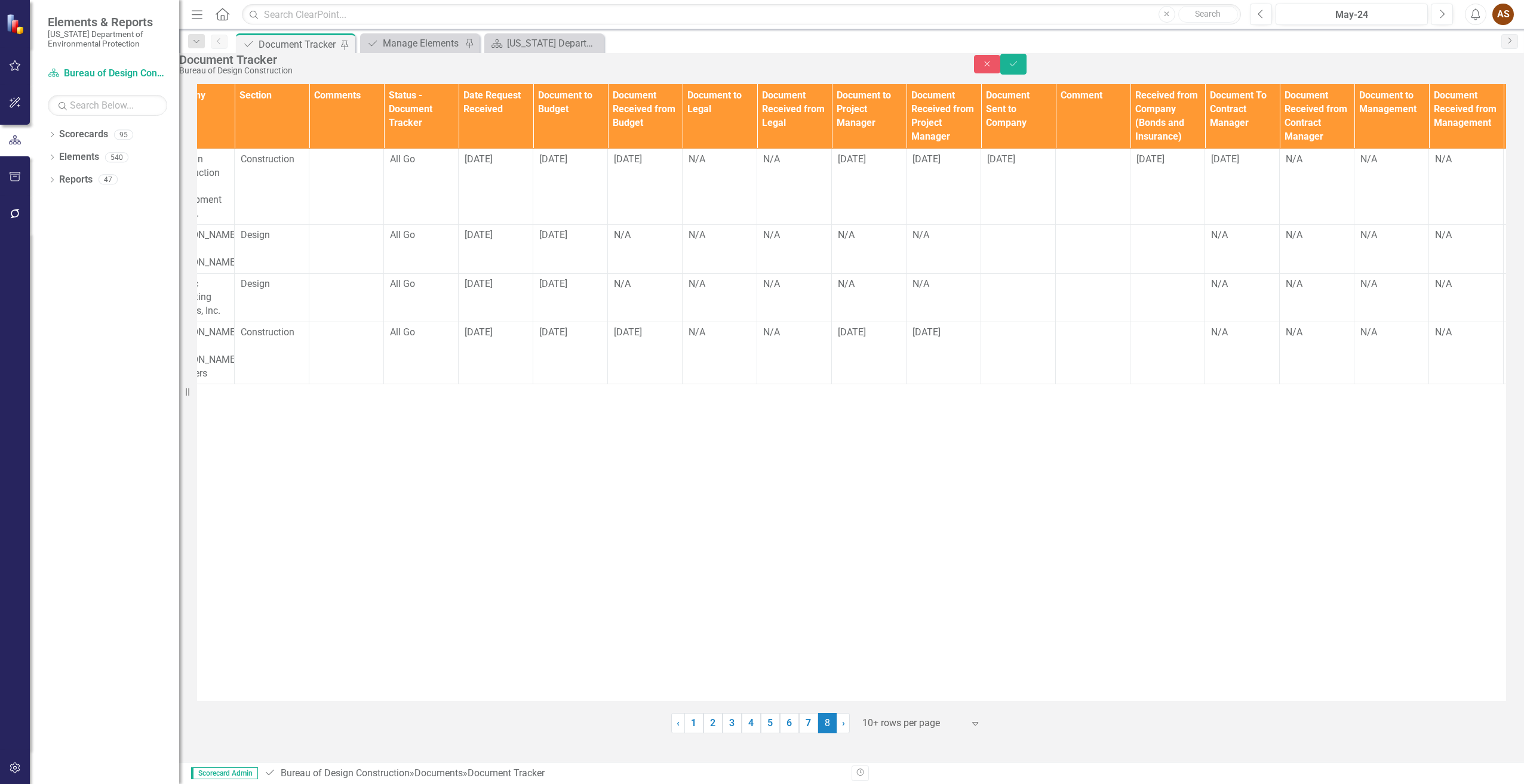
scroll to position [0, 573]
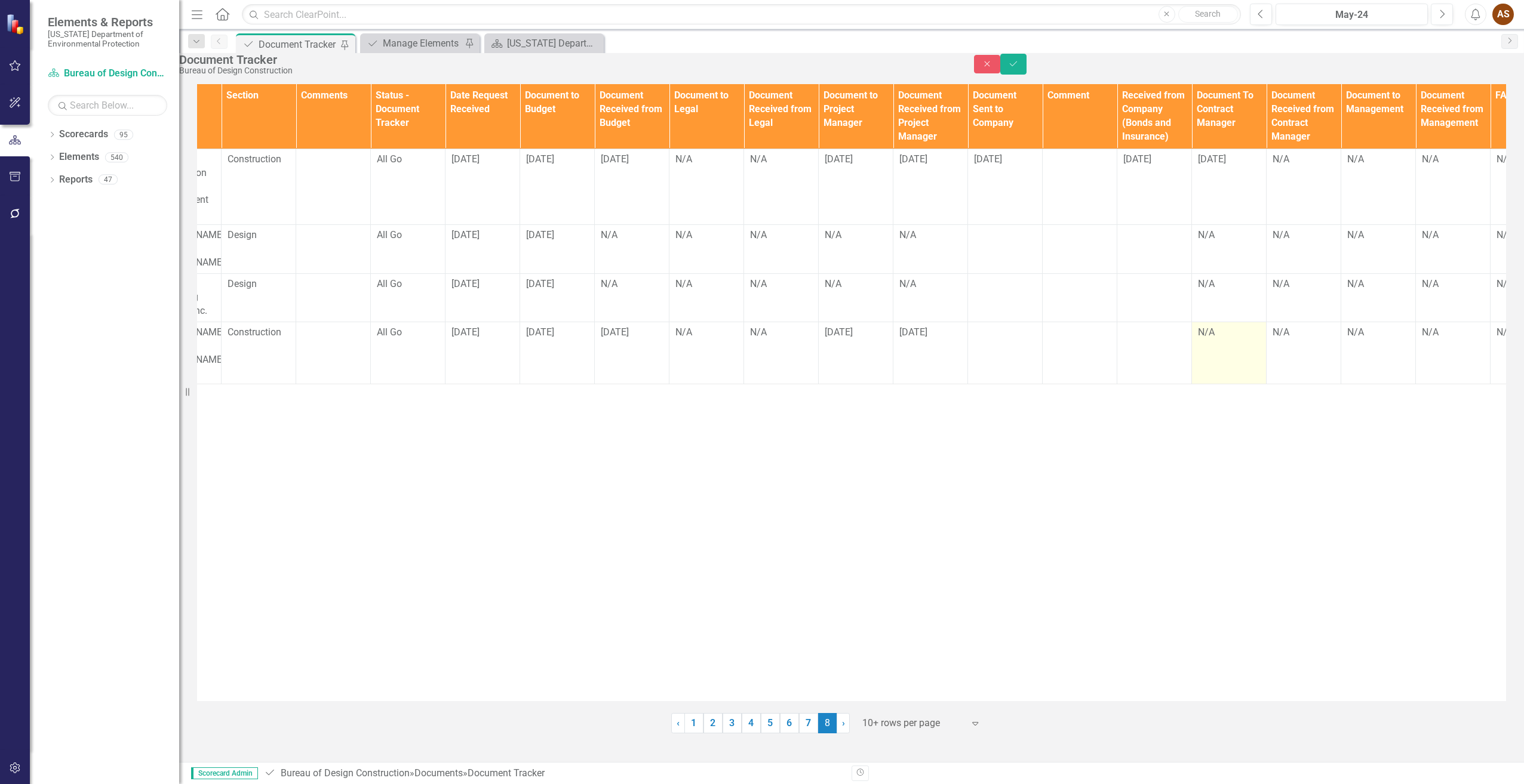
click at [754, 366] on td "N/A" at bounding box center [1229, 354] width 75 height 62
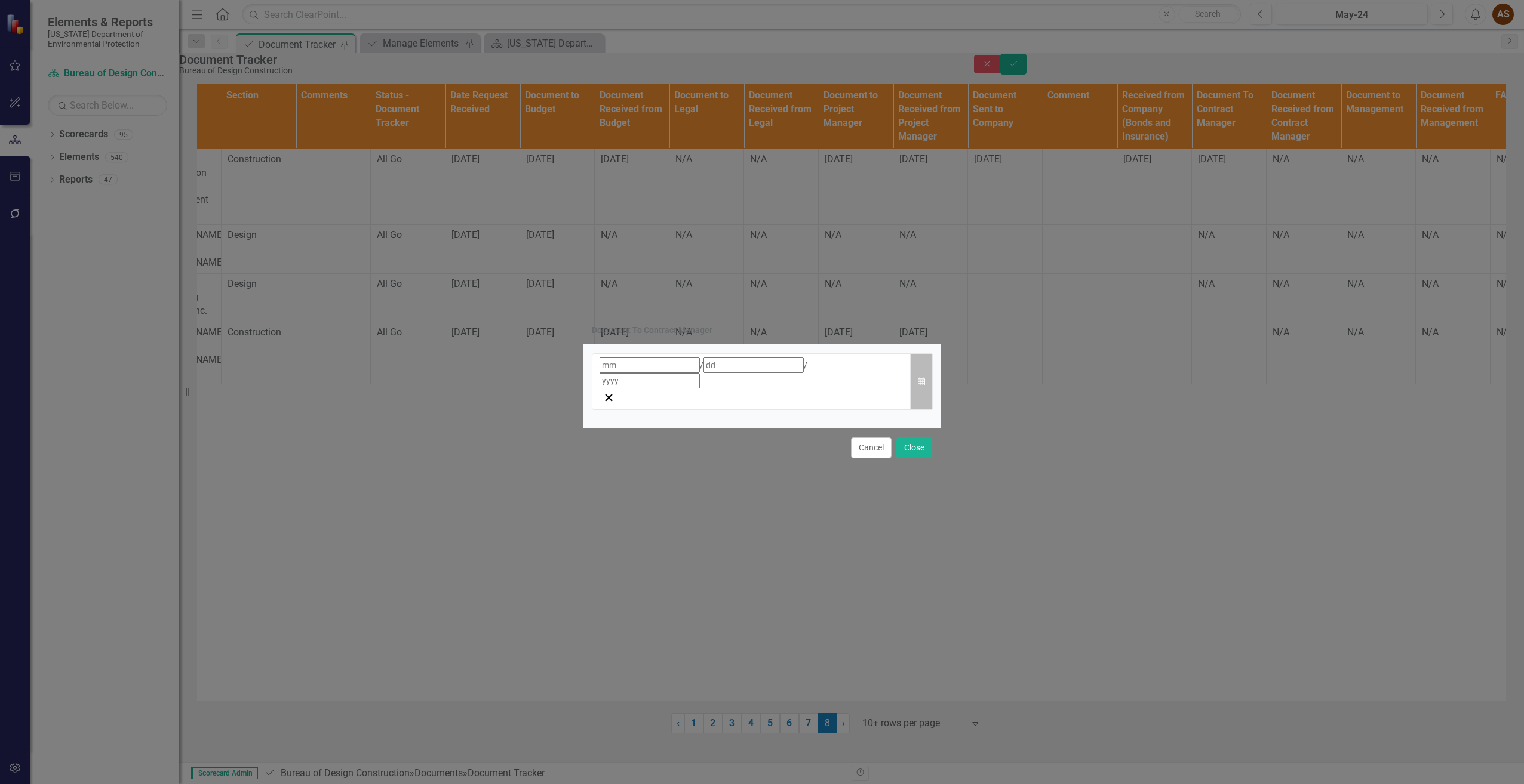
click at [754, 374] on button "Calendar" at bounding box center [921, 382] width 23 height 57
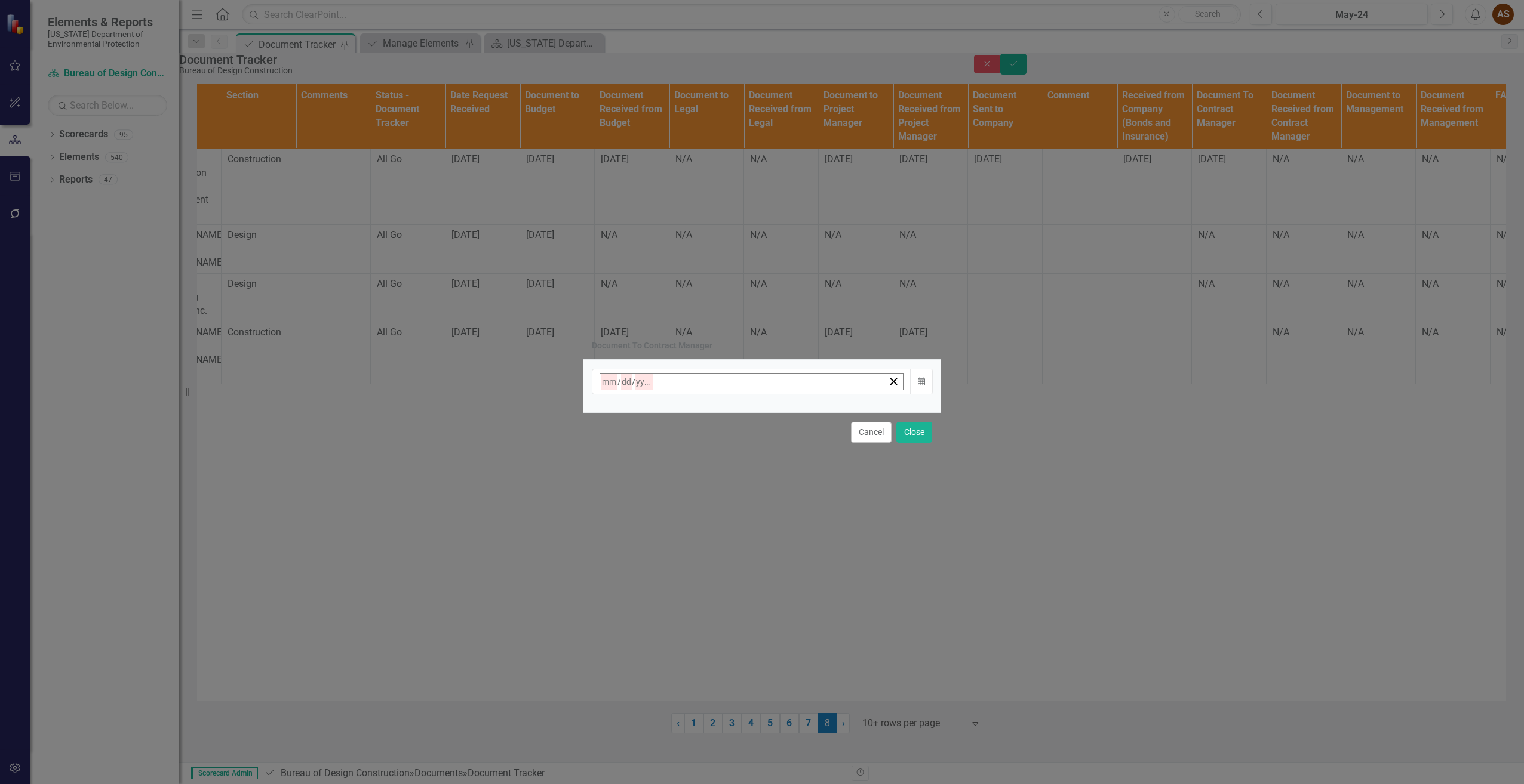
click at [701, 374] on abbr "10" at bounding box center [696, 476] width 10 height 10
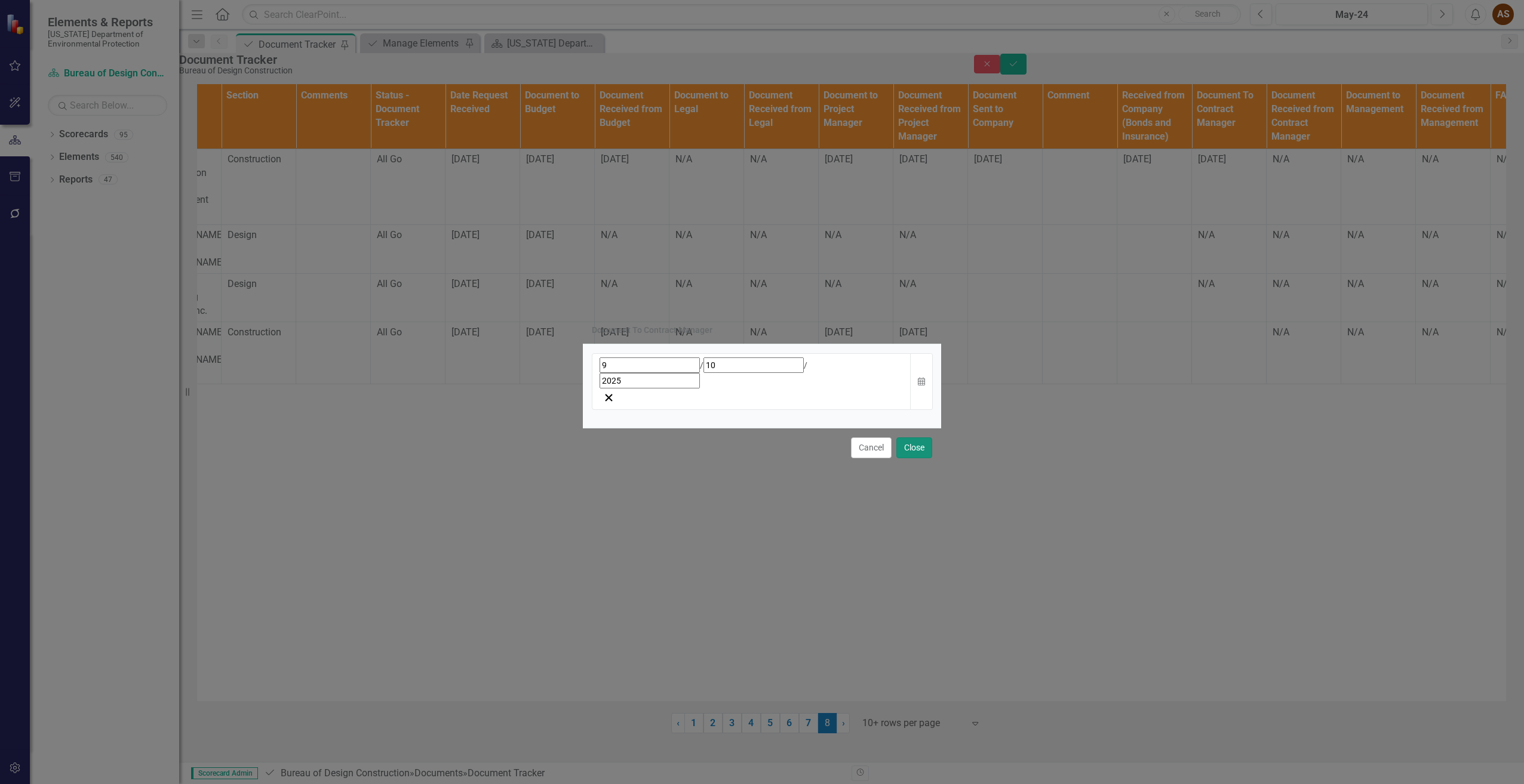
click at [754, 374] on button "Close" at bounding box center [914, 448] width 36 height 21
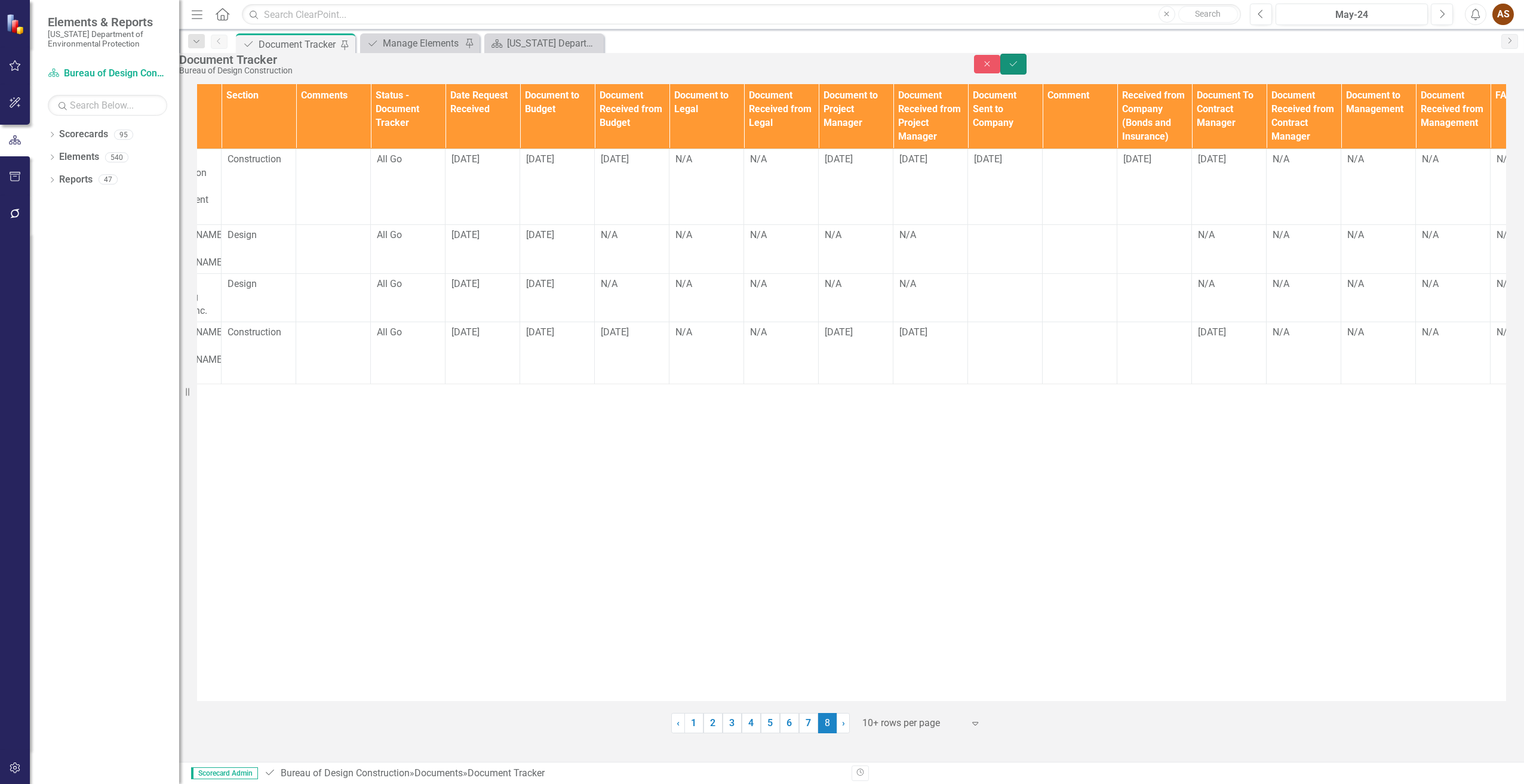
click at [754, 69] on button "Save" at bounding box center [1014, 64] width 27 height 21
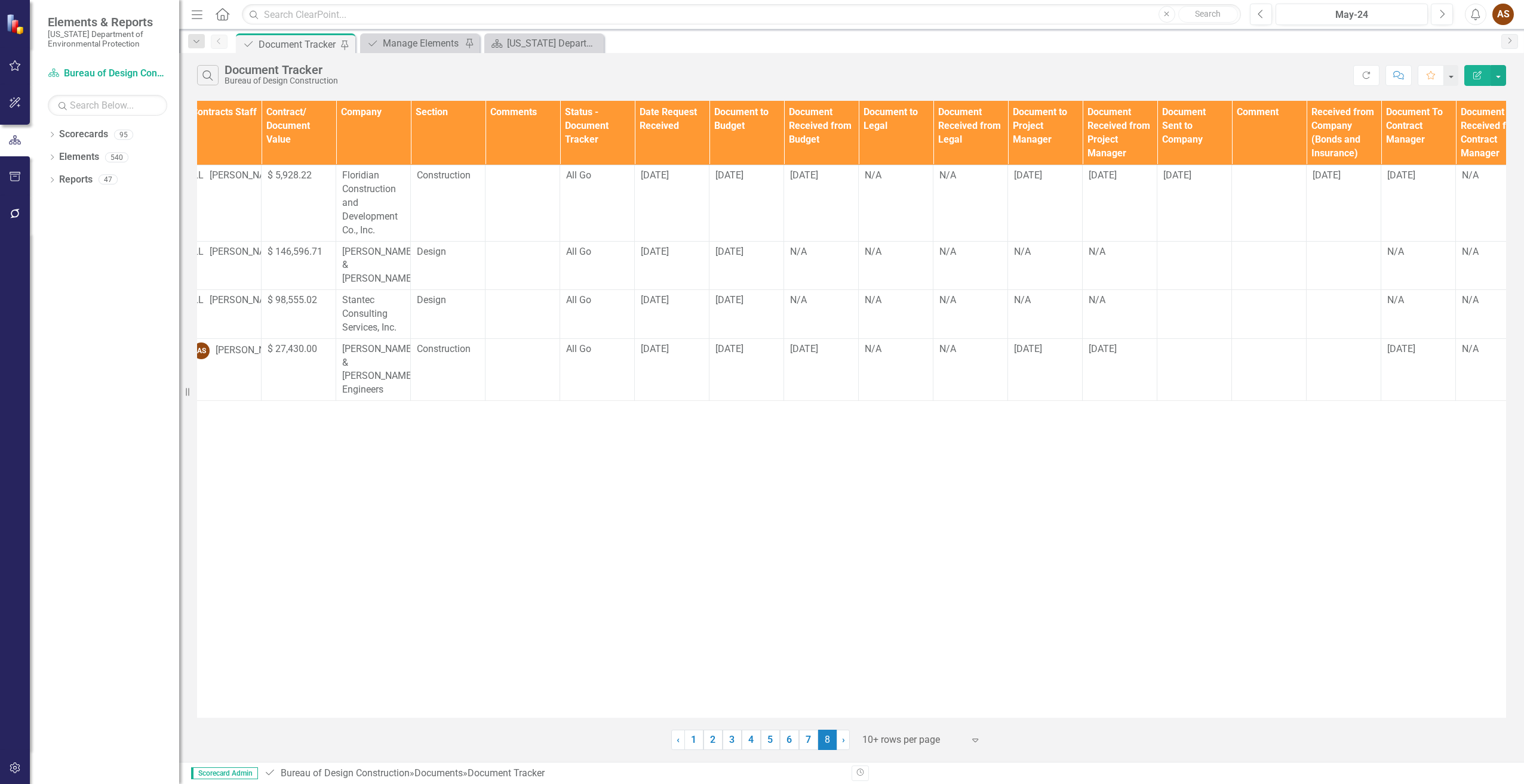
scroll to position [0, 385]
click at [754, 358] on td at bounding box center [1267, 370] width 75 height 62
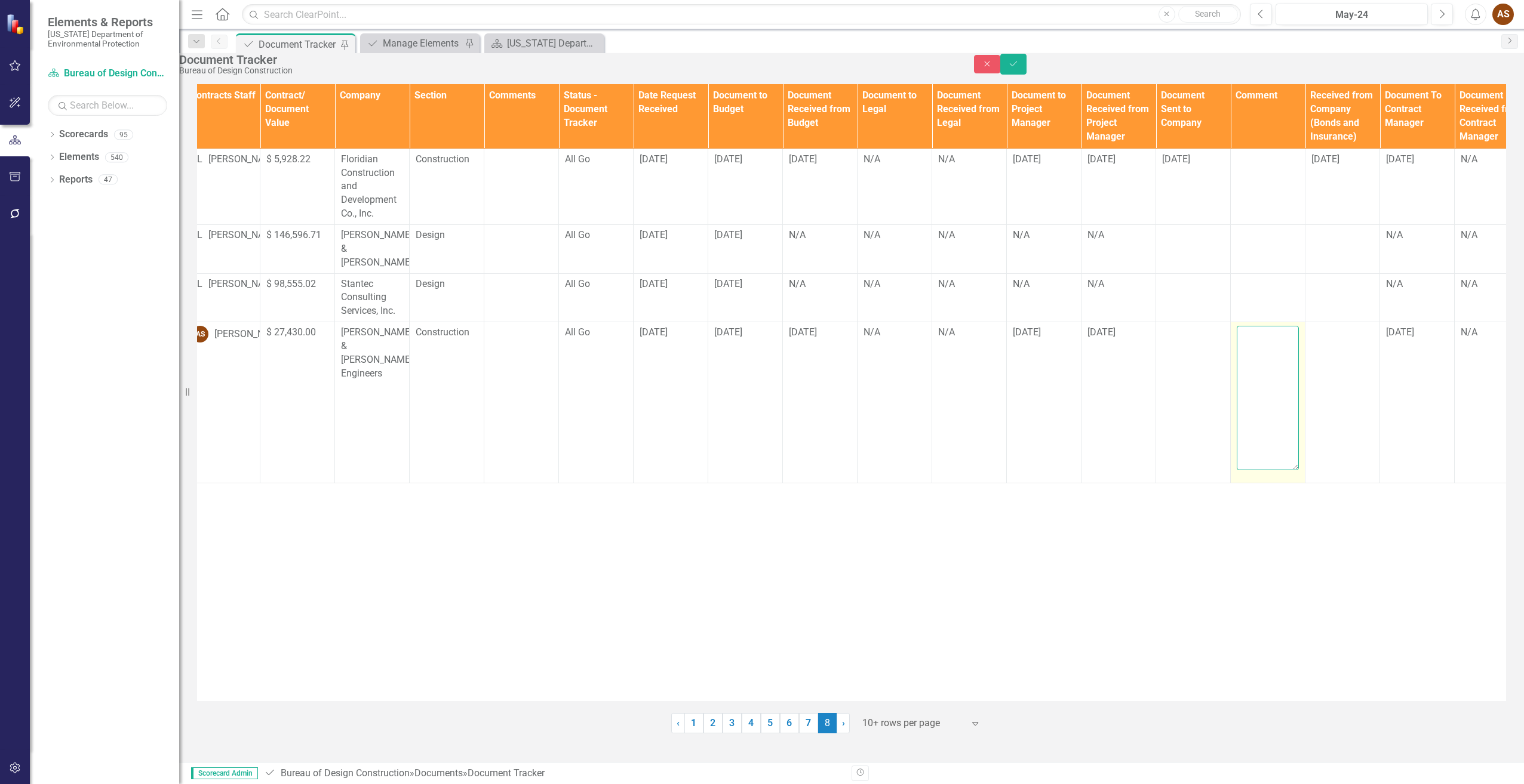
click at [754, 358] on textarea at bounding box center [1267, 398] width 62 height 144
type textarea "[PERSON_NAME] sent back to Gage 9/11 to be corrected."
click at [754, 68] on icon "Save" at bounding box center [1013, 64] width 11 height 8
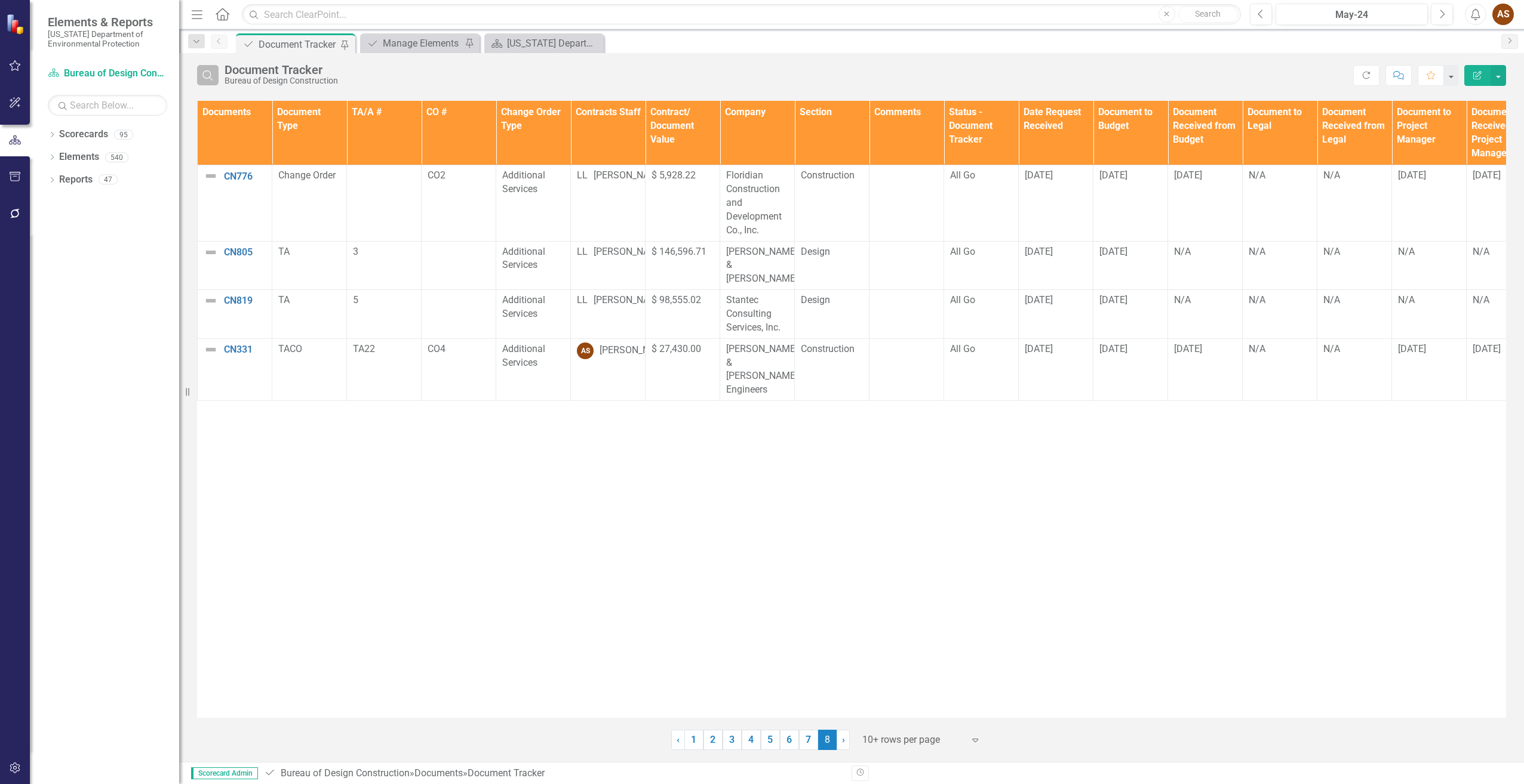
click at [209, 75] on icon "Search" at bounding box center [208, 75] width 13 height 11
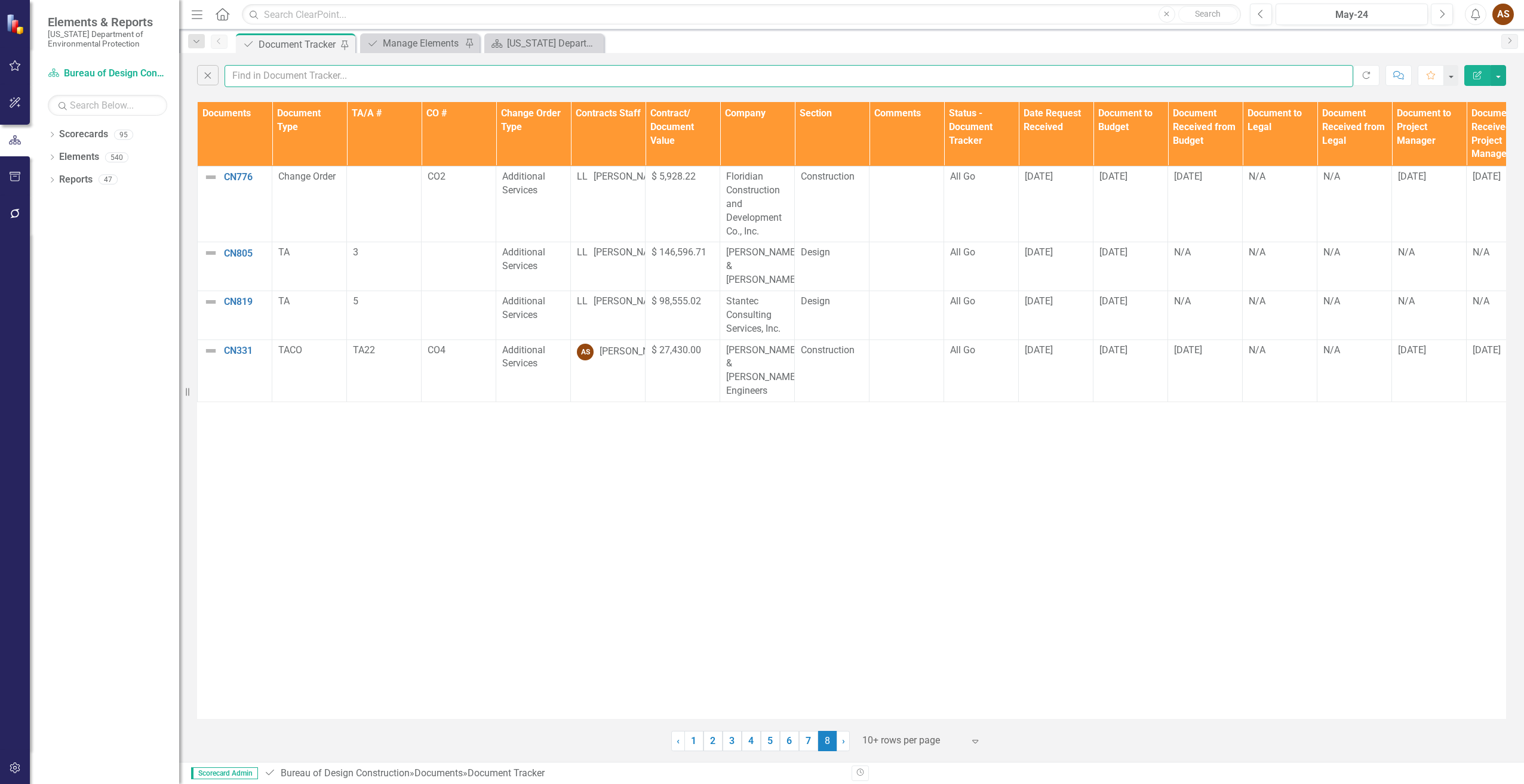
click at [261, 80] on input "text" at bounding box center [788, 76] width 1128 height 22
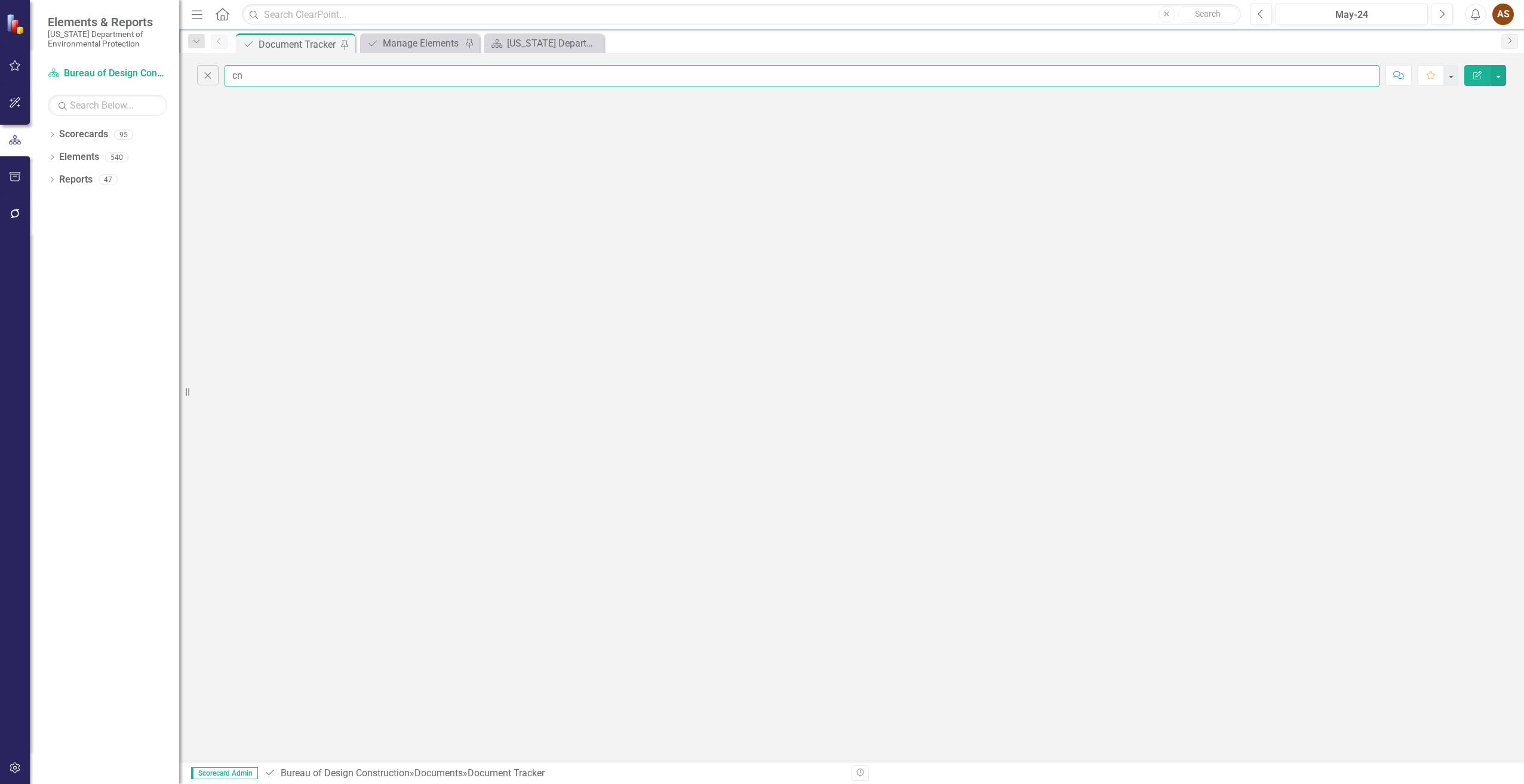
type input "c"
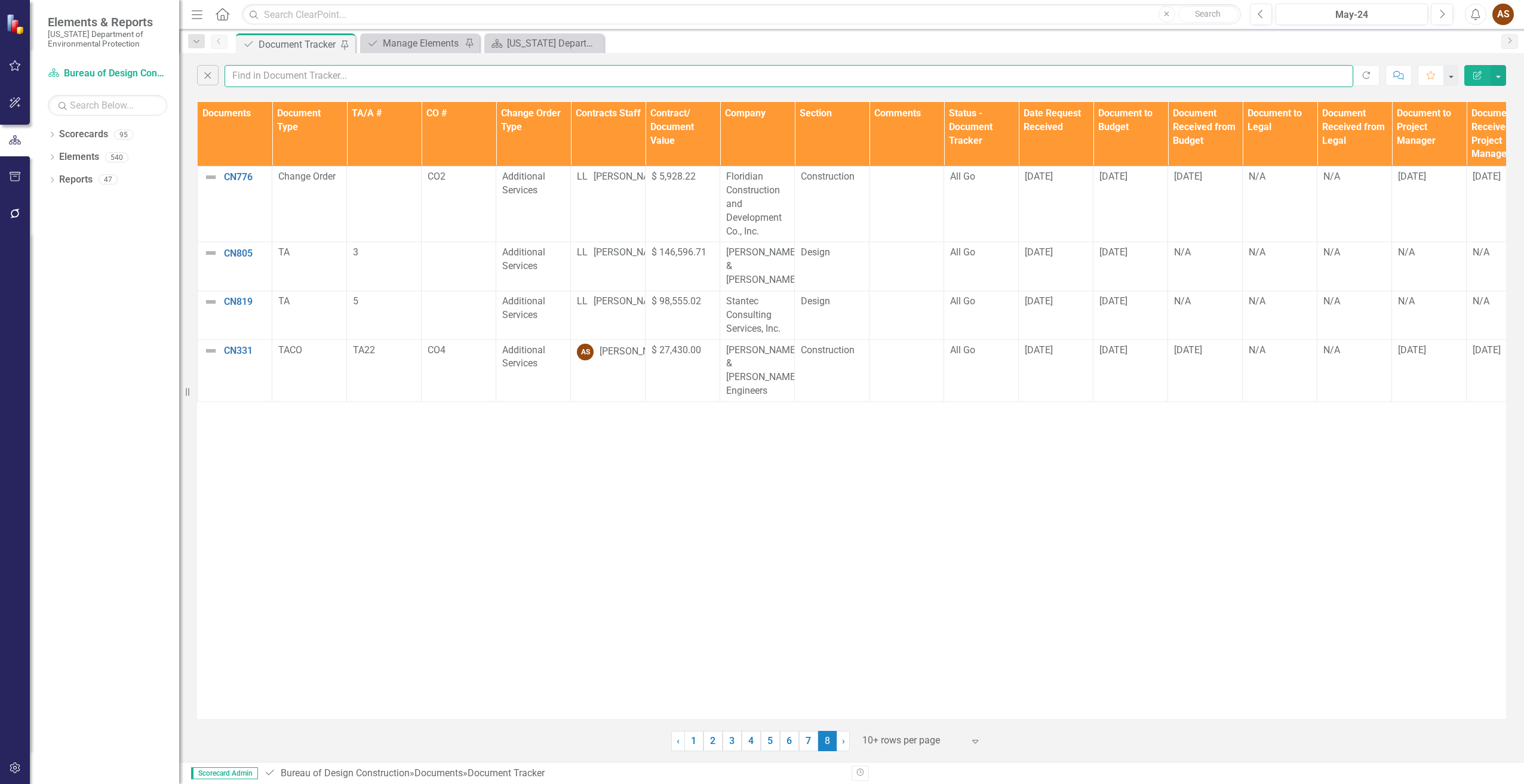
click at [345, 72] on input "text" at bounding box center [788, 76] width 1128 height 22
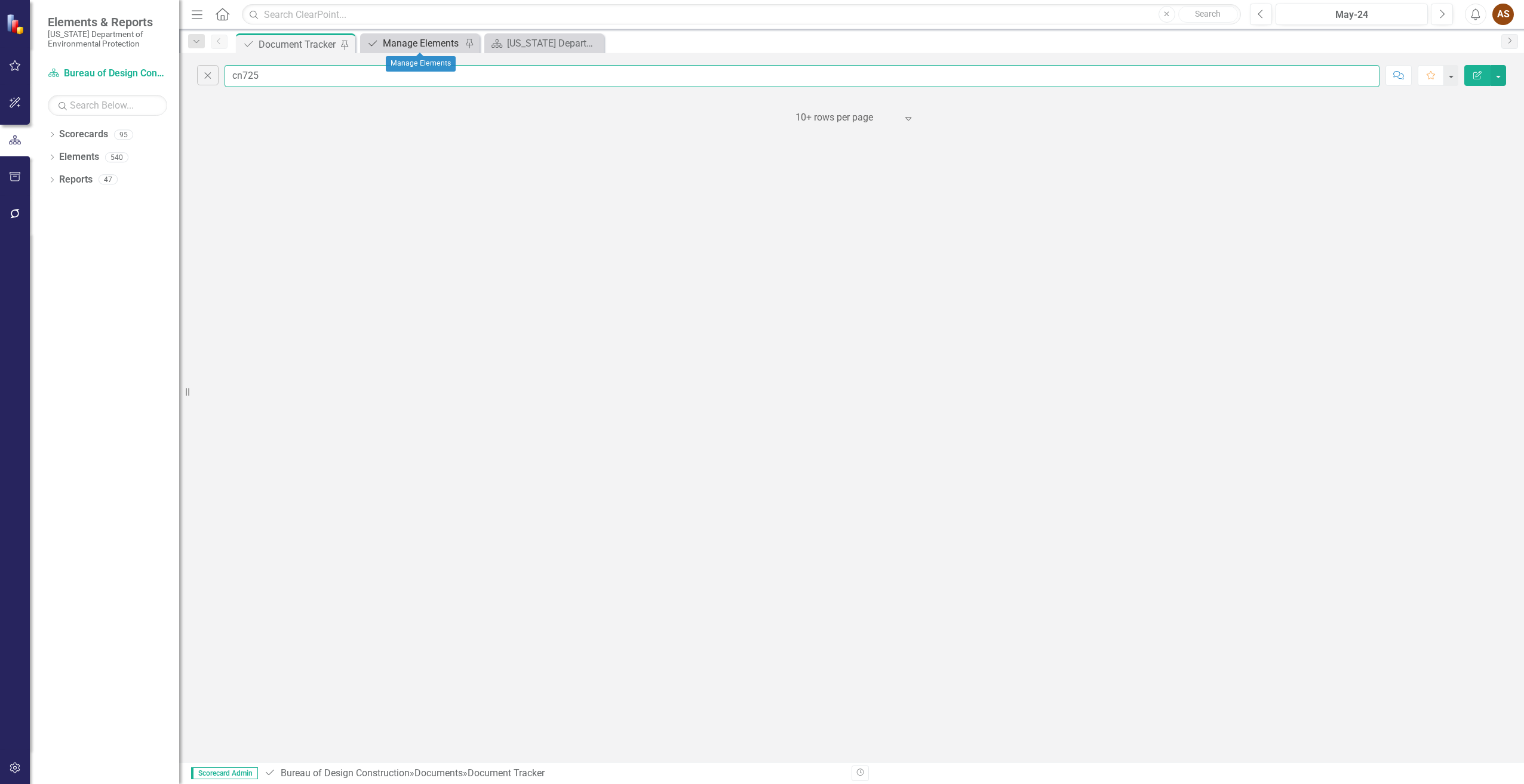
type input "cn725"
click at [438, 44] on div "Manage Elements" at bounding box center [422, 43] width 79 height 15
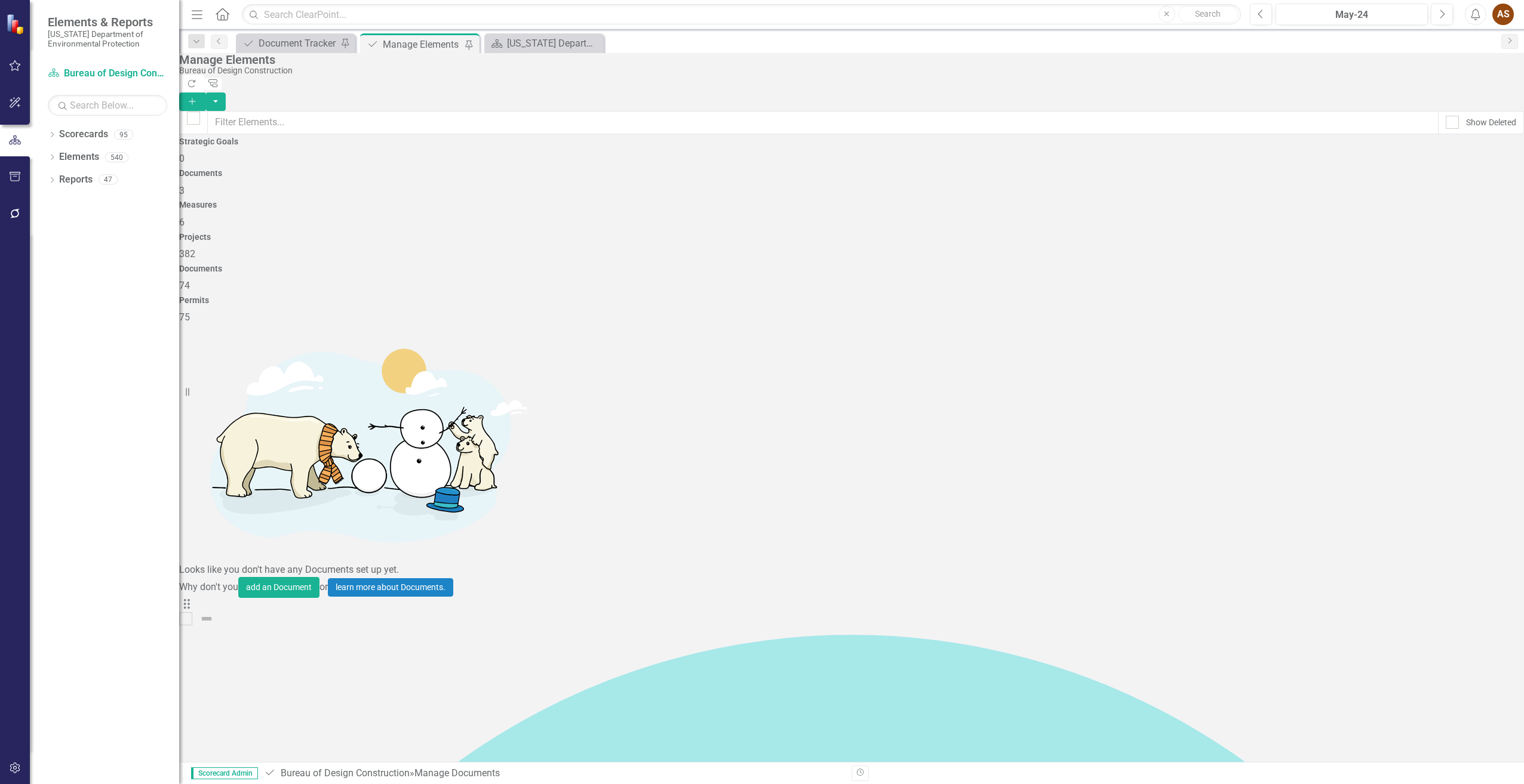
click at [198, 98] on icon "Add" at bounding box center [192, 101] width 11 height 8
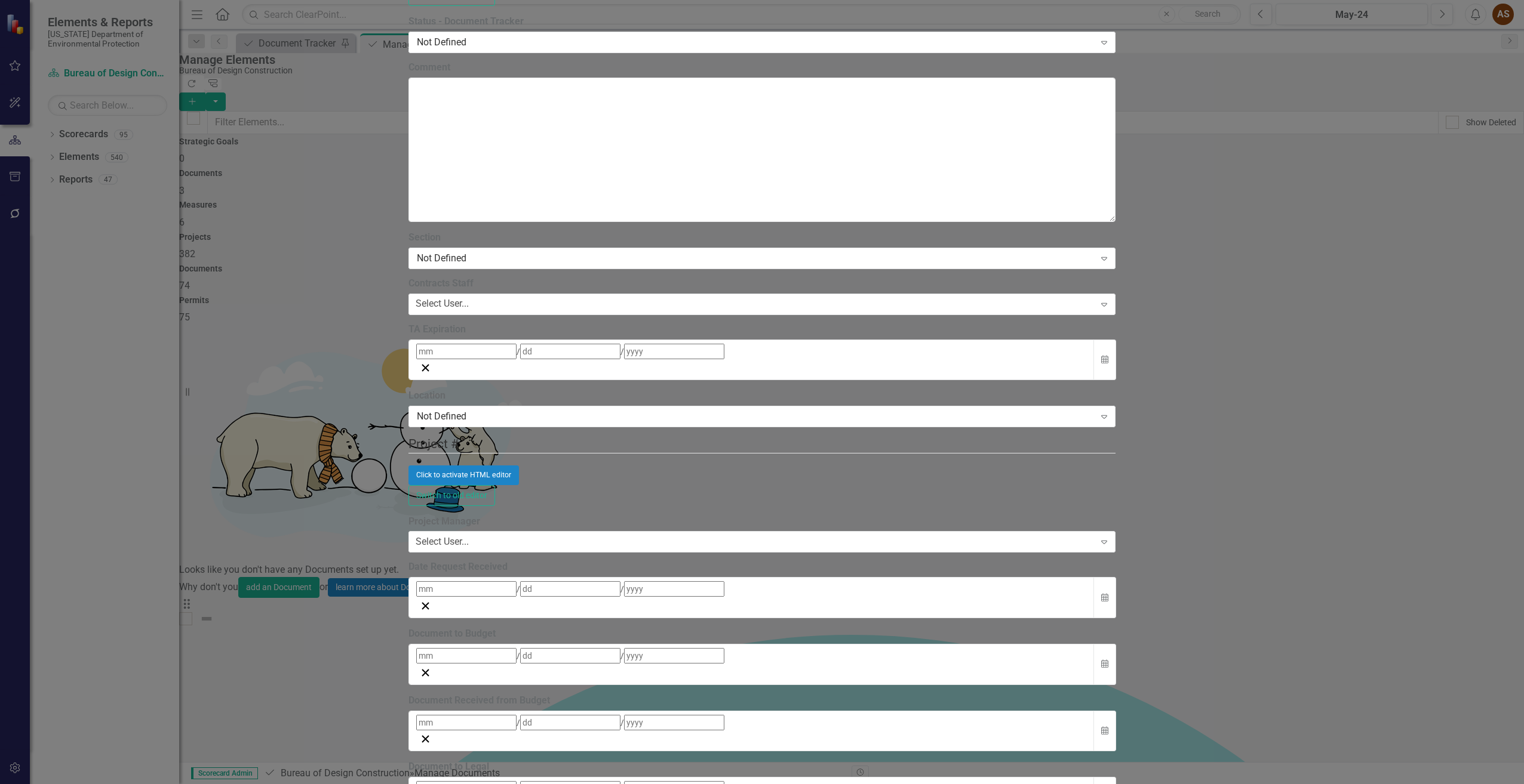
scroll to position [179, 0]
type input "CN725"
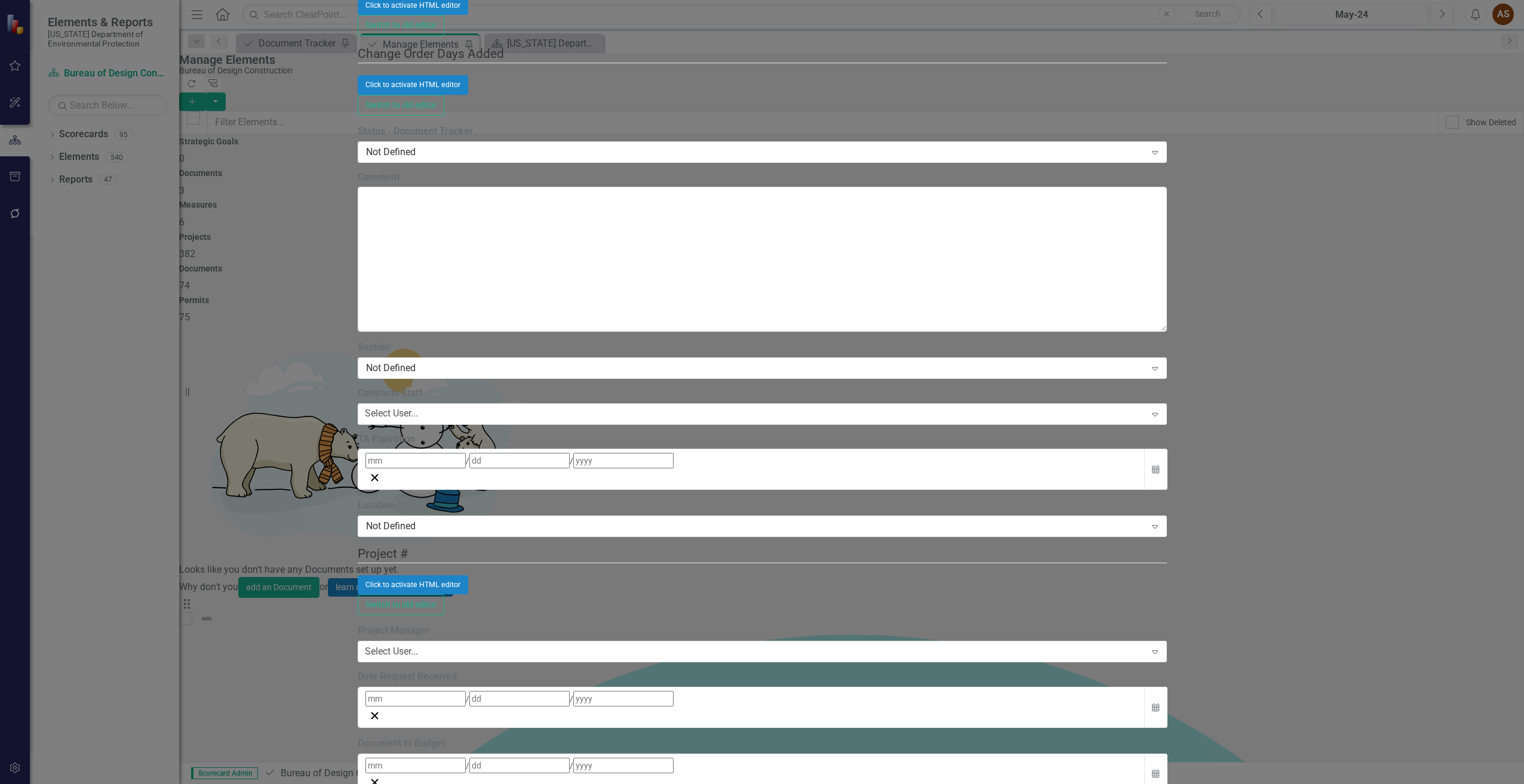
scroll to position [0, 0]
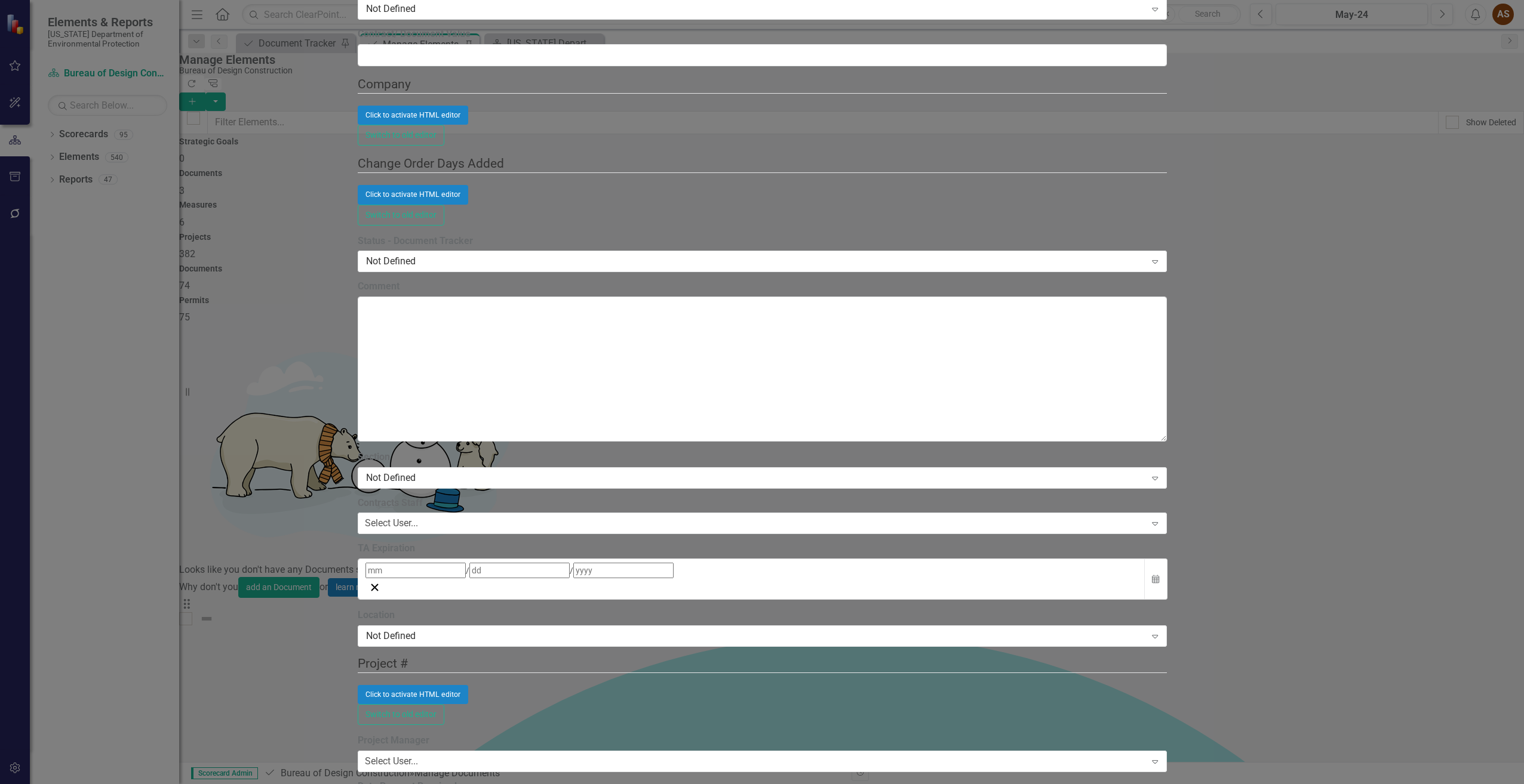
scroll to position [0, 0]
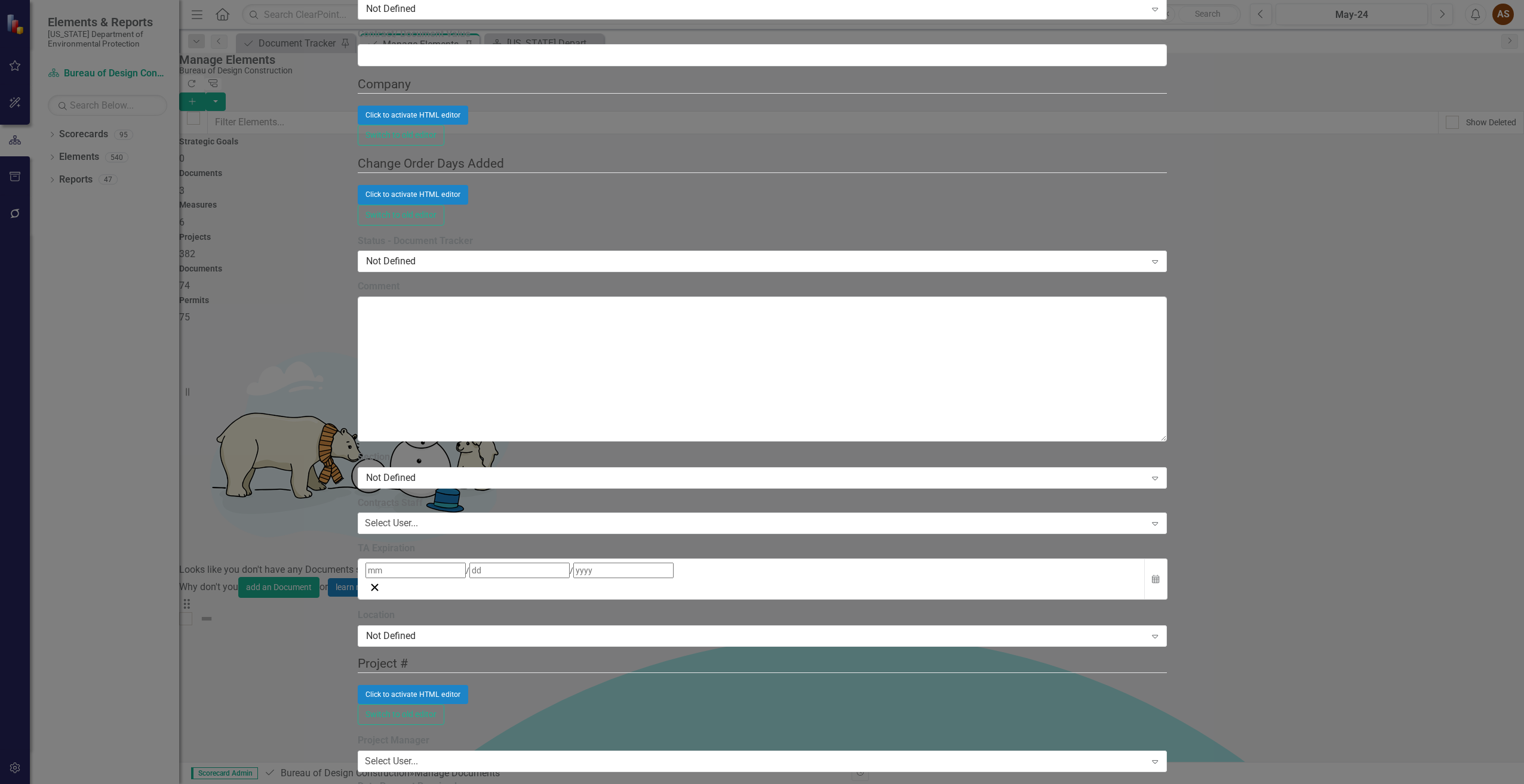
click at [520, 16] on div "Not Defined" at bounding box center [756, 9] width 780 height 14
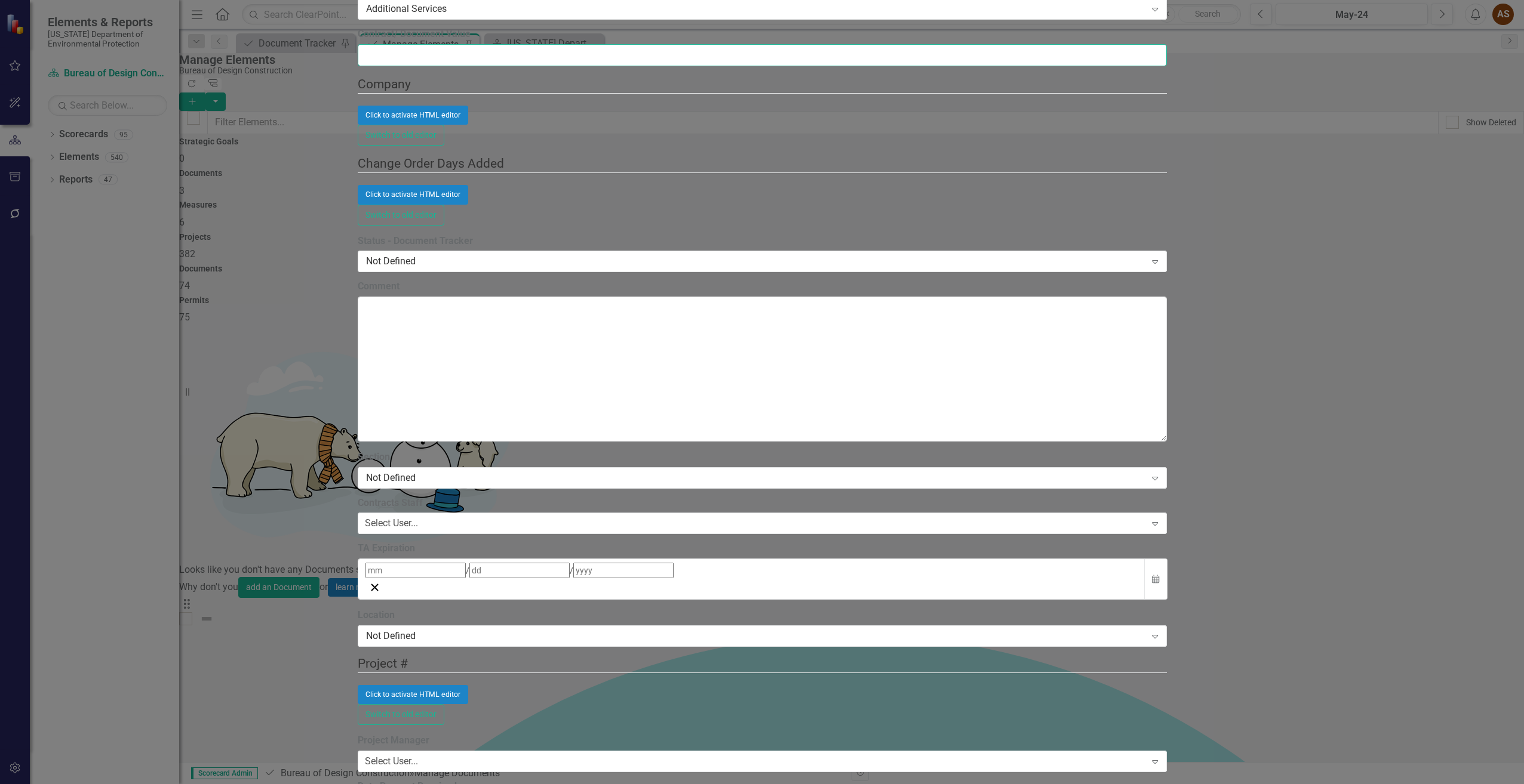
click at [485, 67] on input "Contract/ Document Value" at bounding box center [762, 55] width 809 height 22
paste input "42044.24"
type input "42044.24"
click at [515, 125] on div "Click to activate HTML editor" at bounding box center [762, 115] width 809 height 19
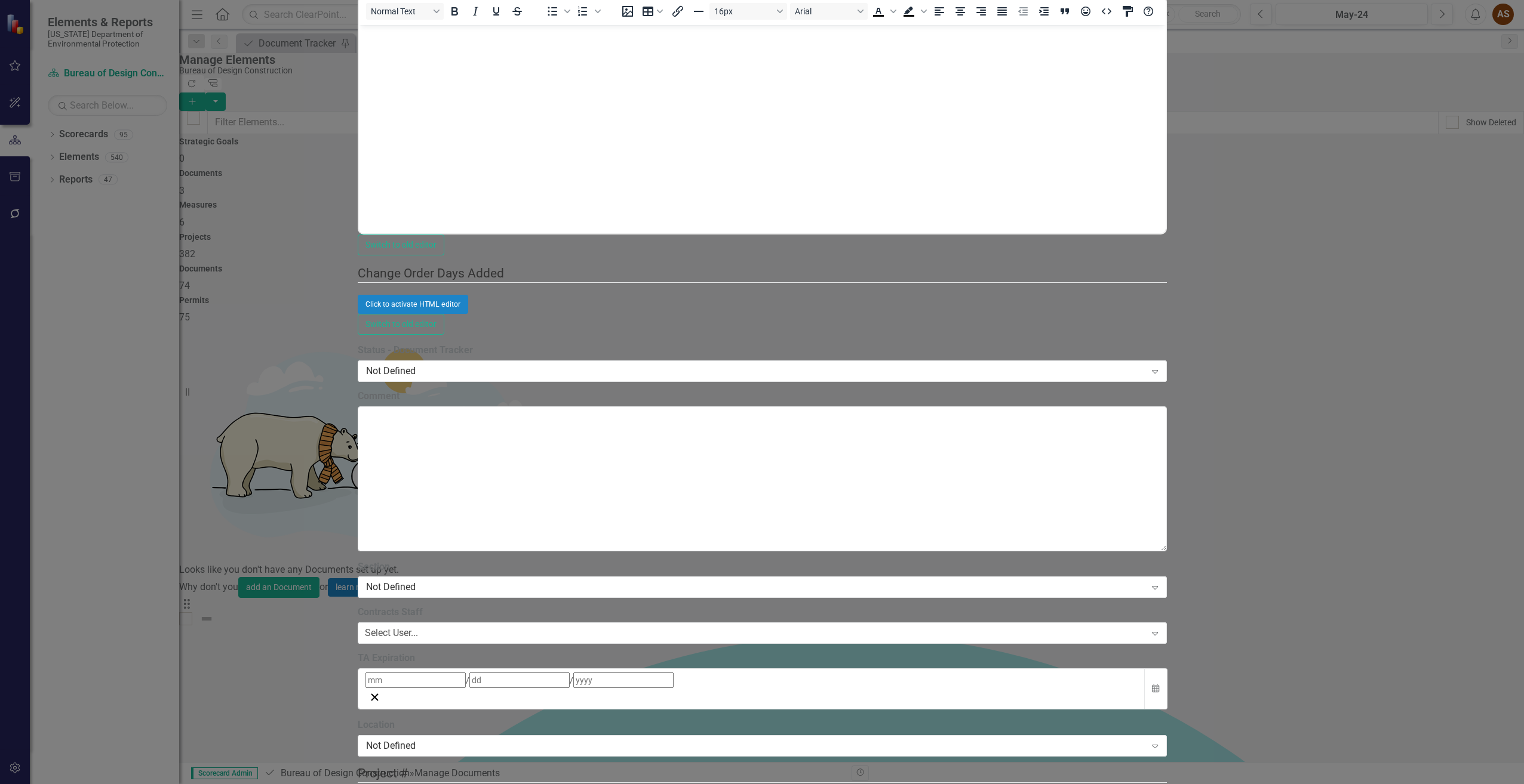
scroll to position [0, 0]
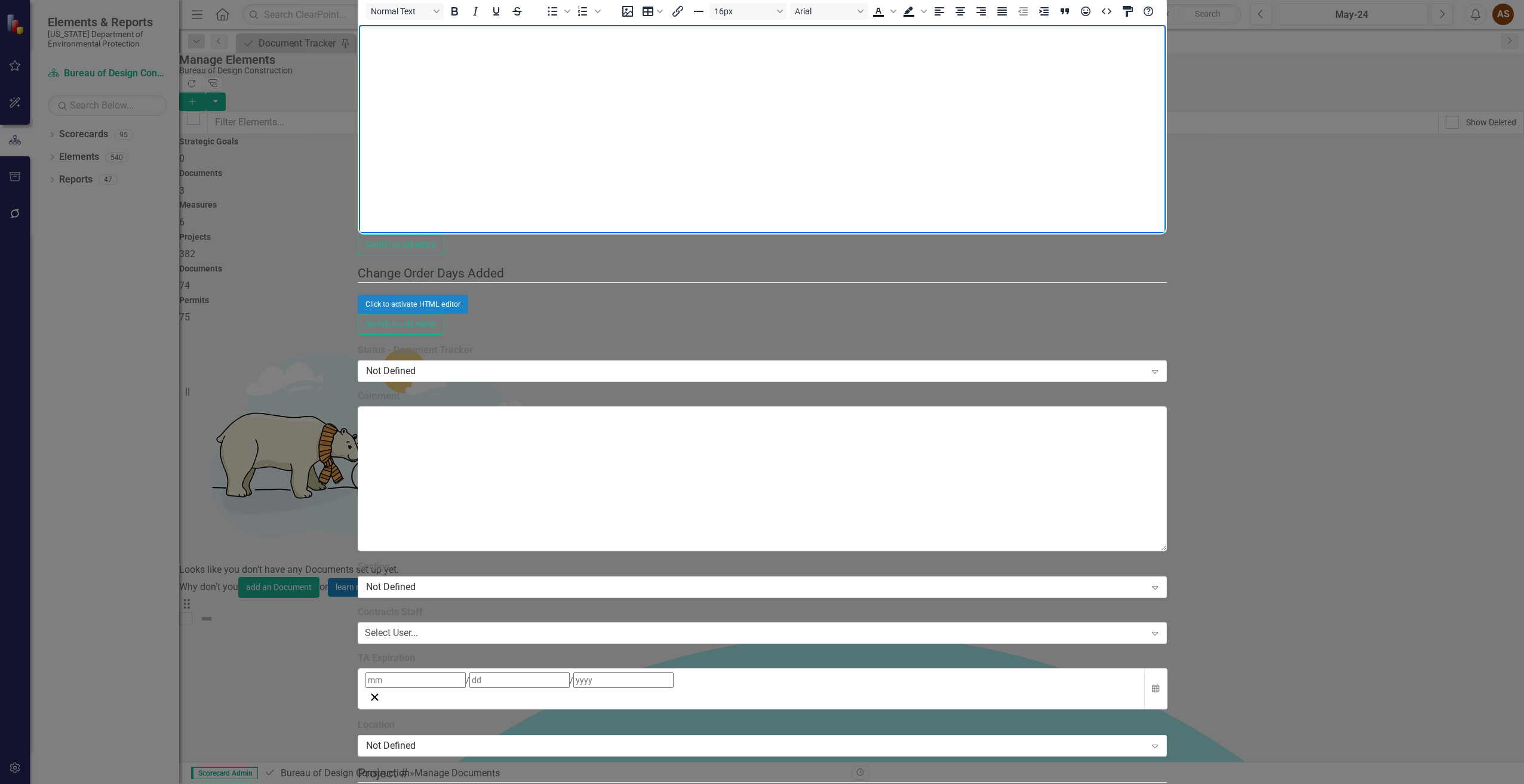
click at [383, 70] on body "Rich Text Area. Press ALT-0 for help." at bounding box center [761, 115] width 806 height 179
click at [488, 374] on div "Not Defined" at bounding box center [756, 371] width 780 height 14
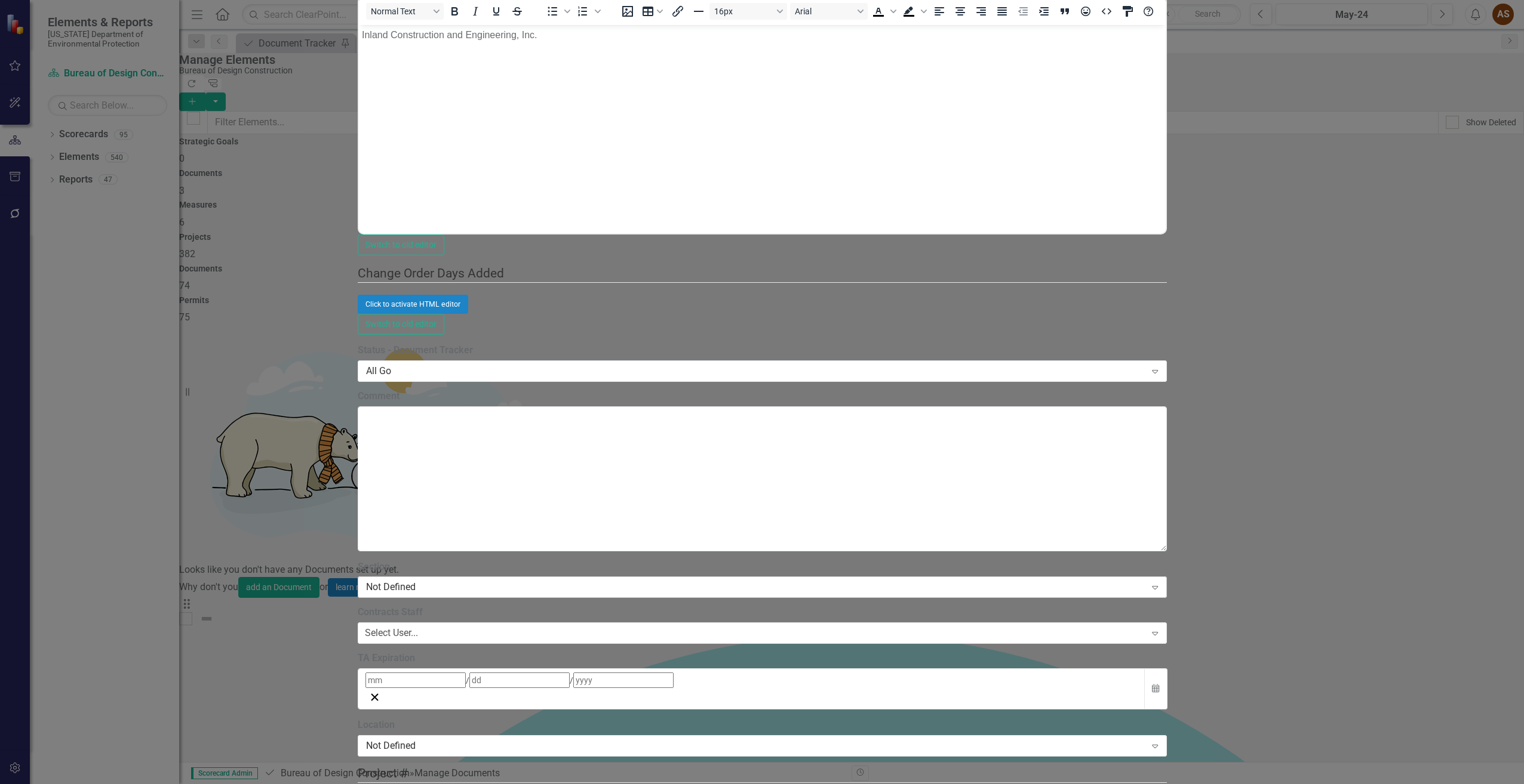
scroll to position [2149, 0]
click at [510, 374] on div "Not Defined" at bounding box center [756, 587] width 780 height 14
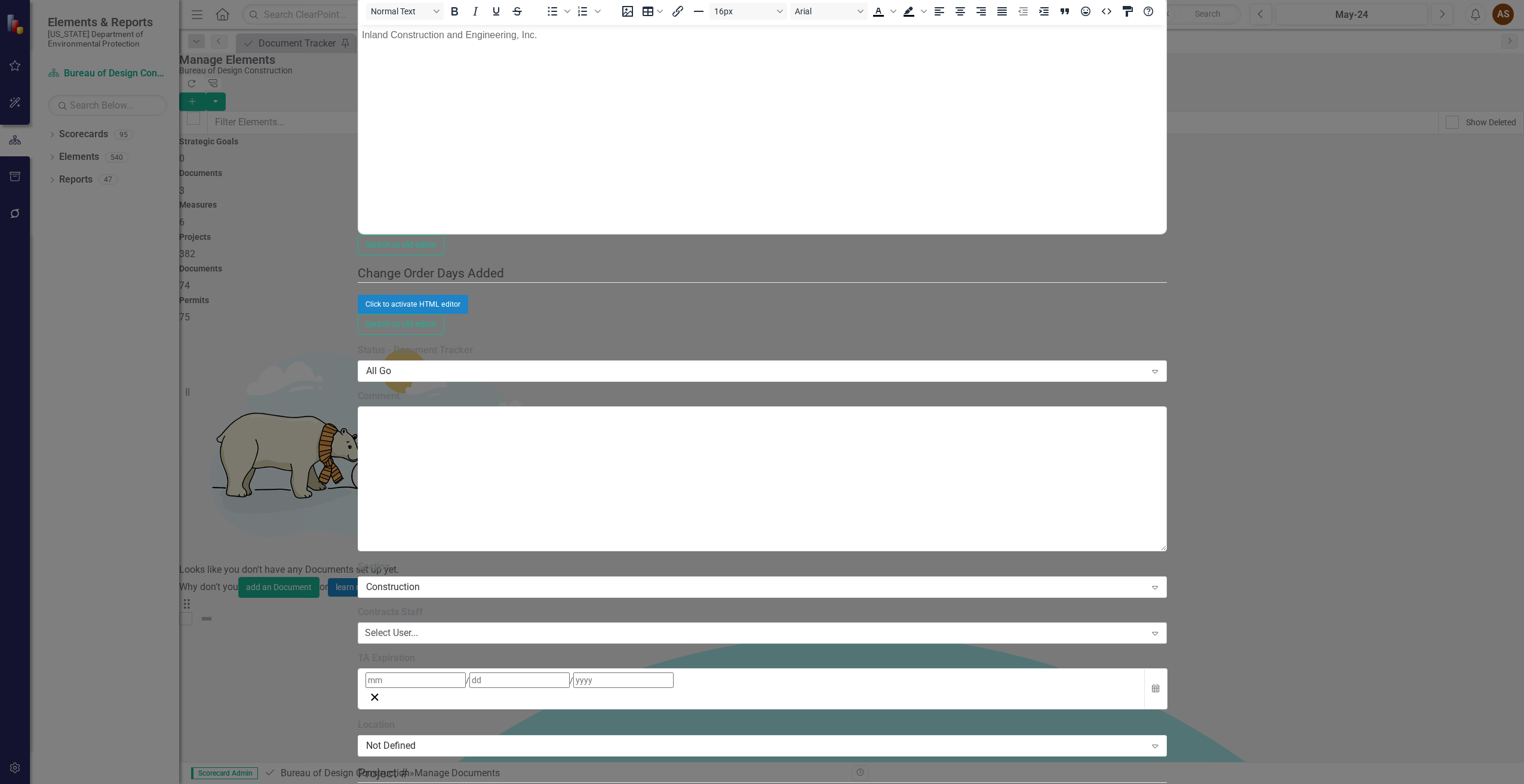
click at [418, 374] on div "Select User..." at bounding box center [391, 633] width 53 height 14
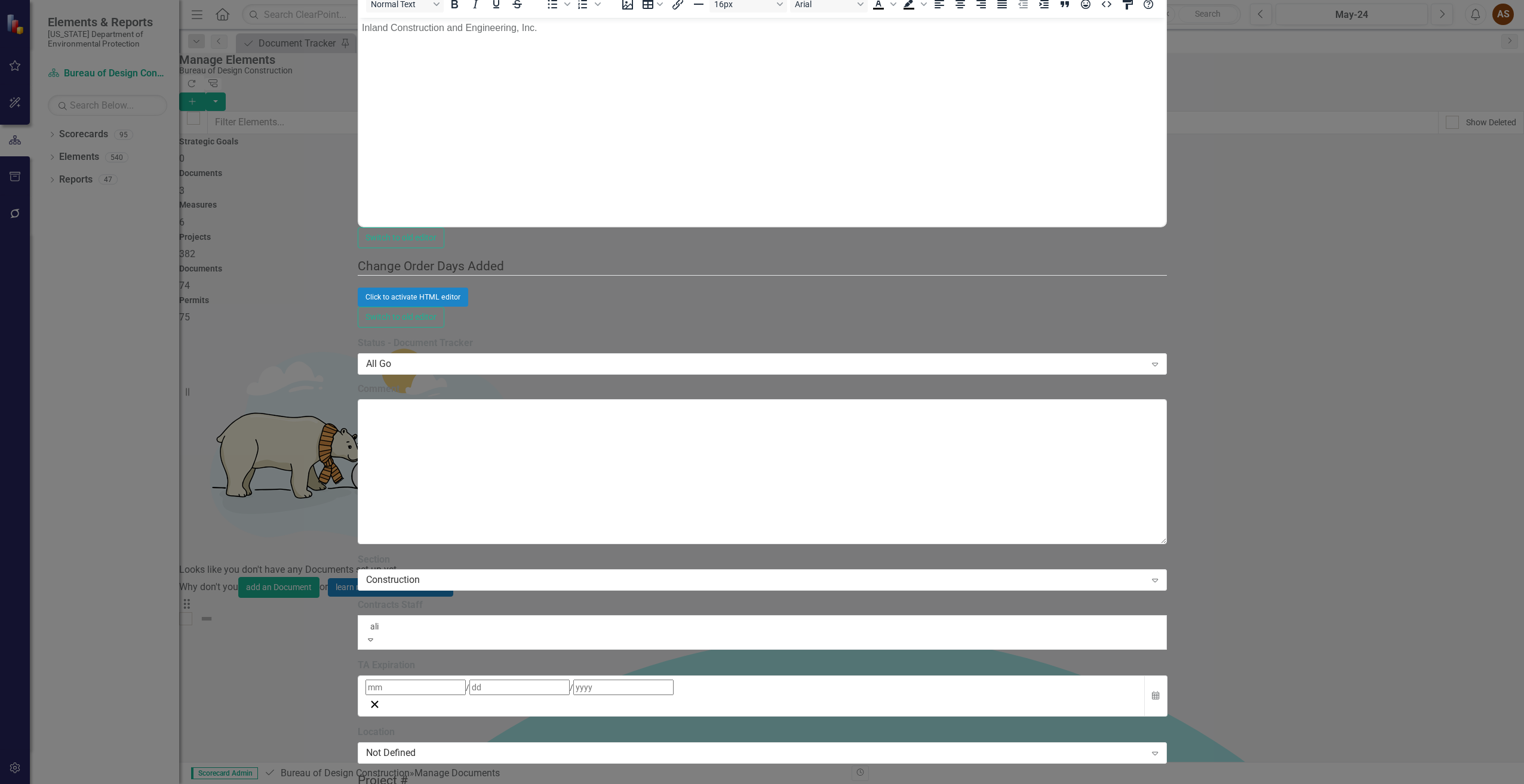
type input "alis"
click at [87, 374] on span "Alis ha Sadler" at bounding box center [44, 790] width 87 height 11
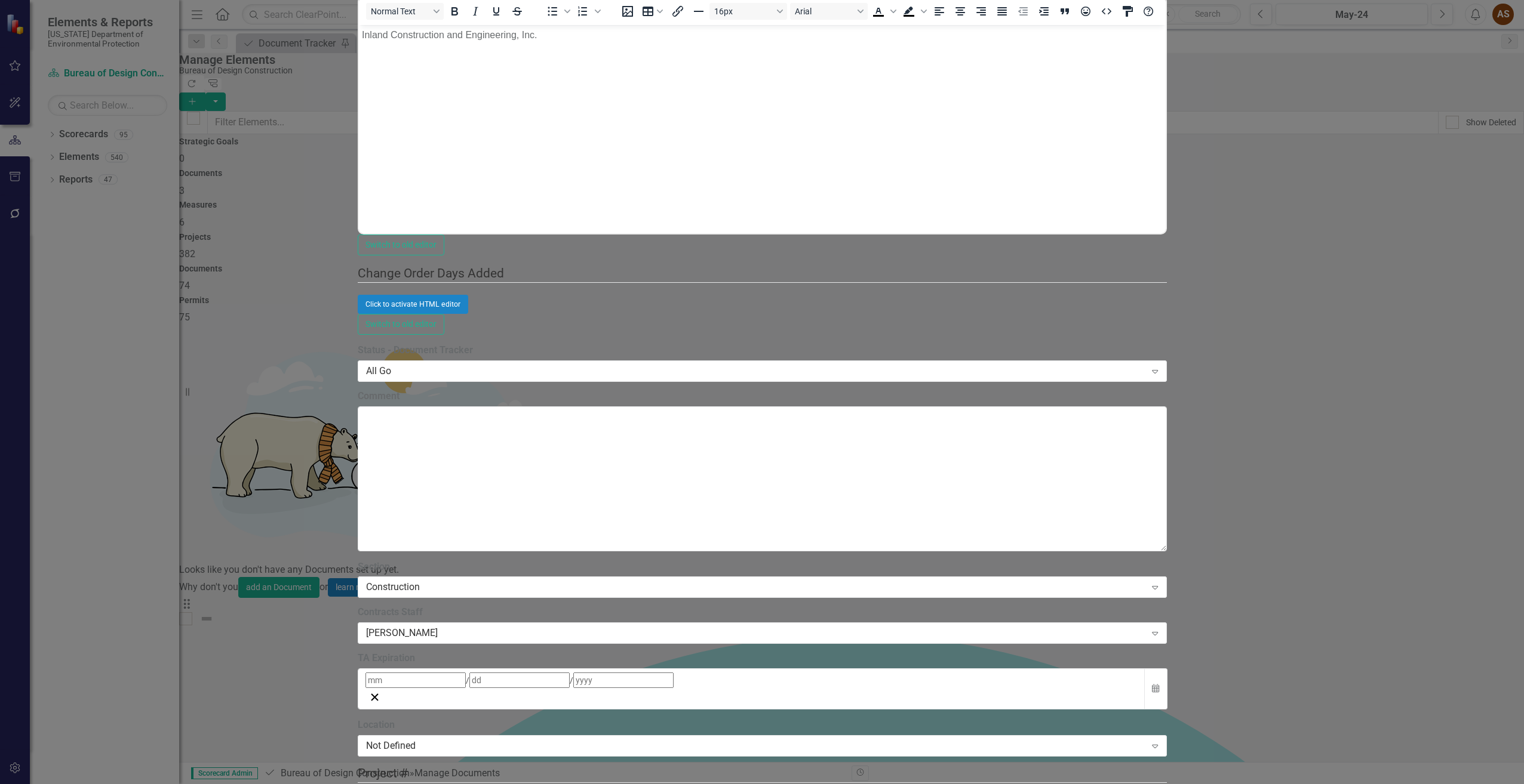
scroll to position [2566, 0]
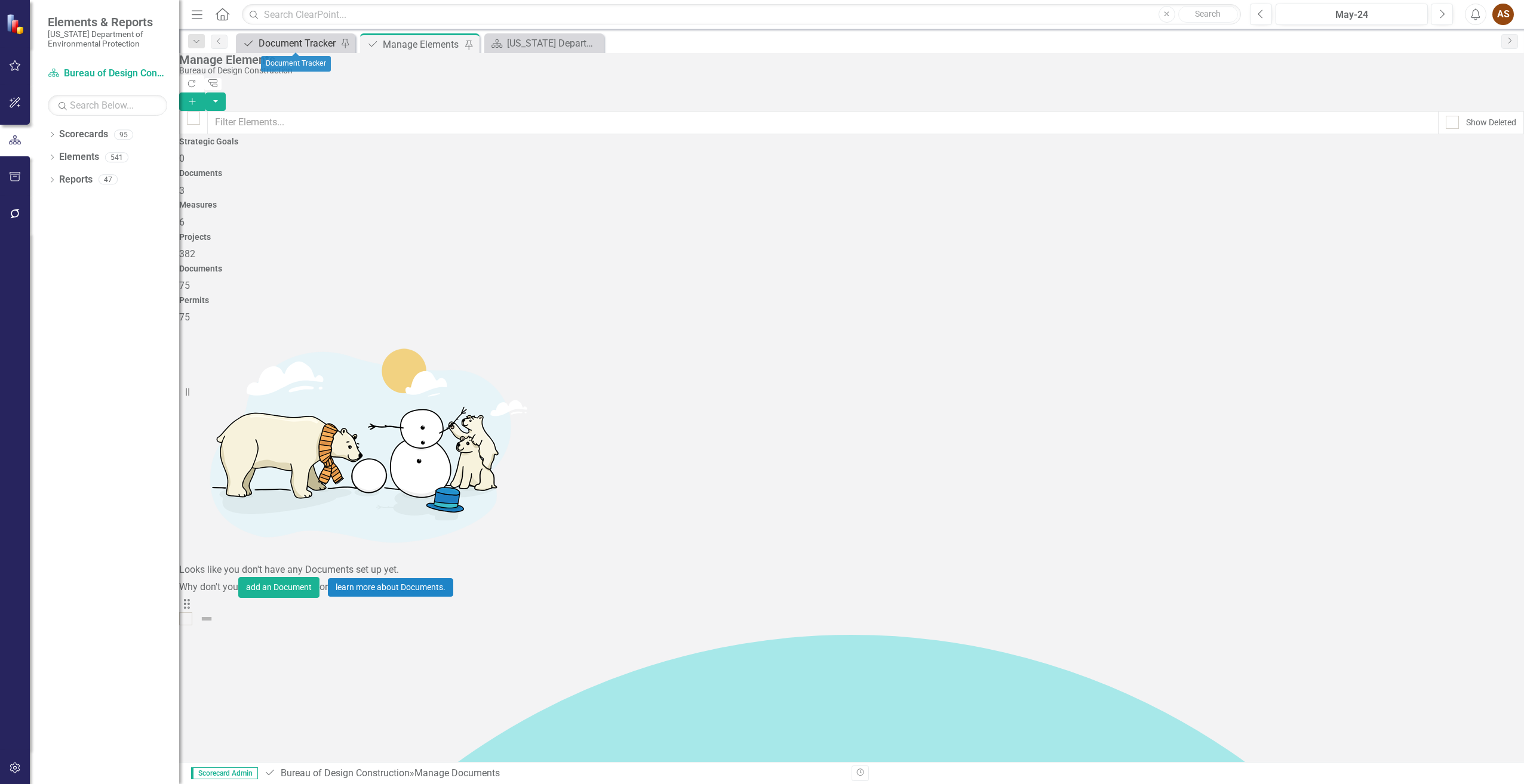
click at [266, 41] on div "Document Tracker" at bounding box center [297, 43] width 79 height 15
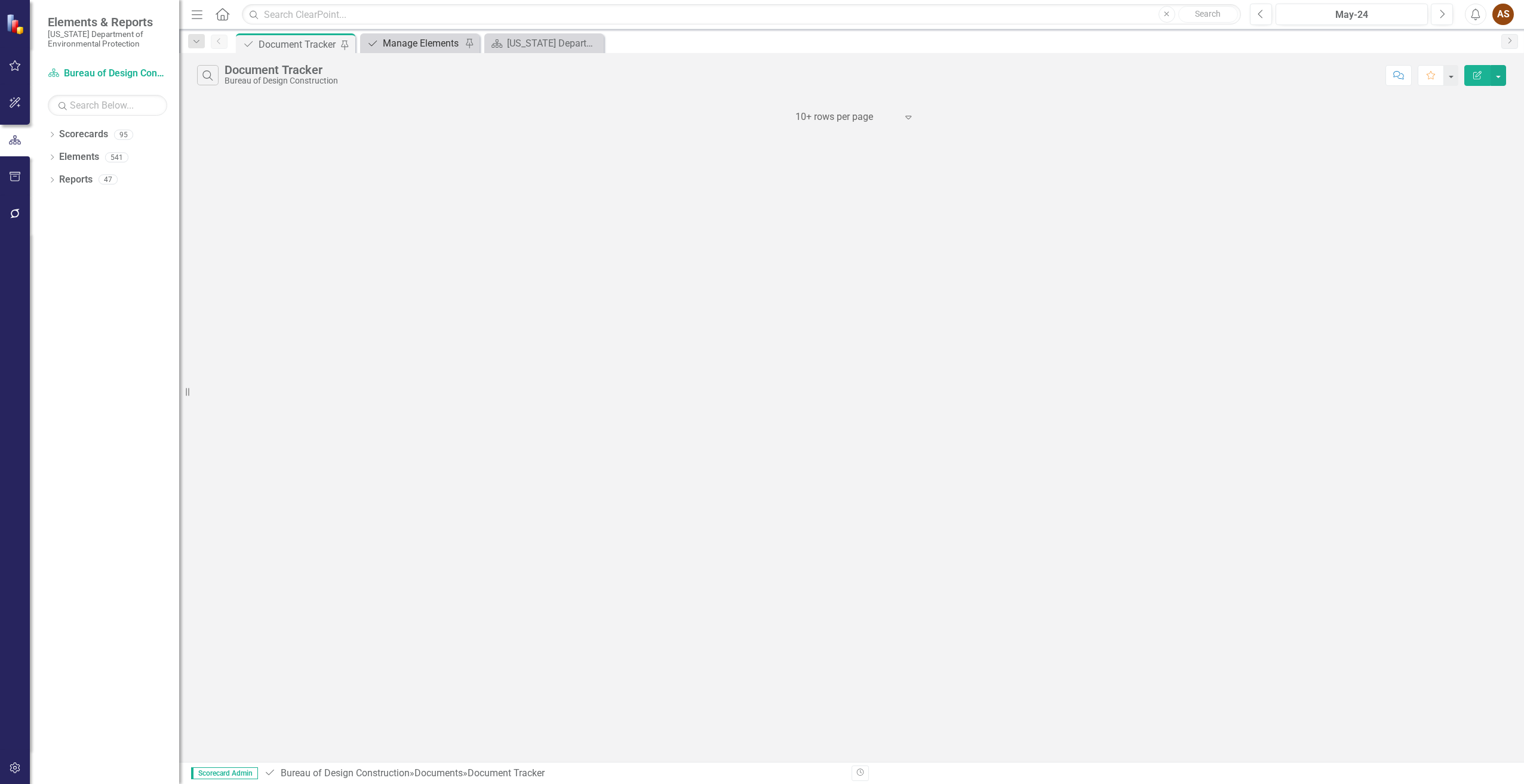
click at [435, 45] on div "Manage Elements" at bounding box center [422, 43] width 79 height 15
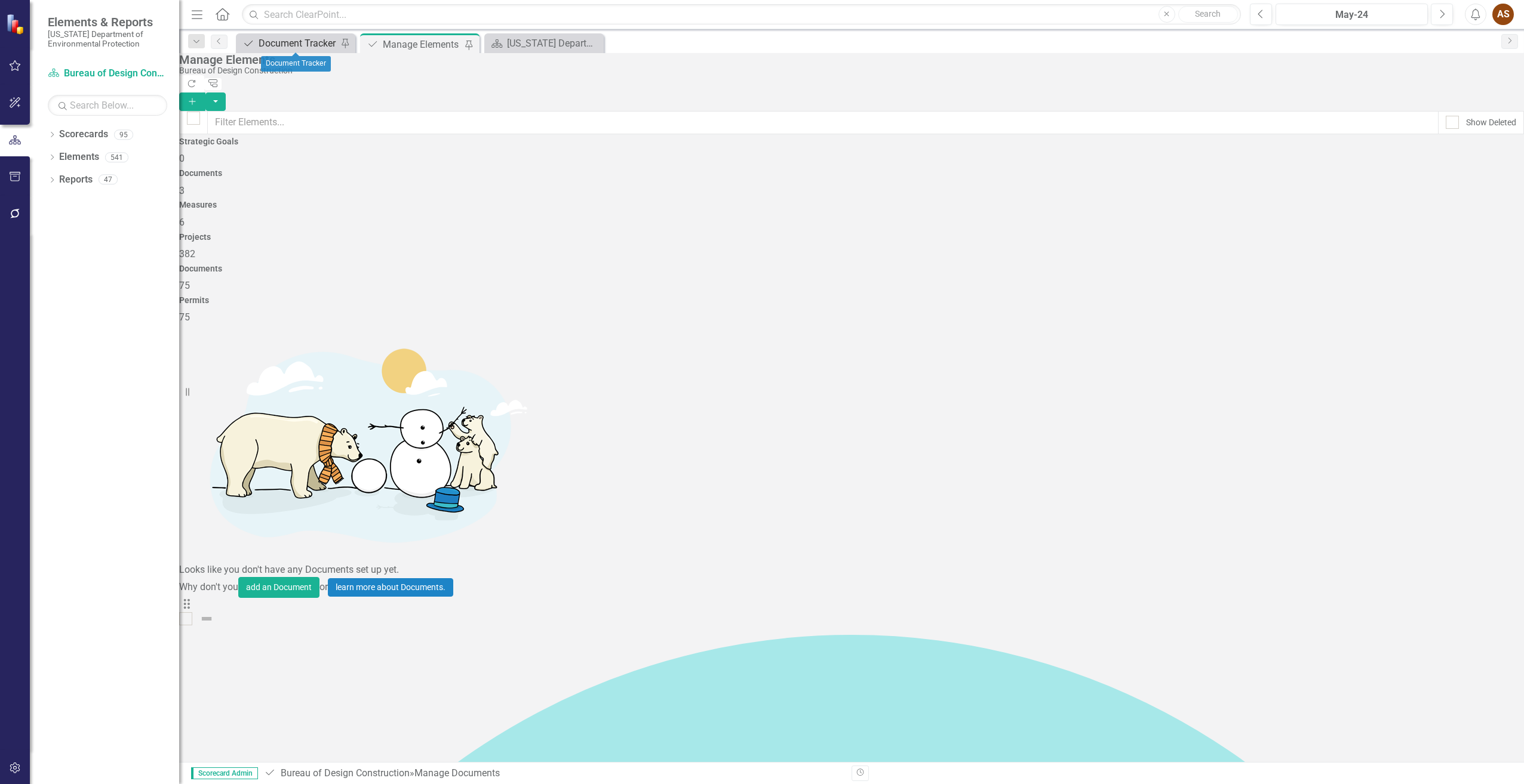
click at [302, 38] on div "Document Tracker" at bounding box center [297, 43] width 79 height 15
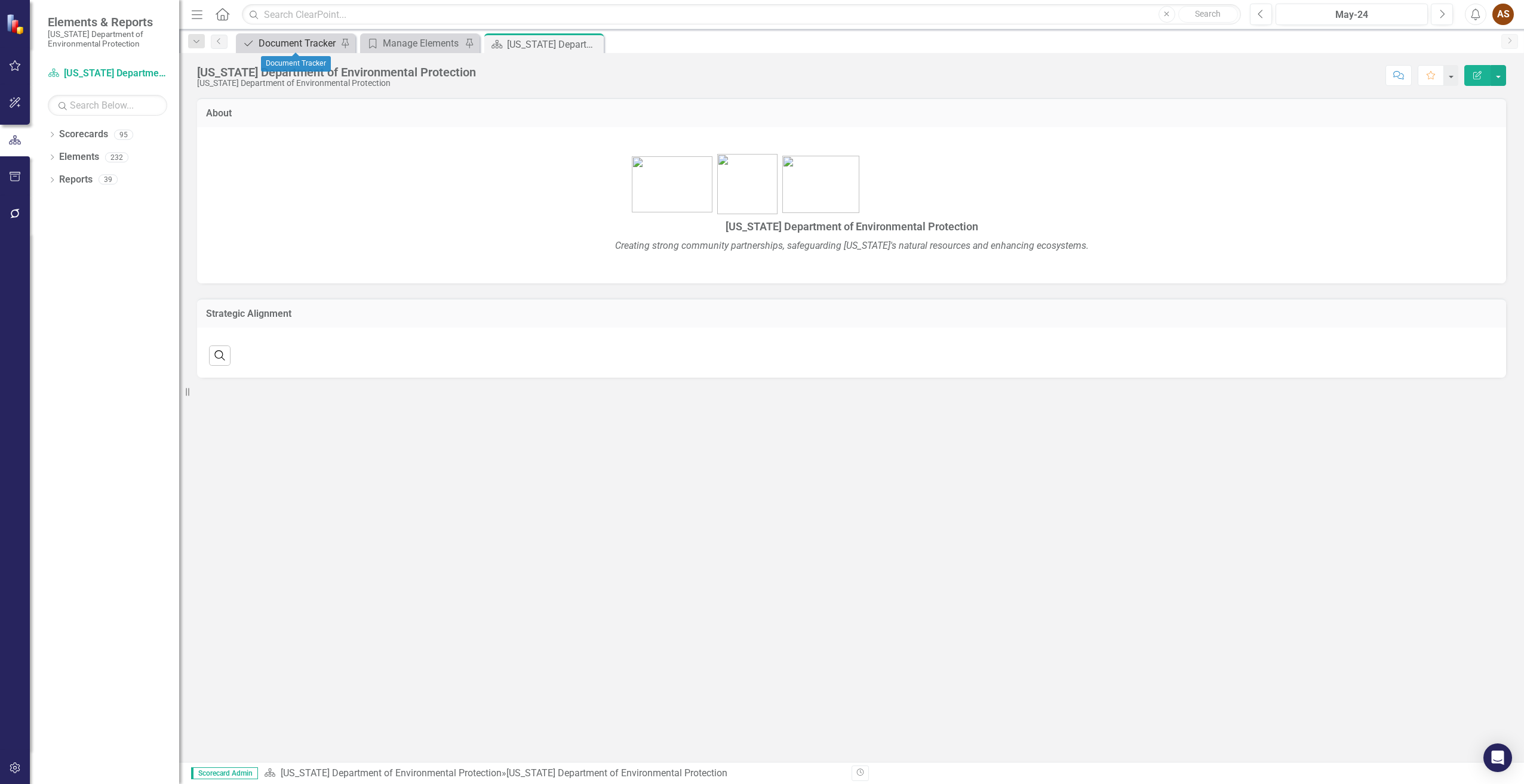
click at [320, 40] on div "Document Tracker" at bounding box center [297, 43] width 79 height 15
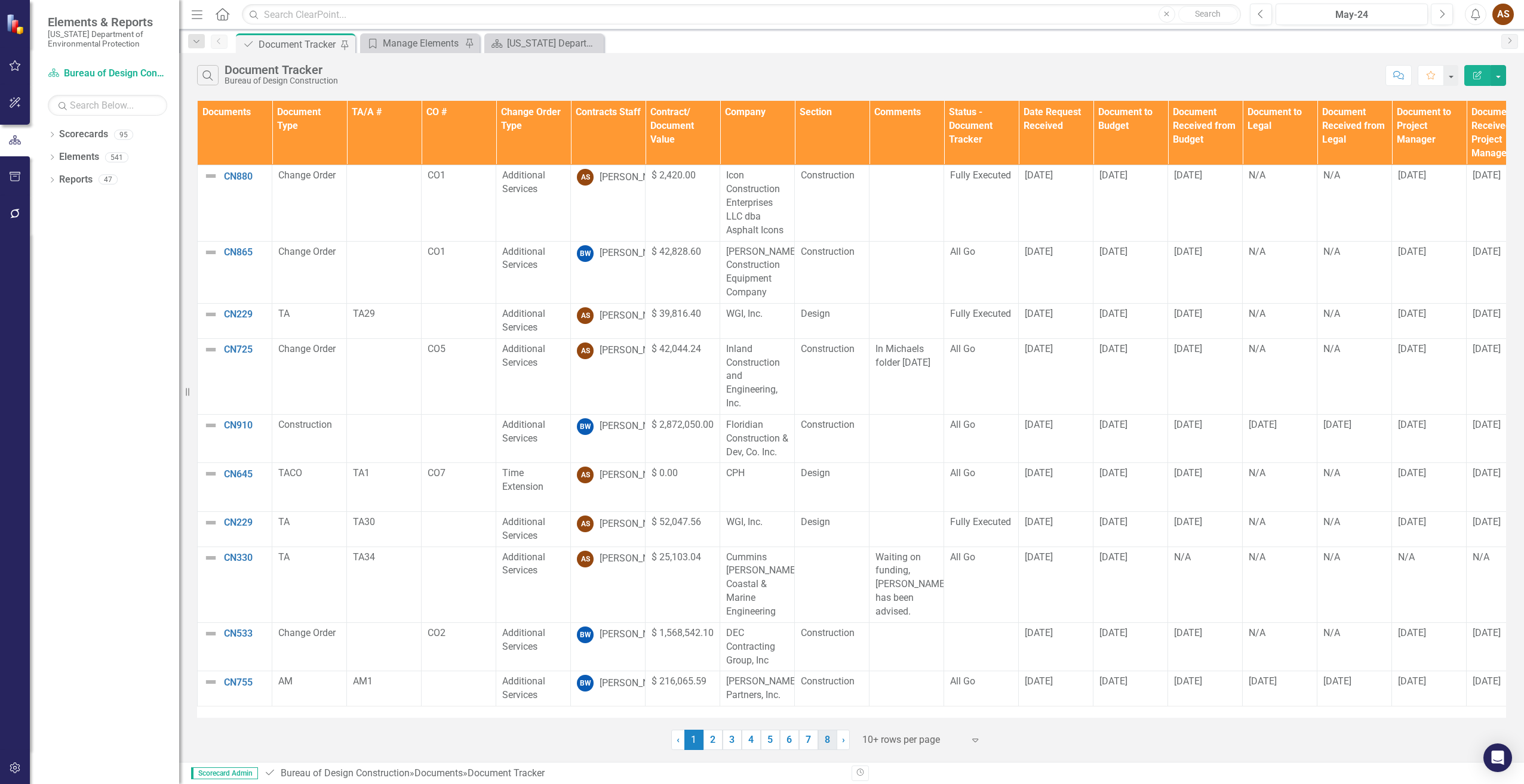
click at [822, 738] on link "8" at bounding box center [828, 740] width 19 height 20
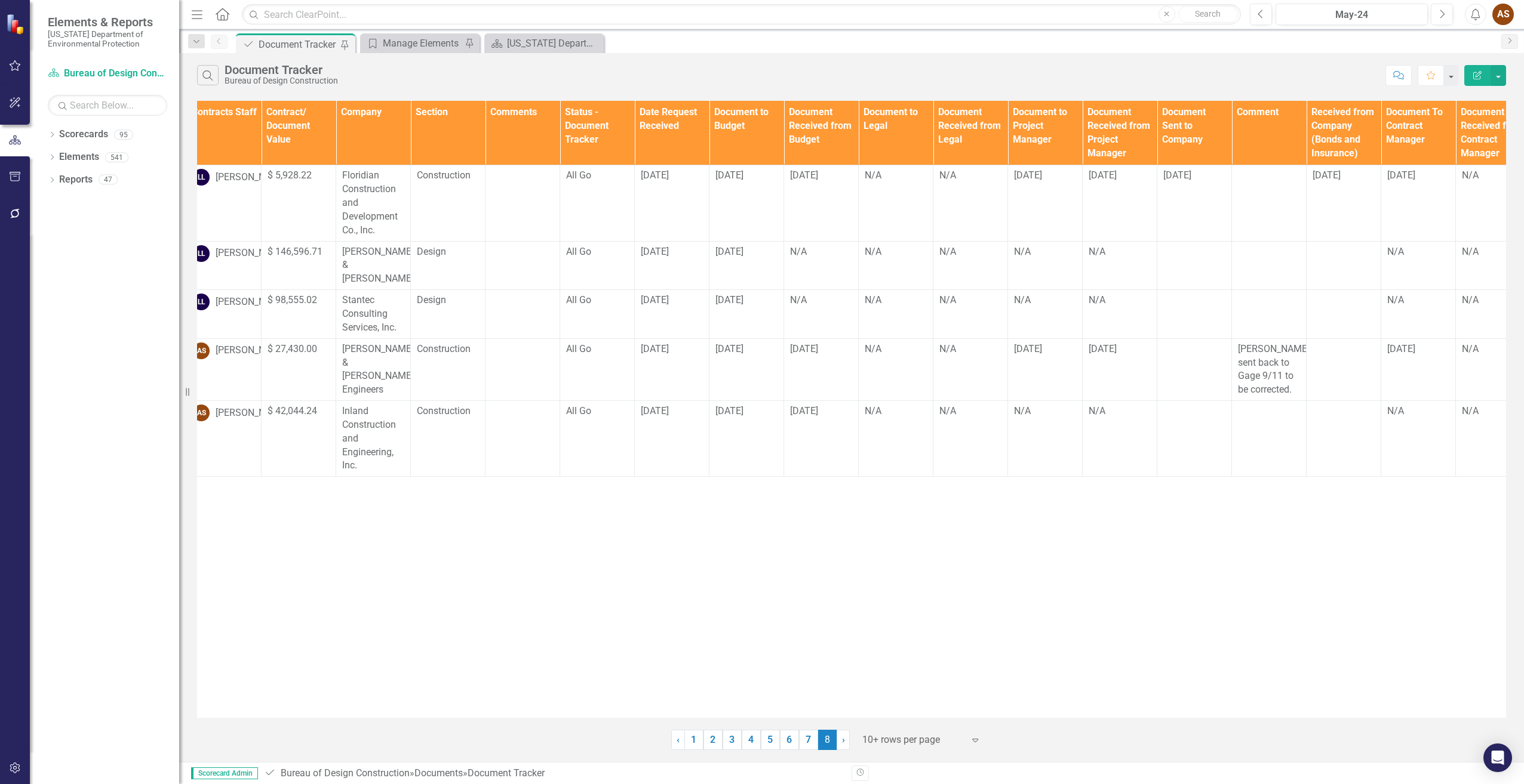
scroll to position [0, 388]
click at [1036, 444] on td "N/A" at bounding box center [1041, 439] width 75 height 75
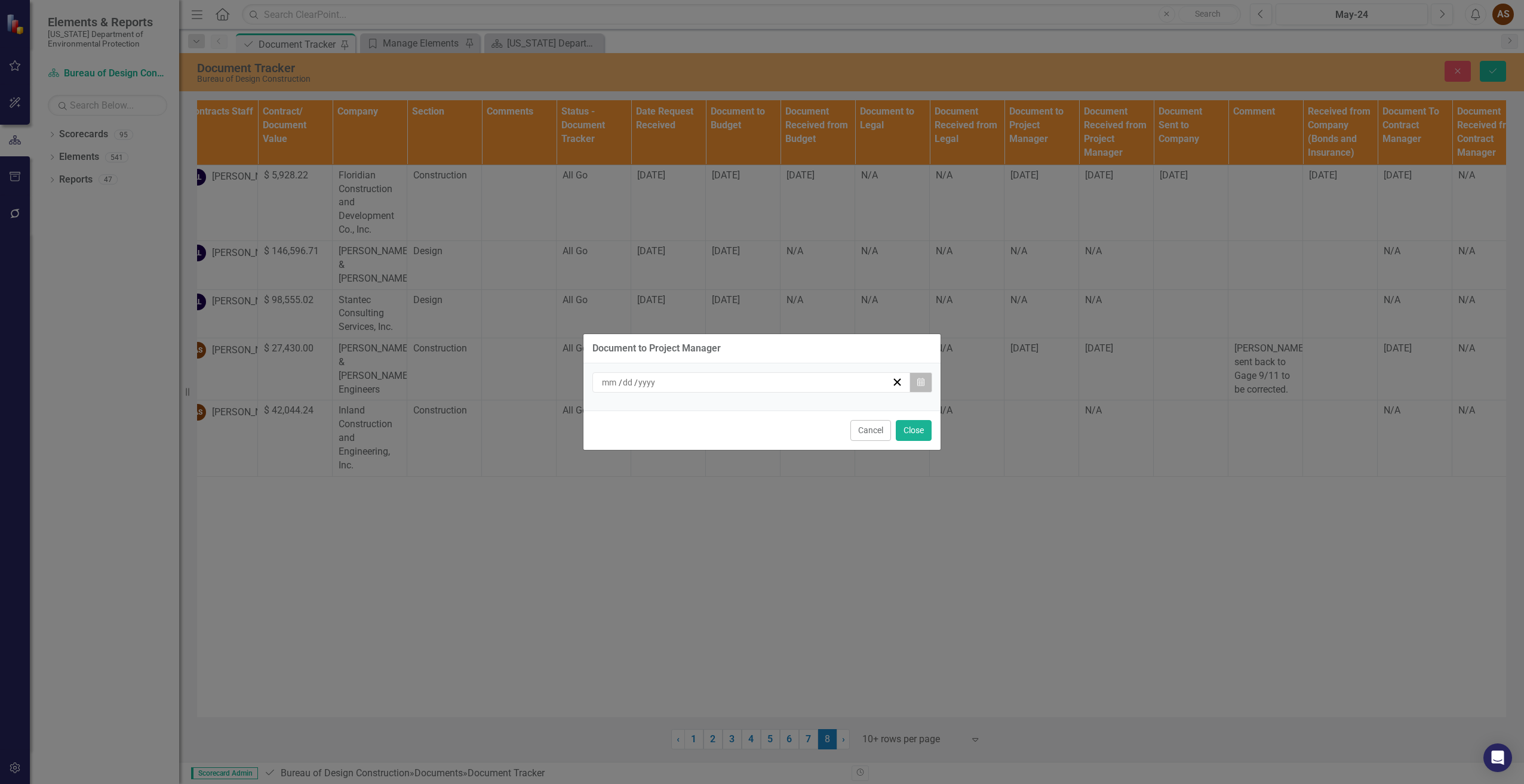
click at [915, 382] on button "Calendar" at bounding box center [920, 382] width 23 height 20
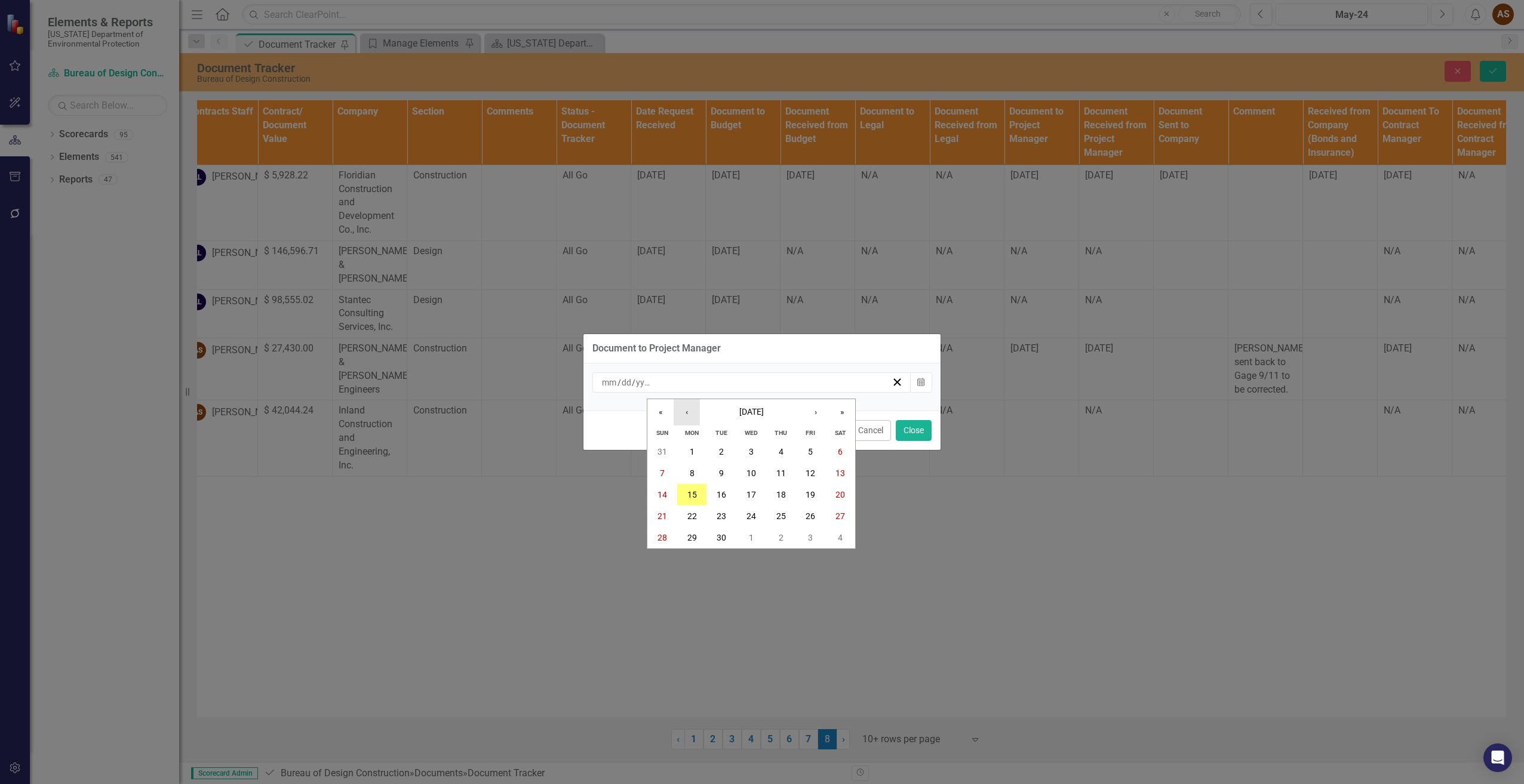
click at [684, 411] on button "‹" at bounding box center [687, 413] width 27 height 27
click at [722, 469] on abbr "5" at bounding box center [721, 473] width 4 height 10
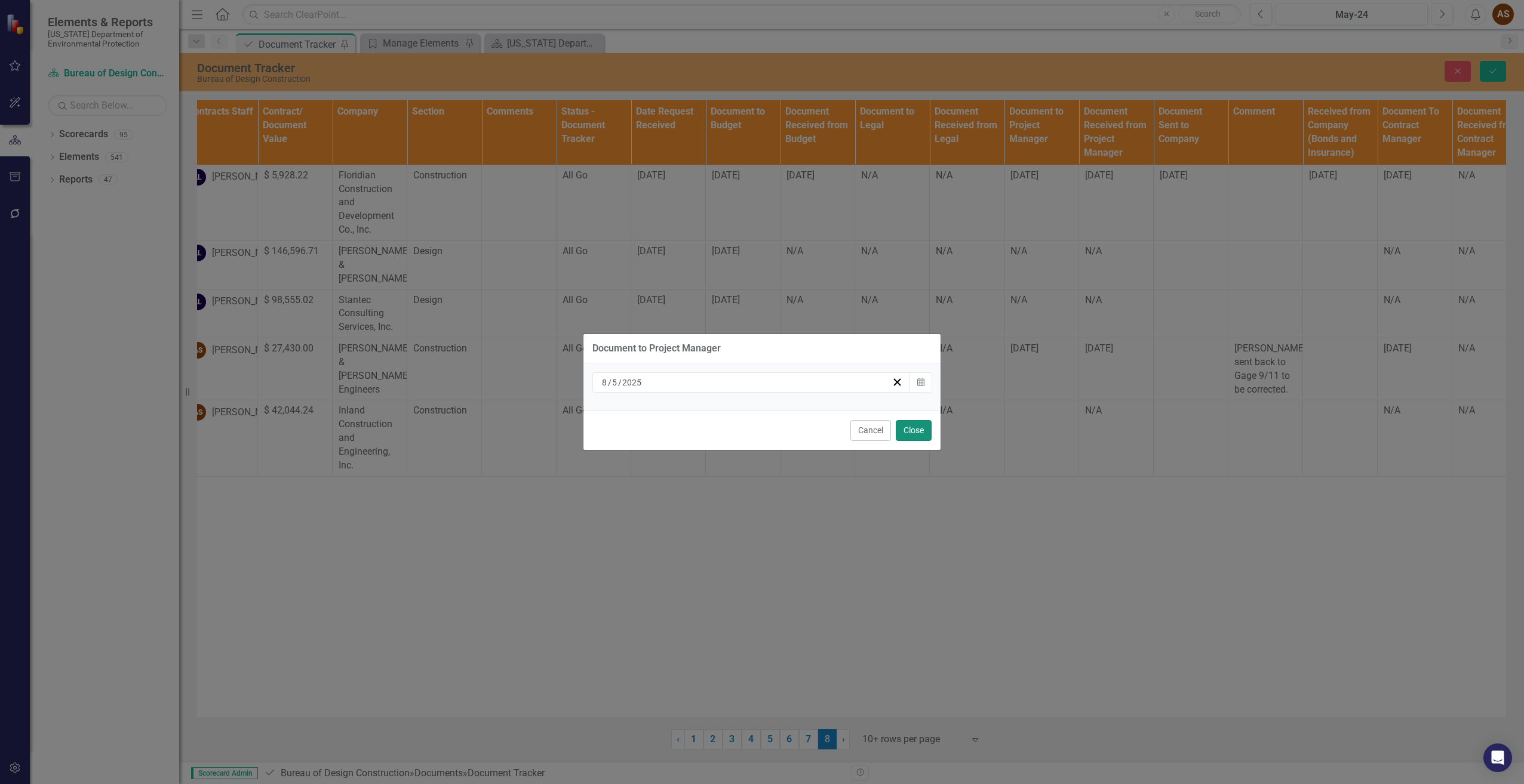
click at [911, 432] on button "Close" at bounding box center [914, 430] width 36 height 21
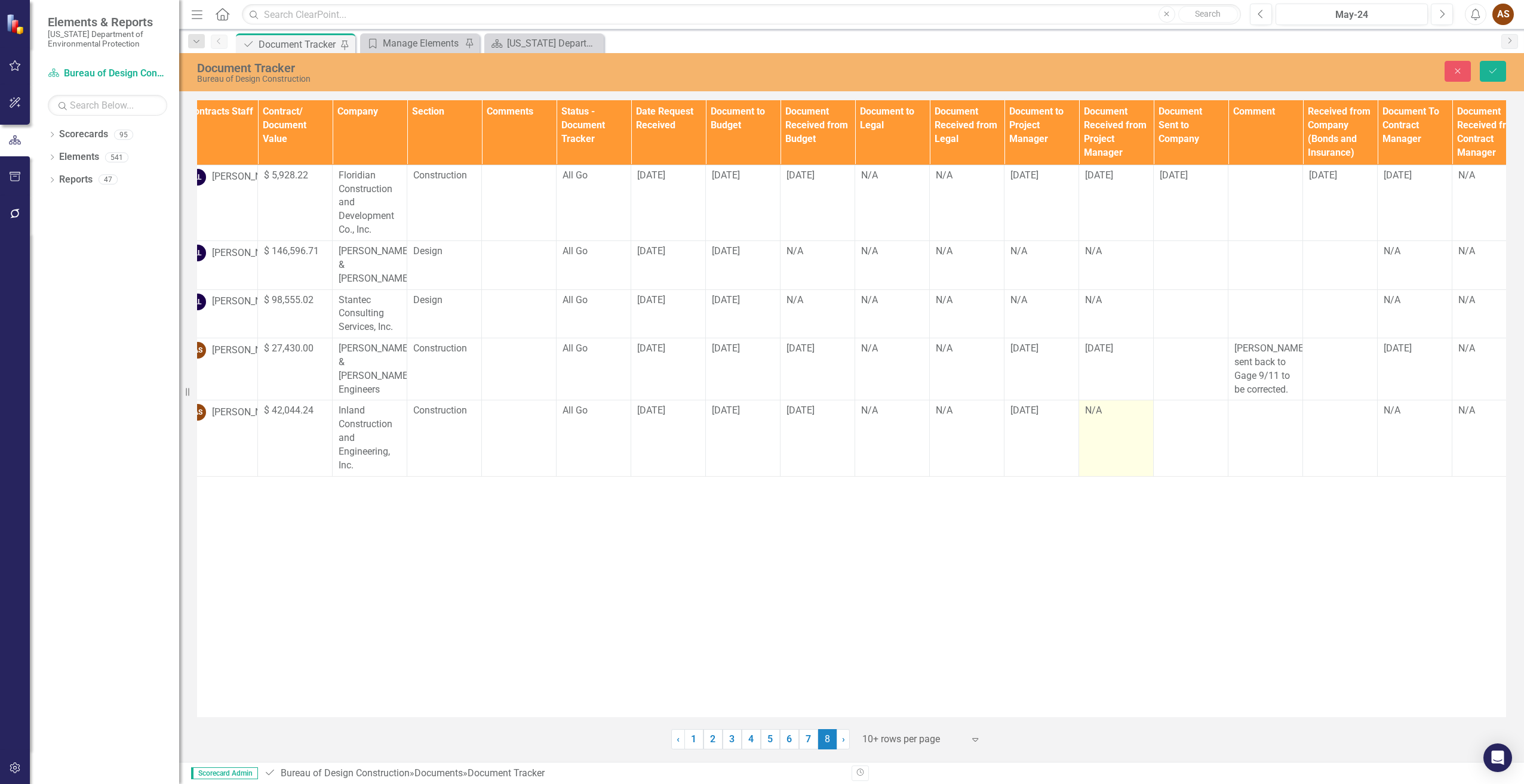
click at [1096, 439] on td "N/A" at bounding box center [1116, 439] width 75 height 75
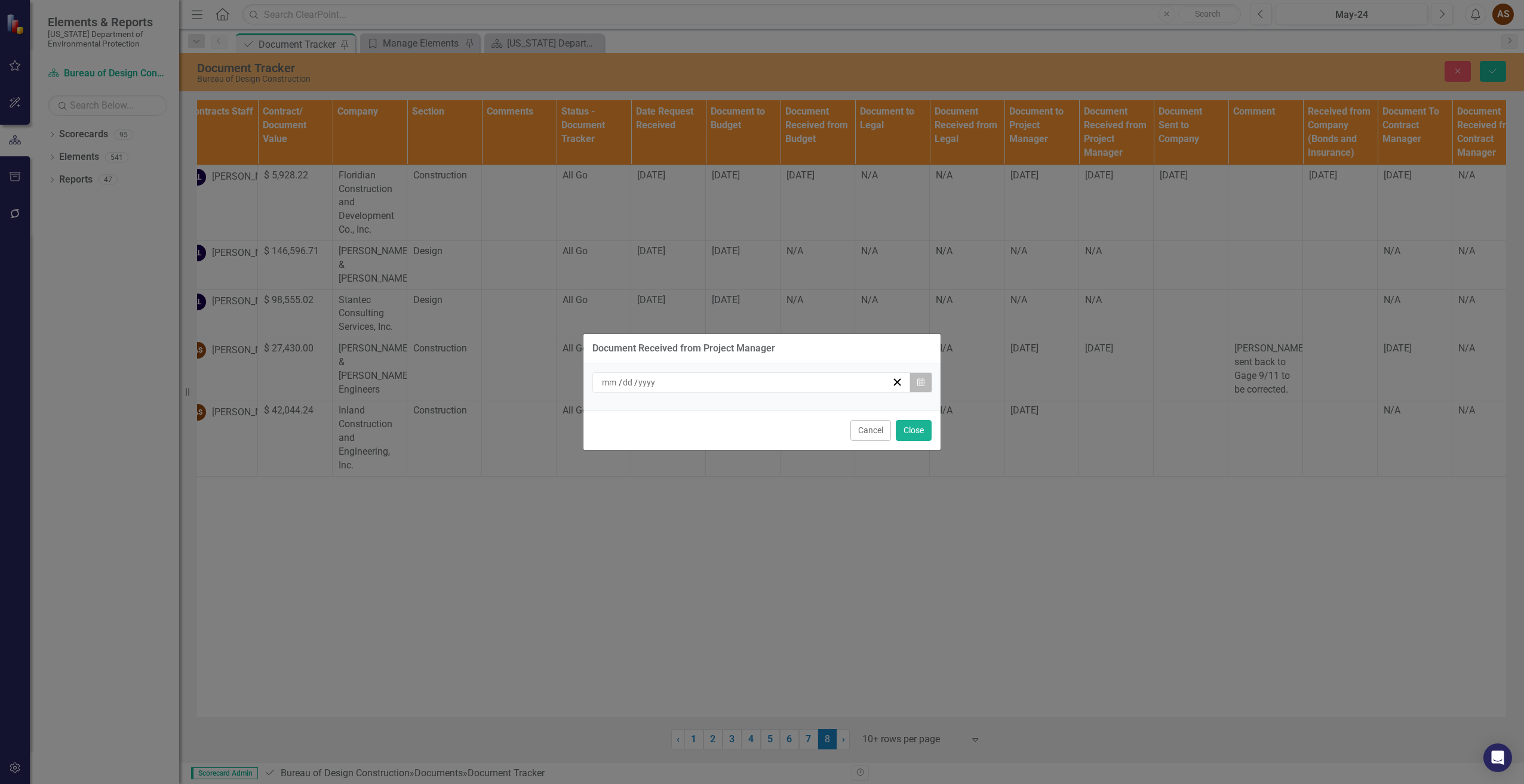
click at [917, 382] on icon "button" at bounding box center [921, 382] width 7 height 8
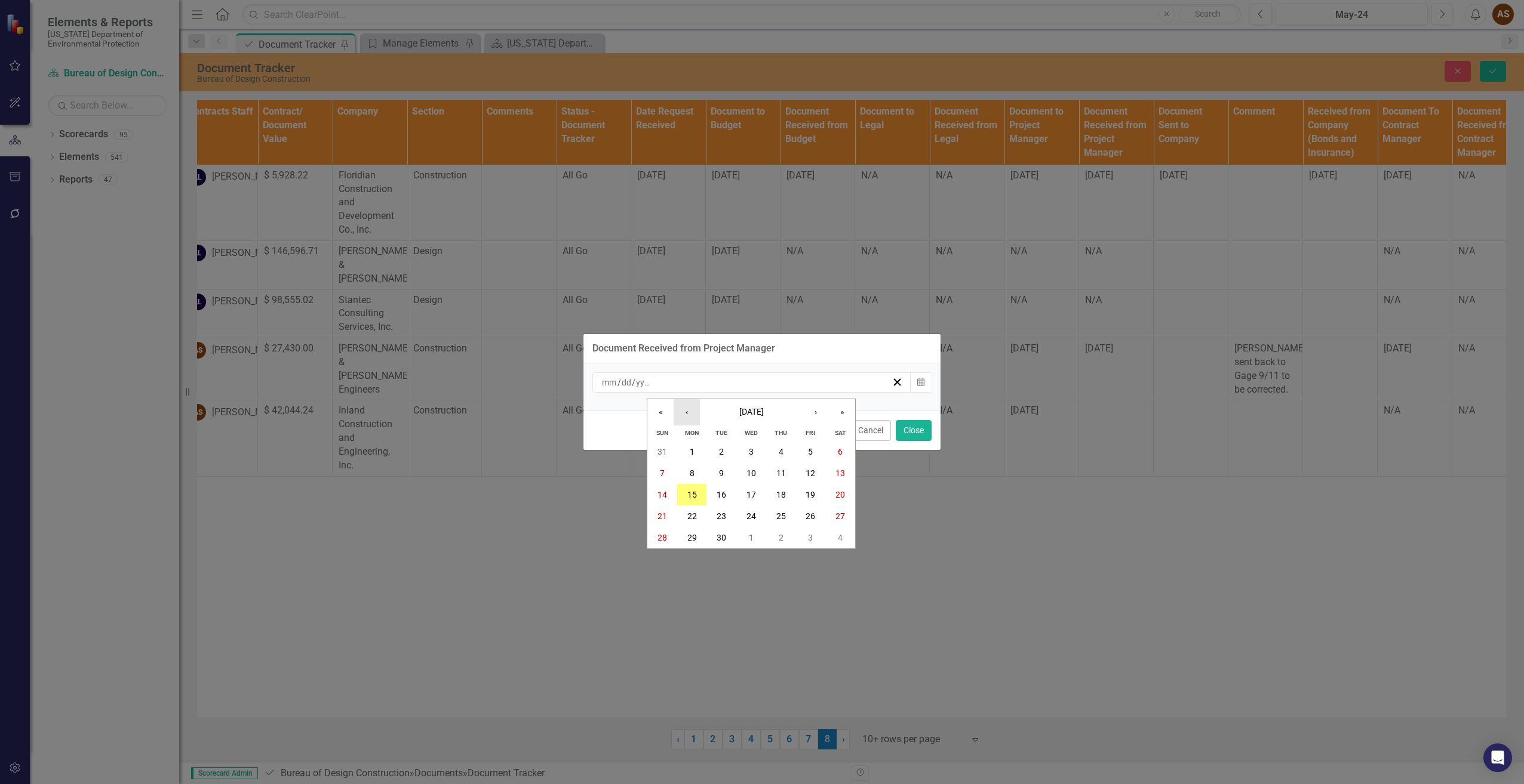
click at [682, 416] on button "‹" at bounding box center [687, 413] width 27 height 27
click at [724, 471] on button "5" at bounding box center [721, 473] width 30 height 21
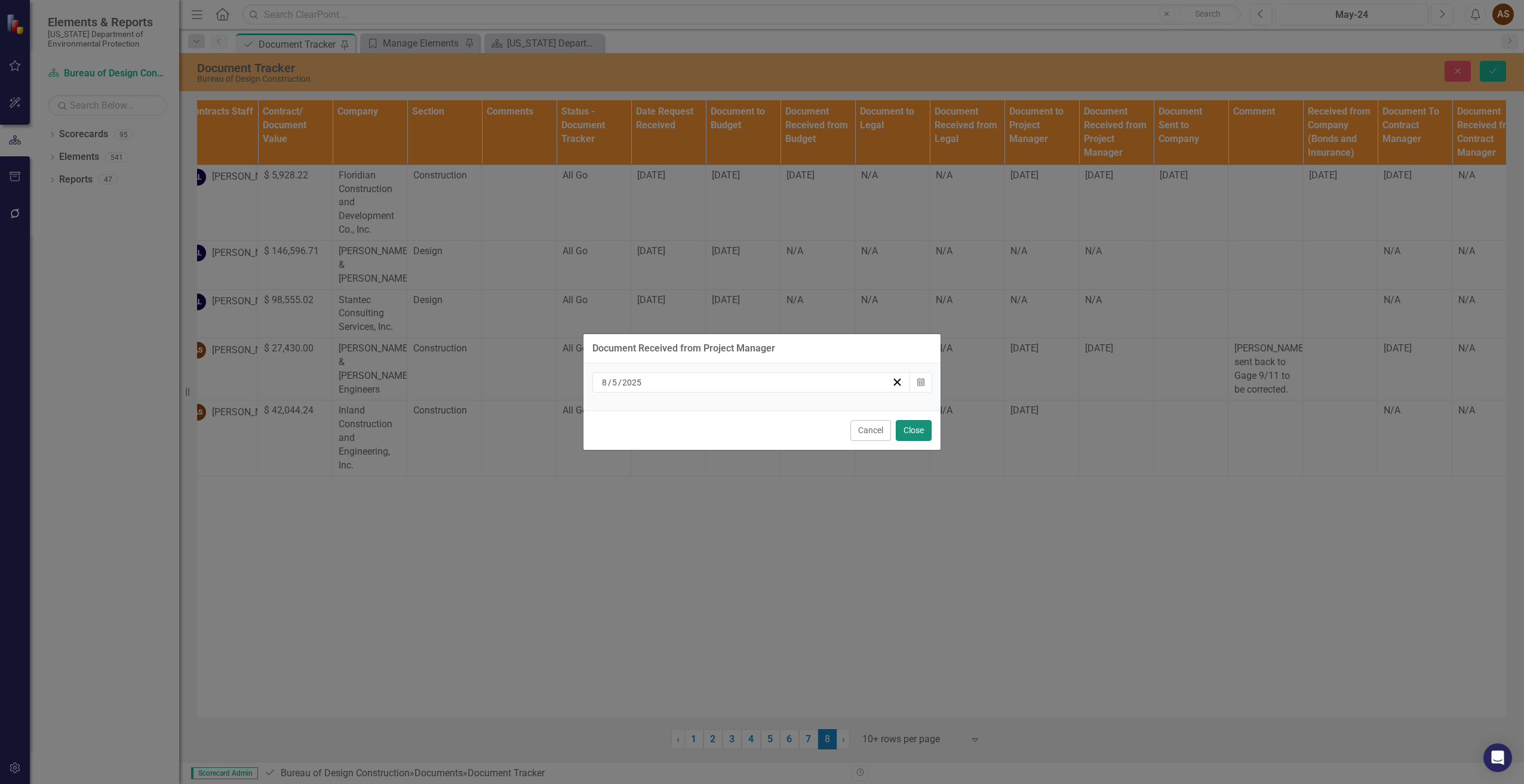
click at [908, 432] on button "Close" at bounding box center [914, 430] width 36 height 21
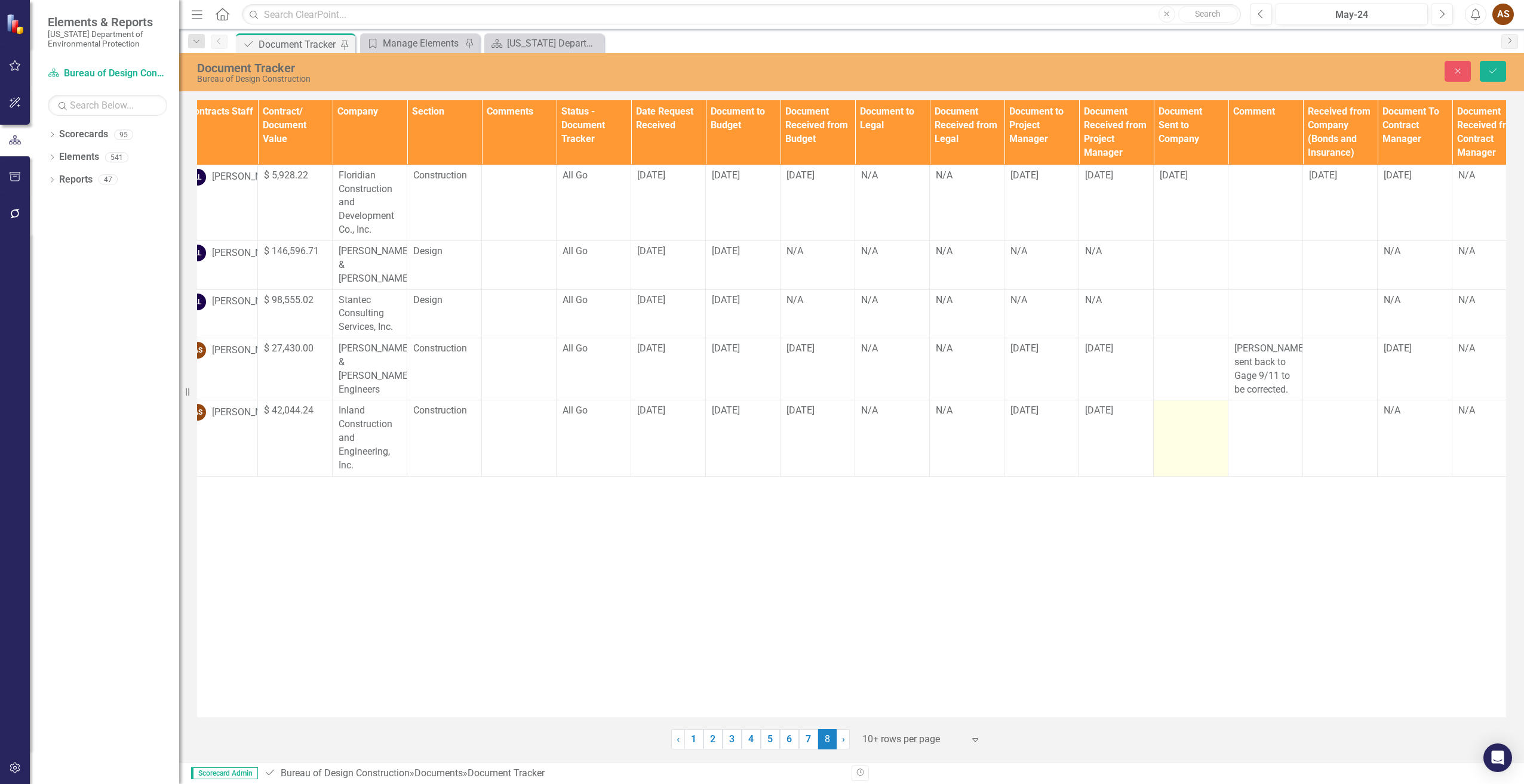
click at [1161, 441] on td at bounding box center [1190, 439] width 75 height 75
click at [1169, 419] on input "text" at bounding box center [1190, 415] width 62 height 22
type input "8"
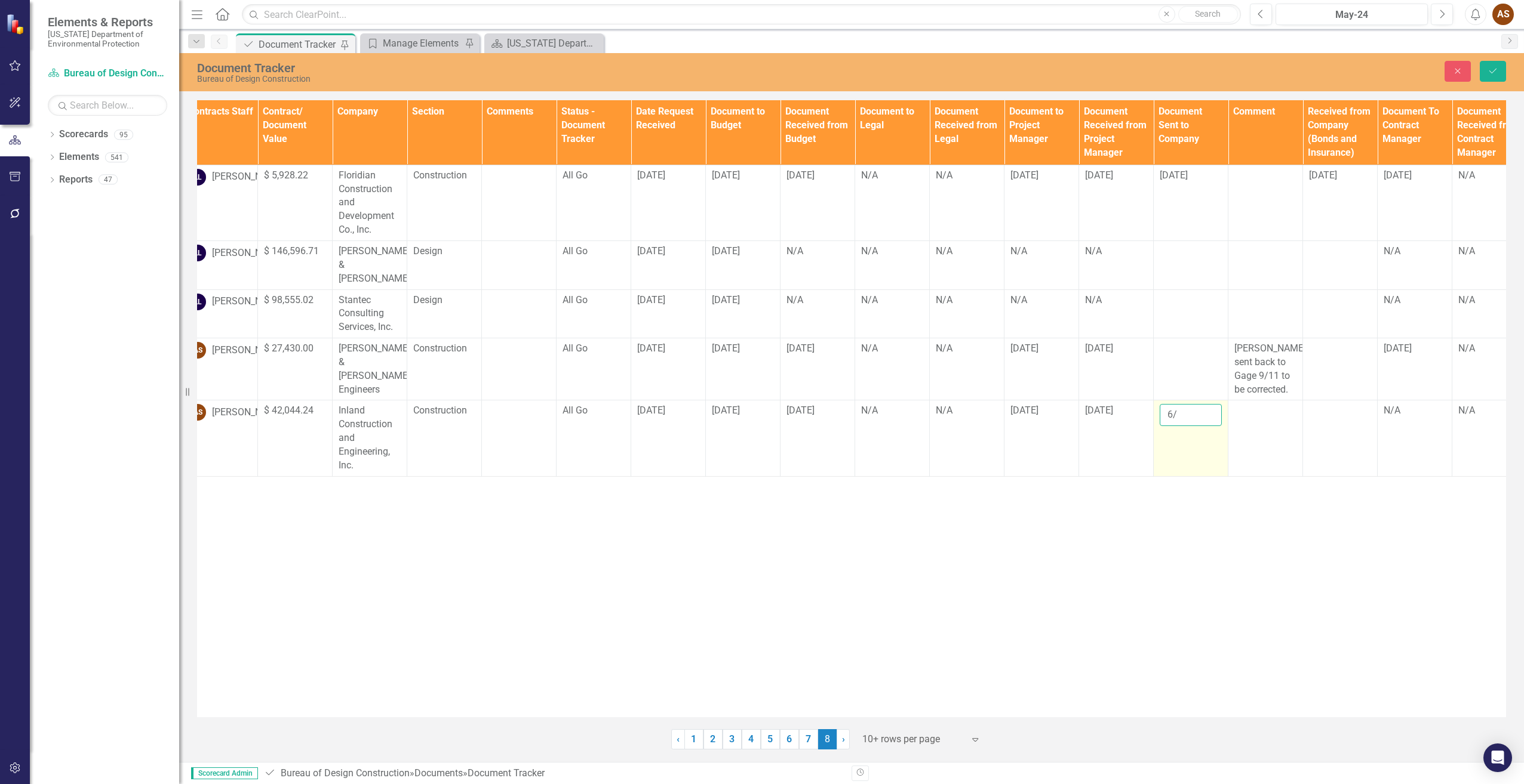
type input "6"
type input "[DATE]"
click at [1311, 433] on td at bounding box center [1340, 439] width 75 height 75
click at [1318, 434] on td at bounding box center [1340, 439] width 75 height 75
click at [1318, 434] on td at bounding box center [1340, 439] width 75 height 75
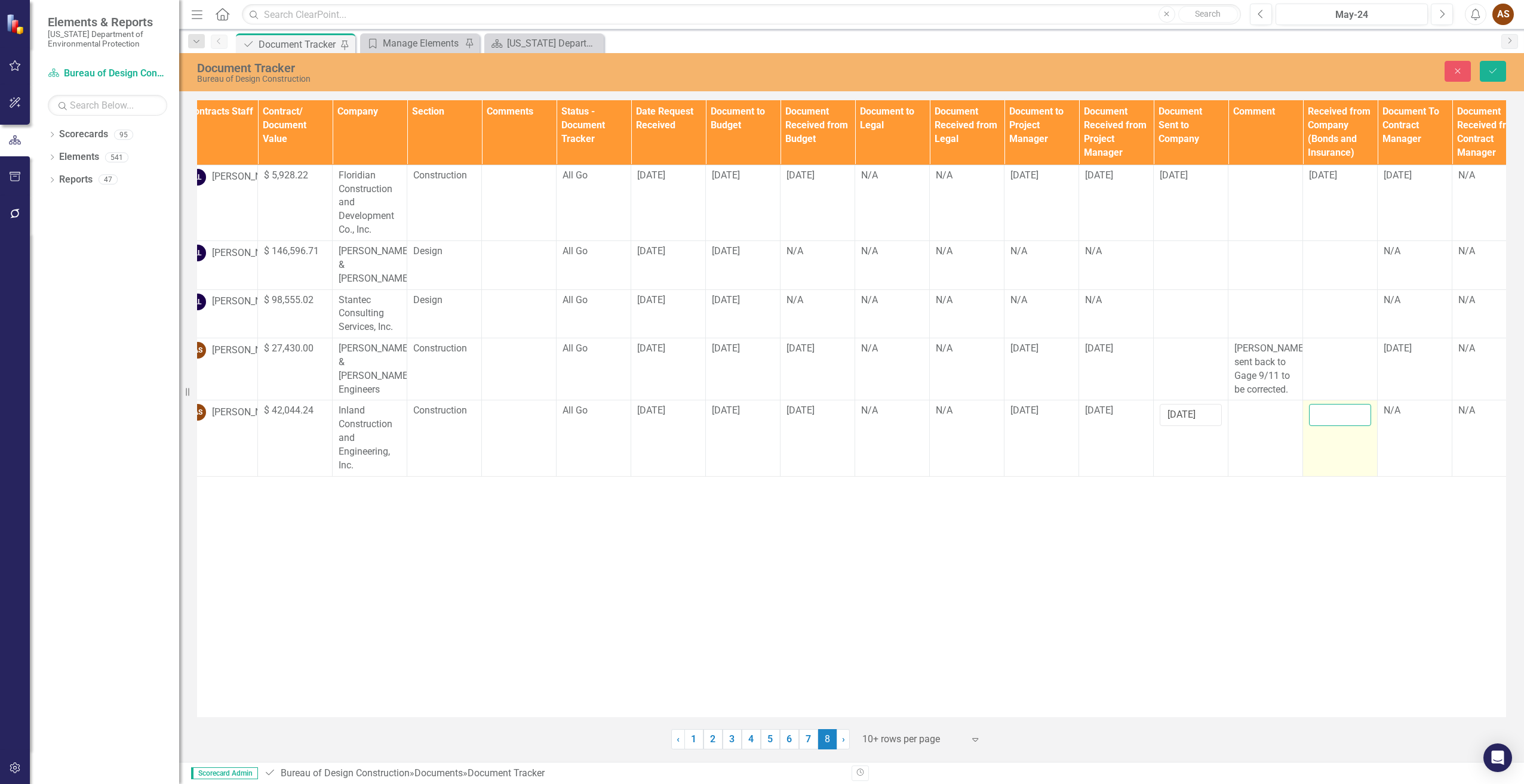
drag, startPoint x: 1318, startPoint y: 434, endPoint x: 1317, endPoint y: 419, distance: 15.0
click at [1317, 419] on input "text" at bounding box center [1340, 415] width 62 height 22
type input "[DATE]"
click at [1250, 447] on td at bounding box center [1265, 439] width 75 height 75
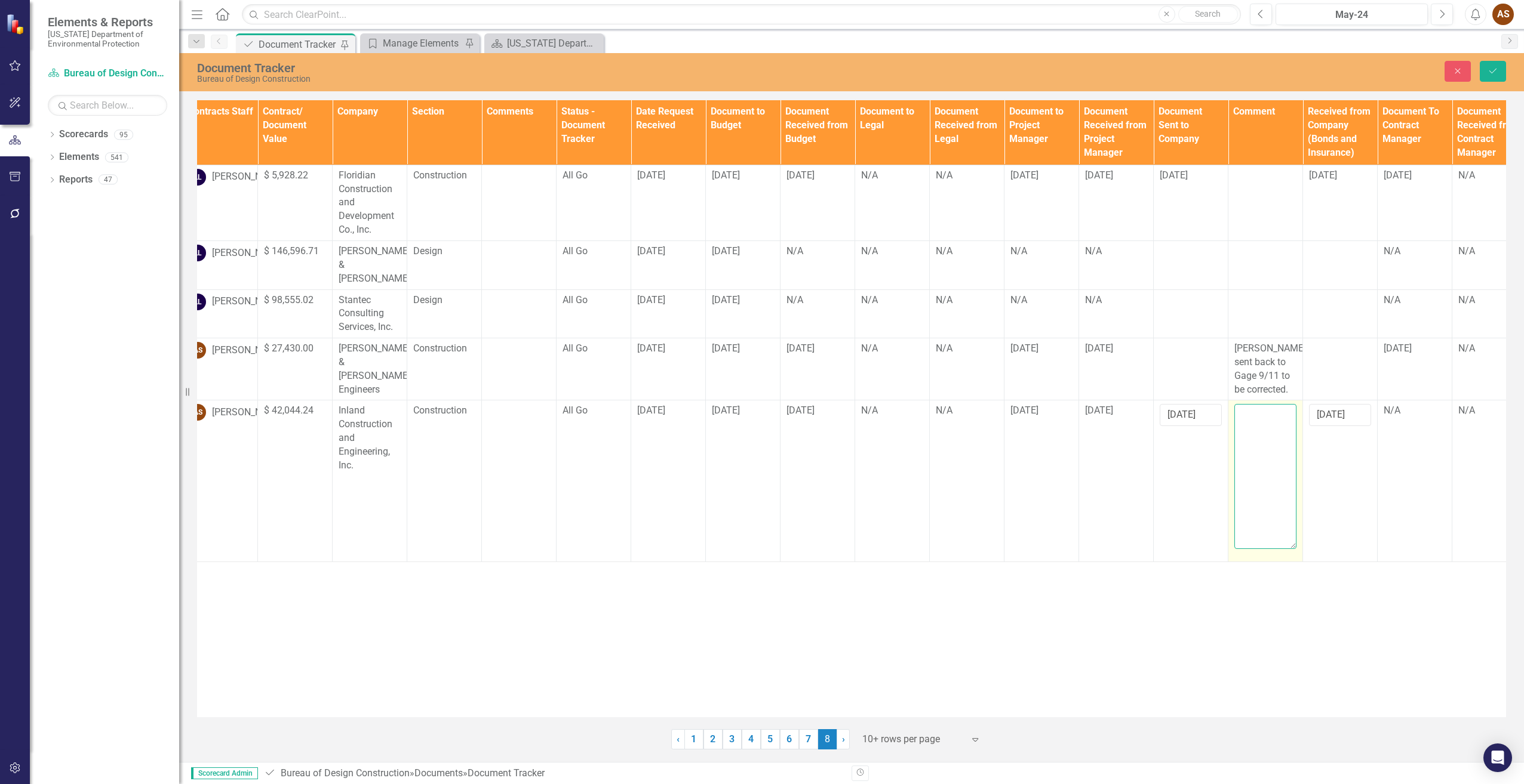
click at [1249, 429] on textarea at bounding box center [1265, 476] width 62 height 144
type textarea "[PERSON_NAME] sent back to [PERSON_NAME] to update. [DATE]."
click at [1493, 75] on button "Save" at bounding box center [1493, 71] width 27 height 21
